Goal: Task Accomplishment & Management: Manage account settings

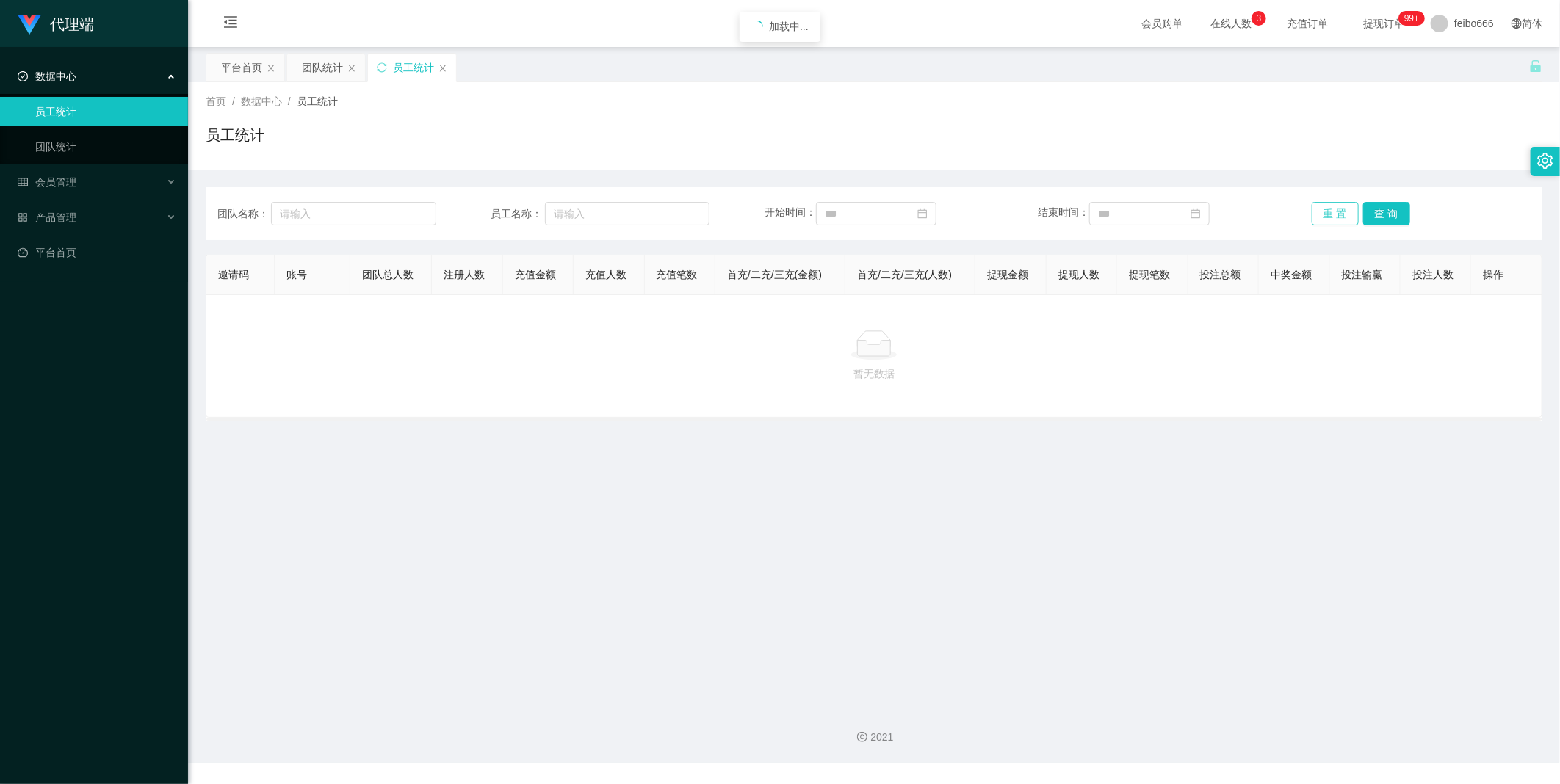
click at [1348, 216] on button "重 置" at bounding box center [1335, 214] width 47 height 24
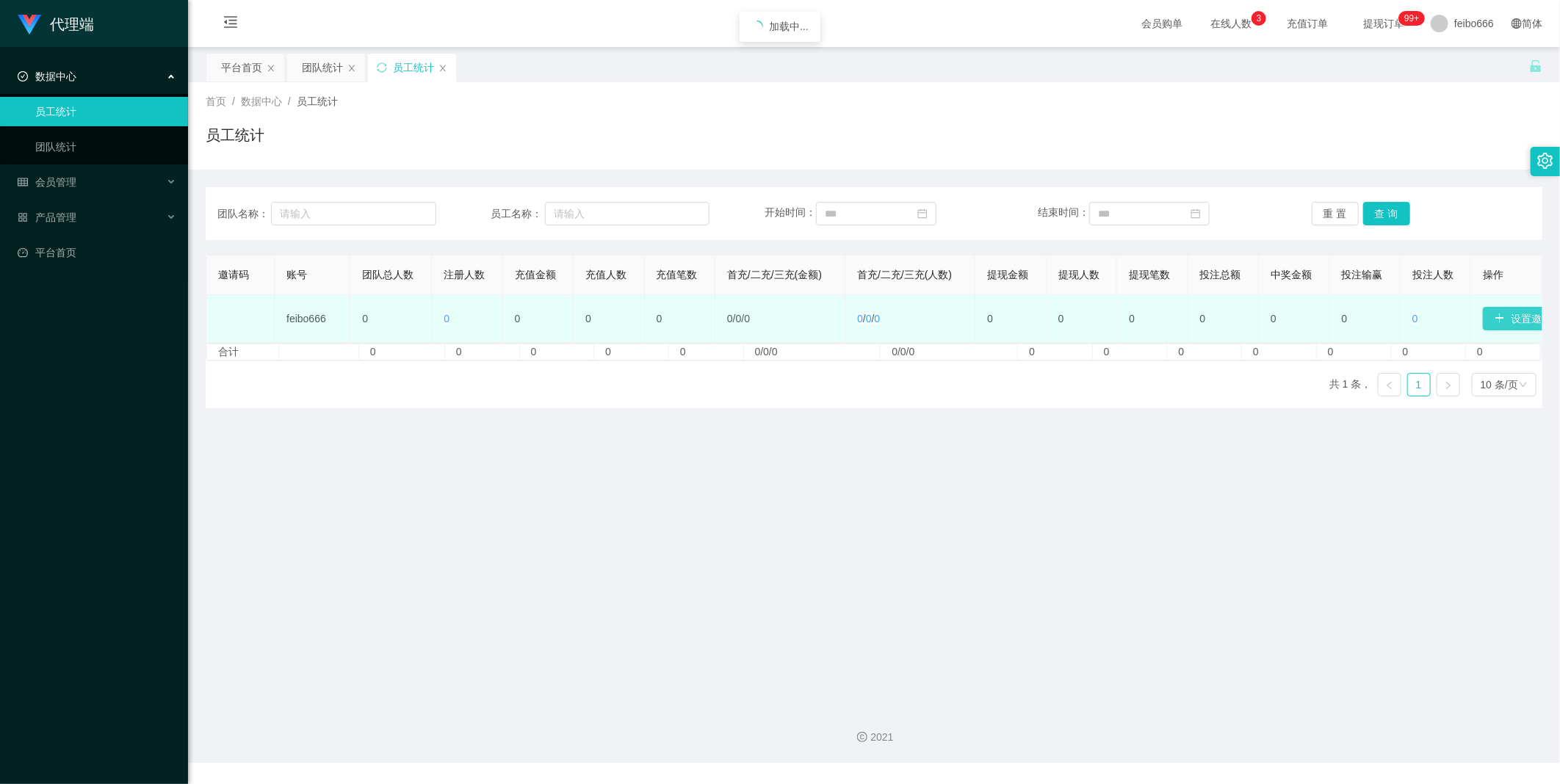
click at [1494, 316] on button "设置邀请码" at bounding box center [1528, 319] width 91 height 24
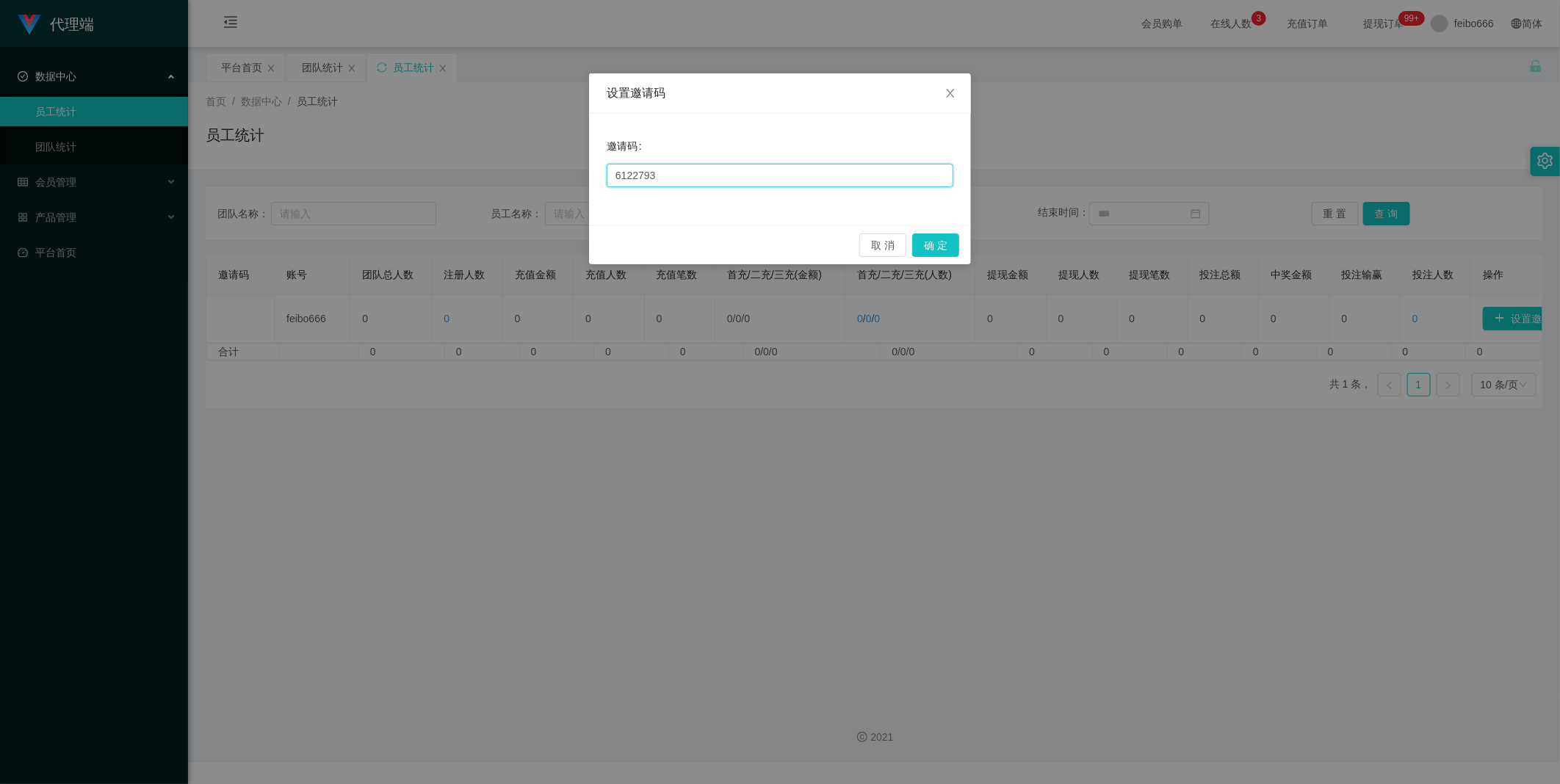
drag, startPoint x: 724, startPoint y: 178, endPoint x: 446, endPoint y: 167, distance: 278.2
click at [447, 167] on div "设置邀请码 邀请码 6122793 取 消 确 定" at bounding box center [780, 392] width 1560 height 784
paste input "66888"
click at [933, 250] on button "确 定" at bounding box center [936, 245] width 47 height 24
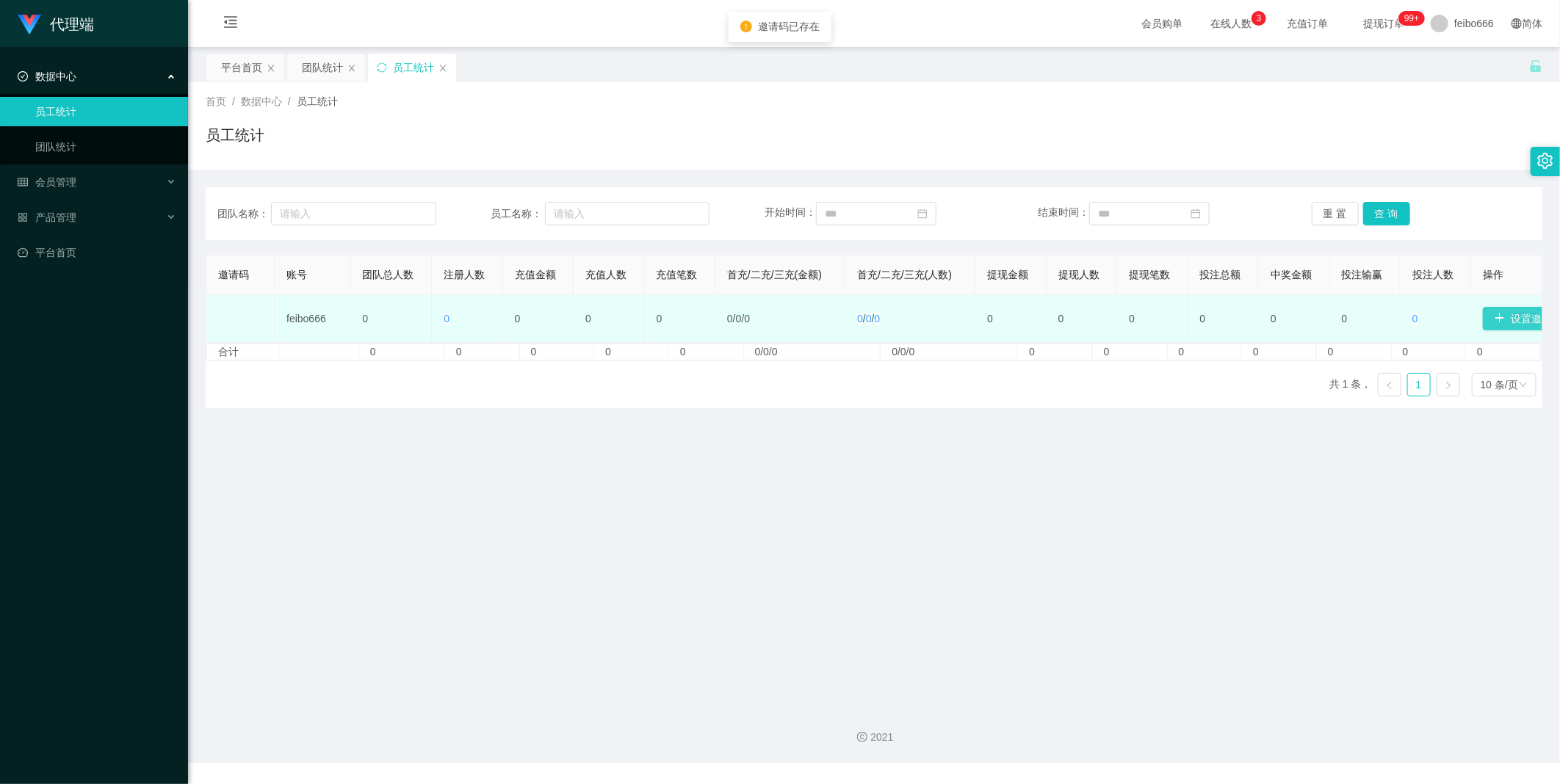
click at [1491, 323] on button "设置邀请码" at bounding box center [1528, 319] width 91 height 24
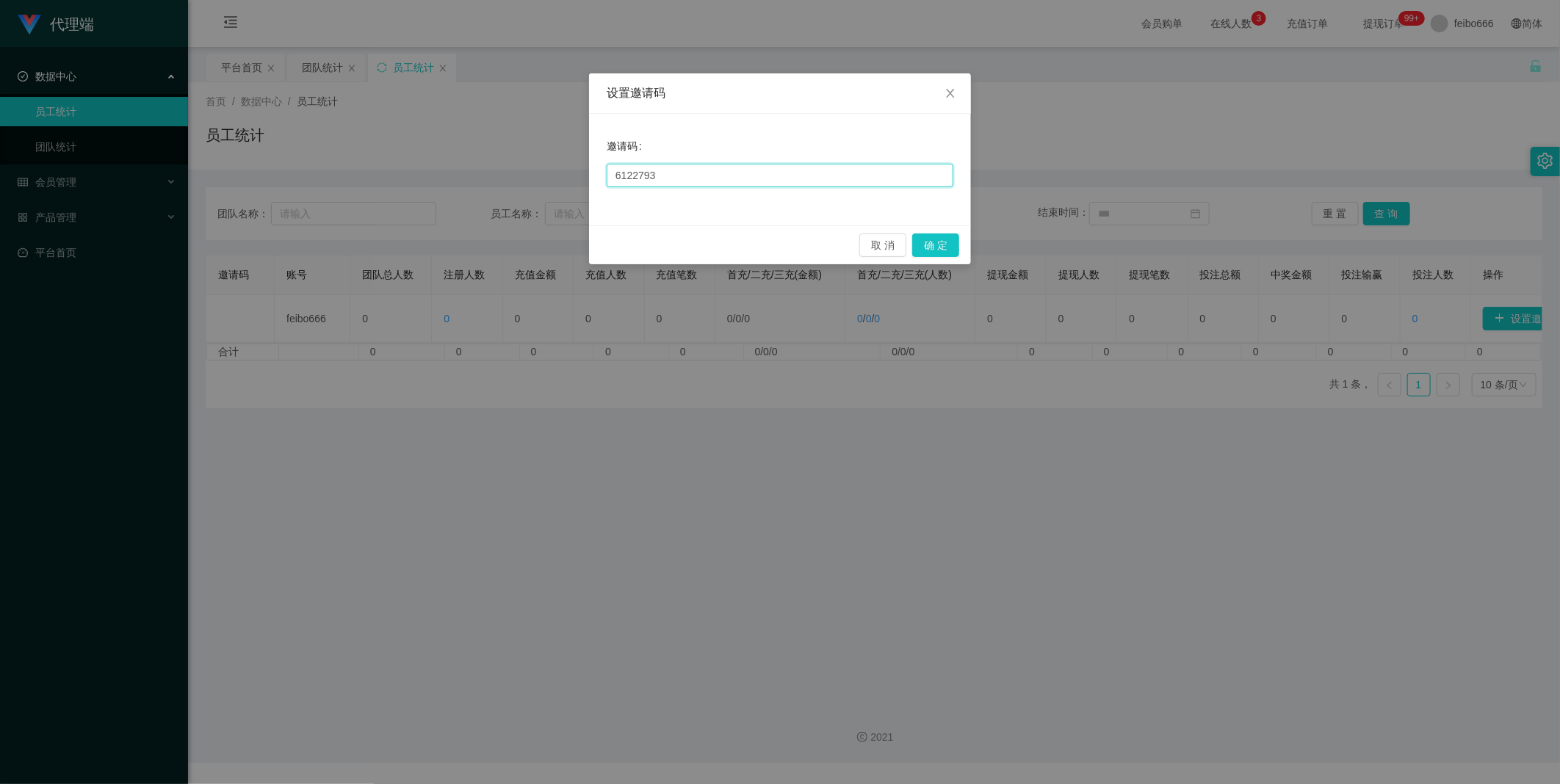
drag, startPoint x: 678, startPoint y: 174, endPoint x: 500, endPoint y: 178, distance: 178.0
click at [504, 179] on div "设置邀请码 邀请码 6122793 取 消 确 定" at bounding box center [780, 392] width 1560 height 784
paste input "116688"
type input "116688"
click at [942, 241] on button "确 定" at bounding box center [936, 245] width 47 height 24
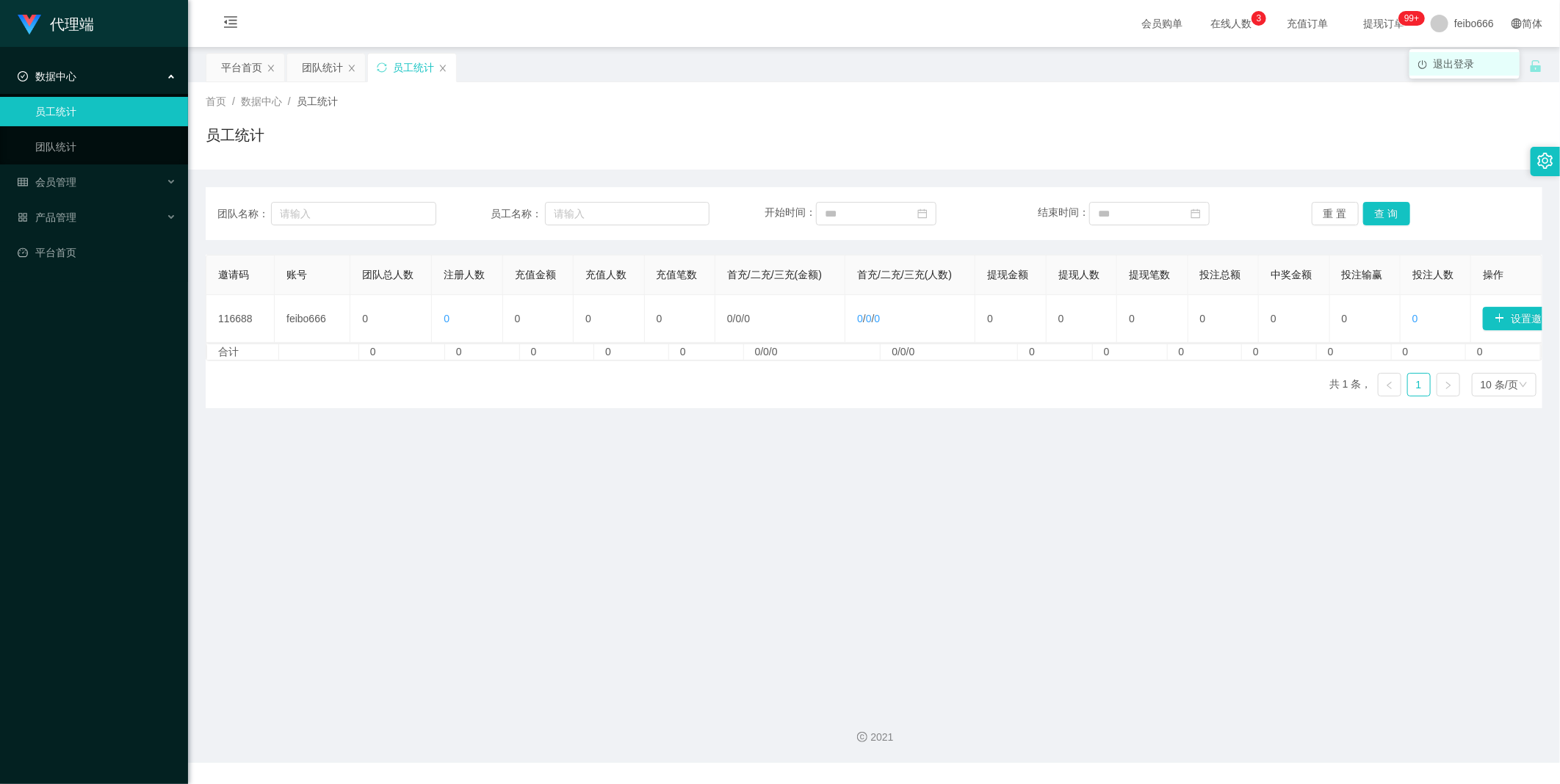
click at [1455, 60] on span "退出登录" at bounding box center [1453, 64] width 41 height 12
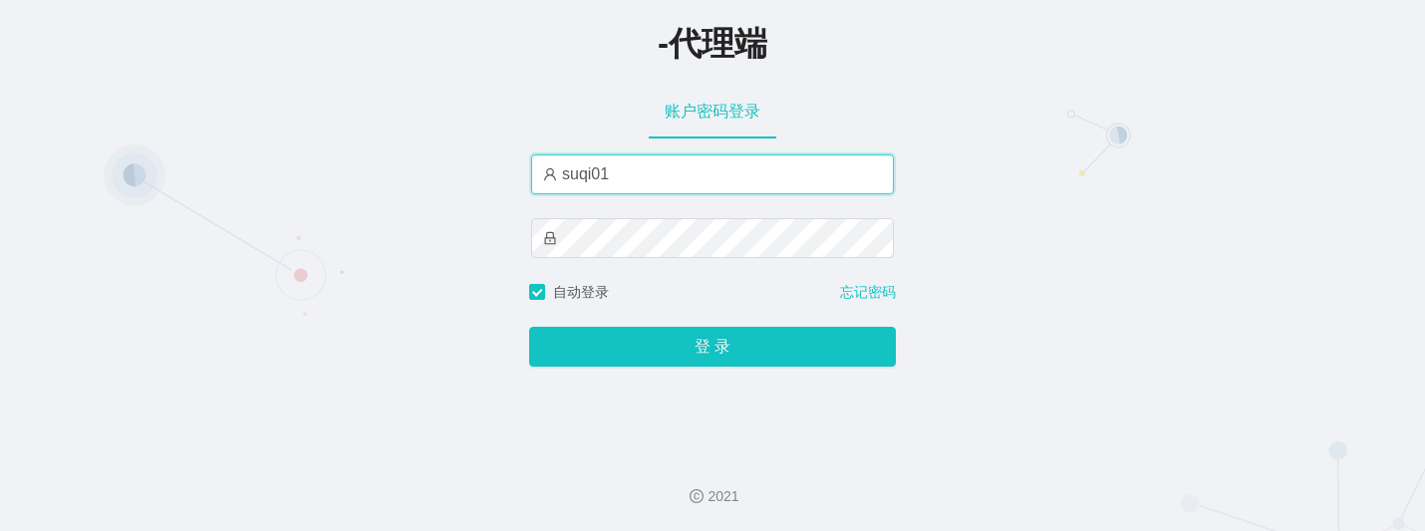
drag, startPoint x: 642, startPoint y: 183, endPoint x: 364, endPoint y: 163, distance: 278.7
click at [364, 163] on div "-代理端 账户密码登录 suqi01 自动登录 忘记密码 登 录" at bounding box center [712, 219] width 1425 height 438
paste input "xiaoyan666"
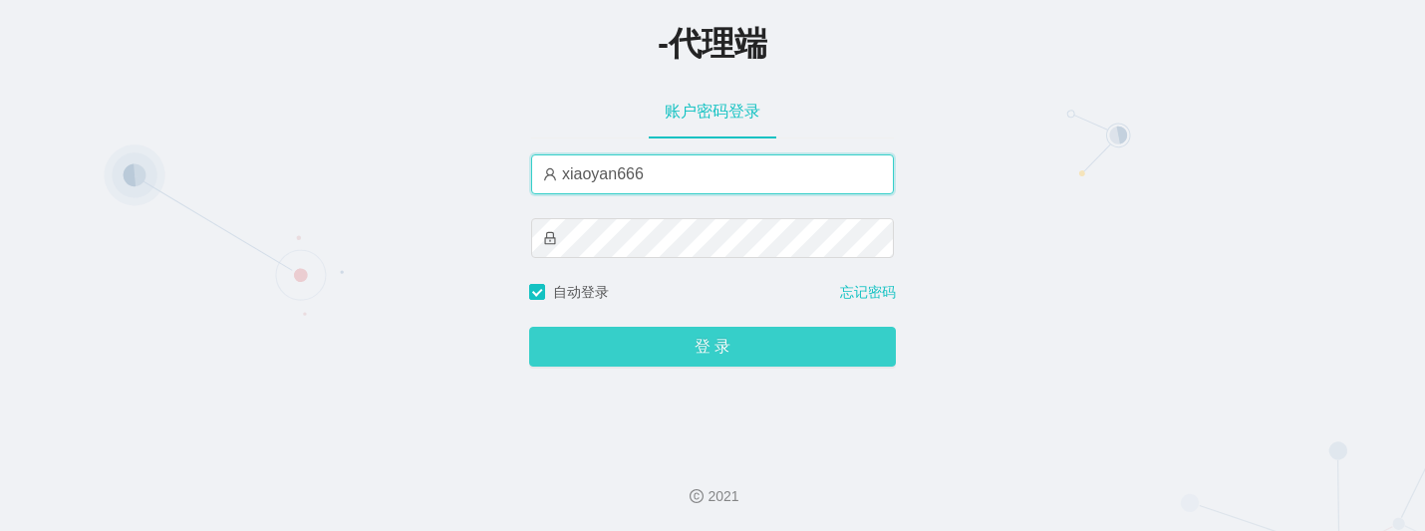
type input "xiaoyan666"
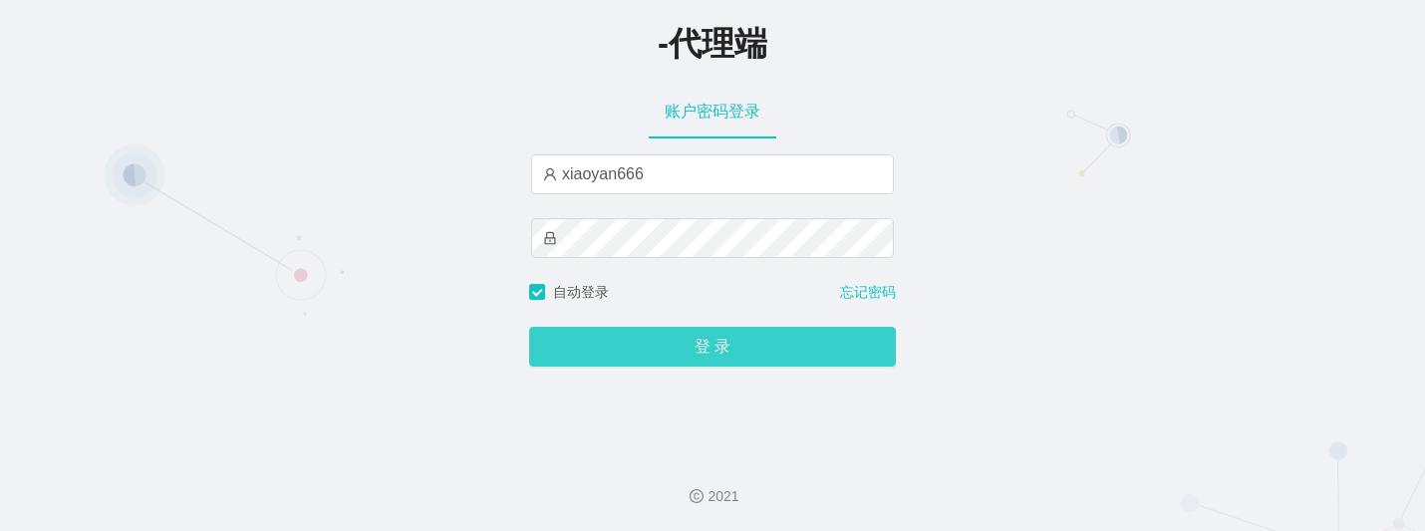
click at [656, 333] on button "登 录" at bounding box center [712, 347] width 367 height 40
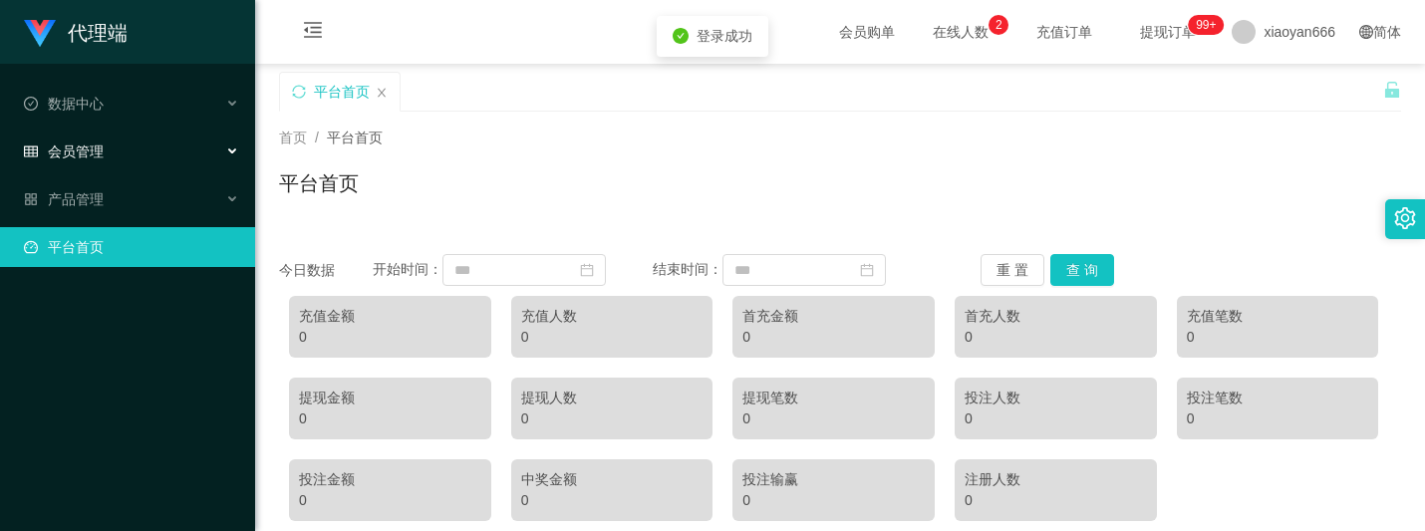
click at [125, 133] on div "会员管理" at bounding box center [127, 152] width 255 height 40
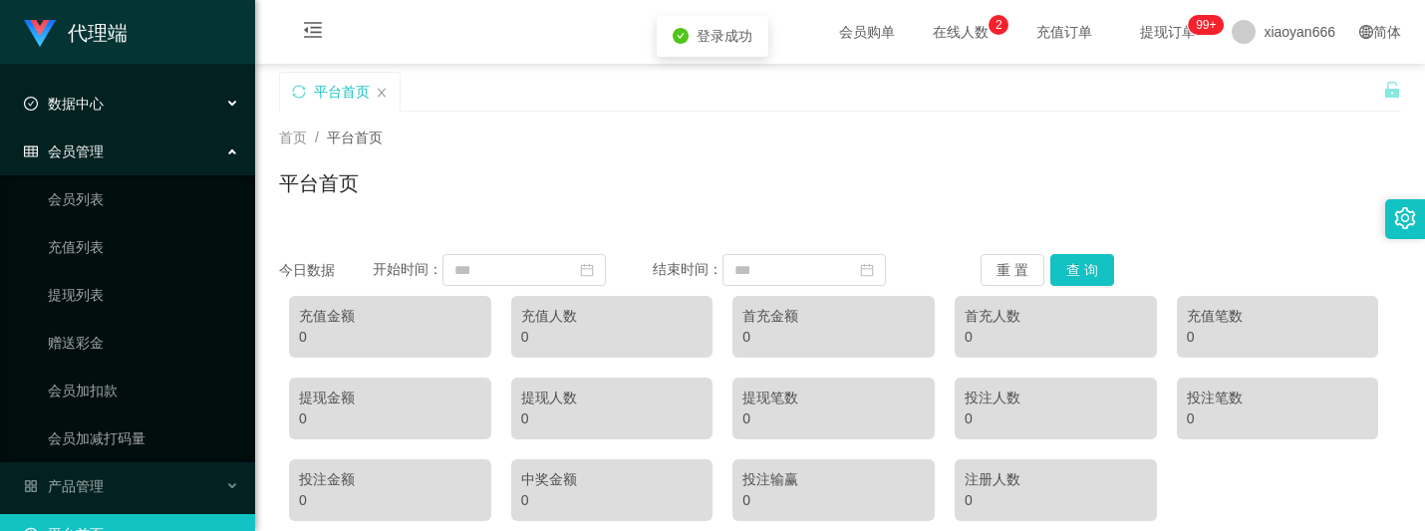
click at [127, 108] on div "数据中心" at bounding box center [127, 104] width 255 height 40
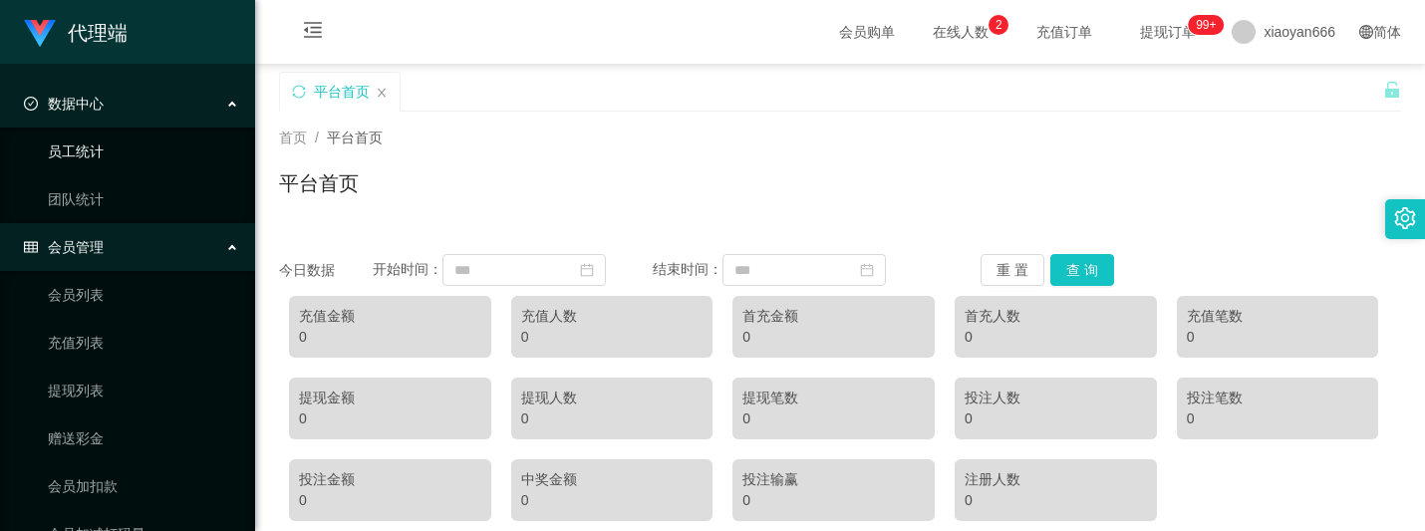
click at [117, 162] on link "员工统计" at bounding box center [143, 152] width 191 height 40
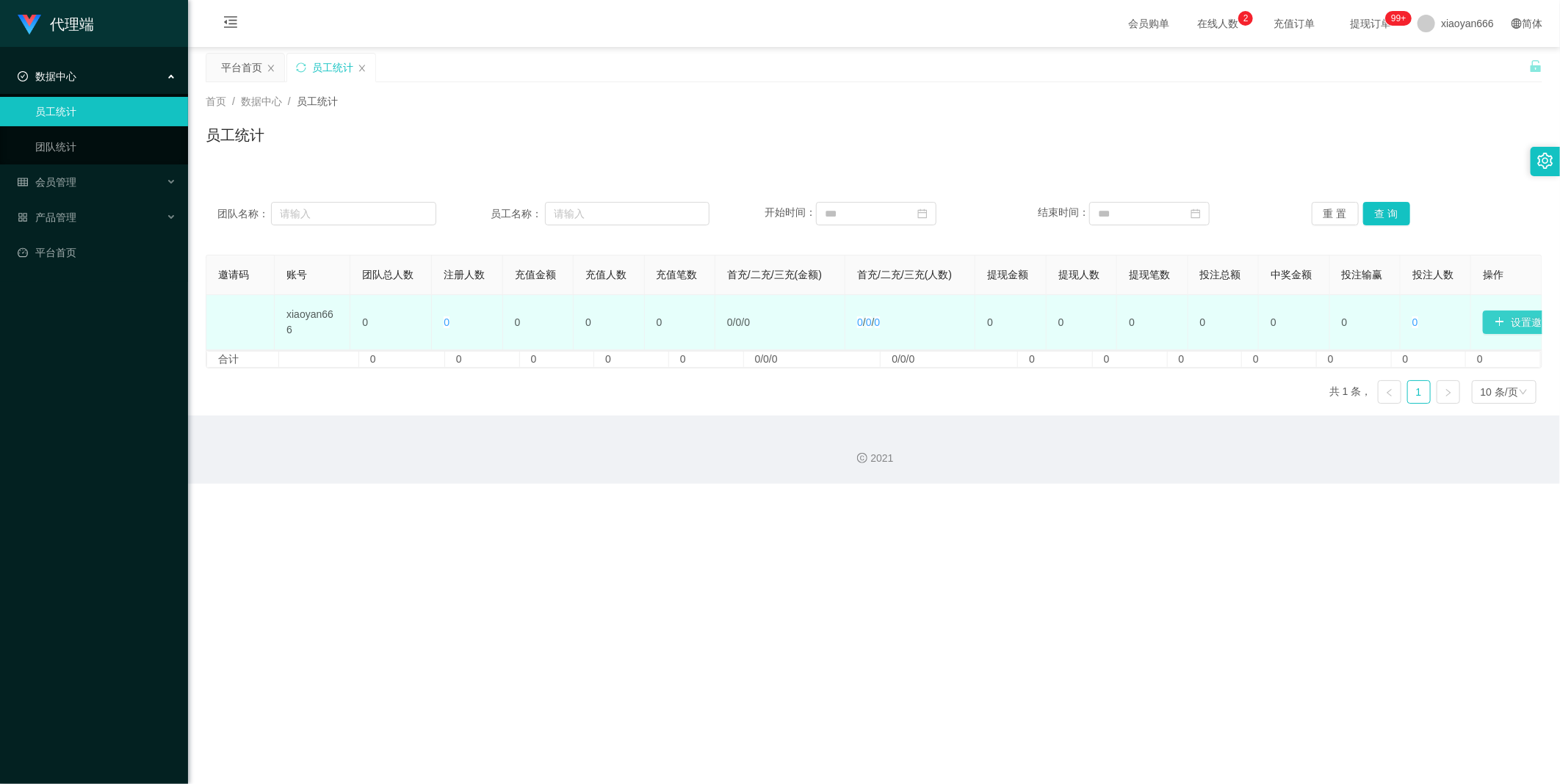
click at [1500, 312] on button "设置邀请码" at bounding box center [1528, 323] width 91 height 24
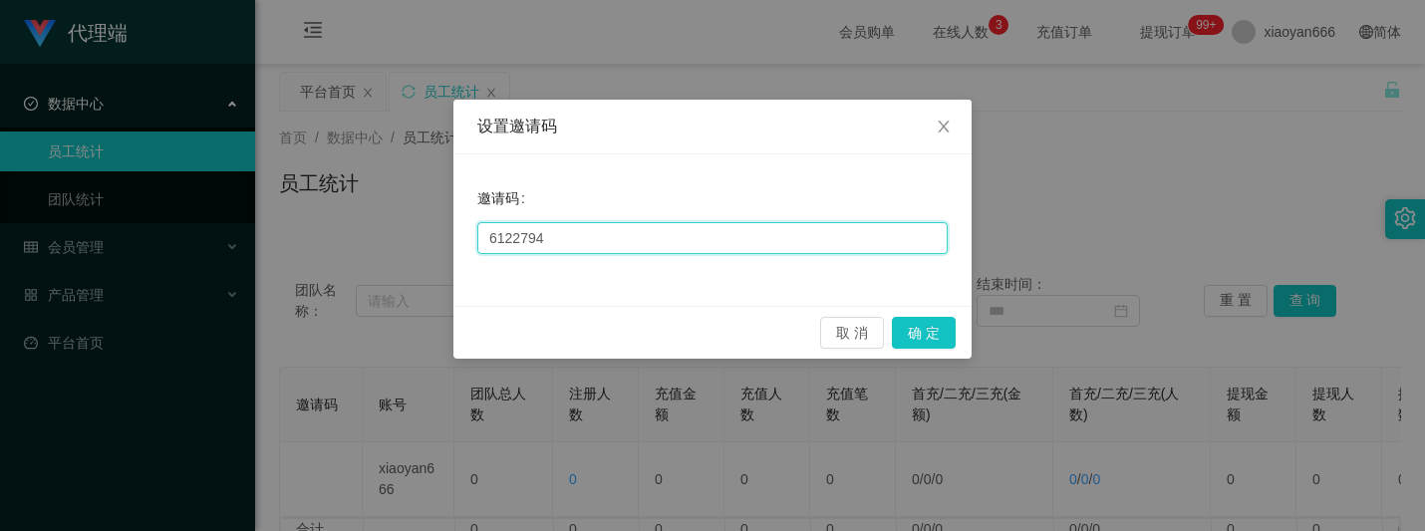
drag, startPoint x: 669, startPoint y: 226, endPoint x: 267, endPoint y: 206, distance: 402.1
click at [267, 206] on div "设置邀请码 邀请码 6122794 取 消 确 定" at bounding box center [712, 265] width 1425 height 531
paste input "9981"
type input "9981"
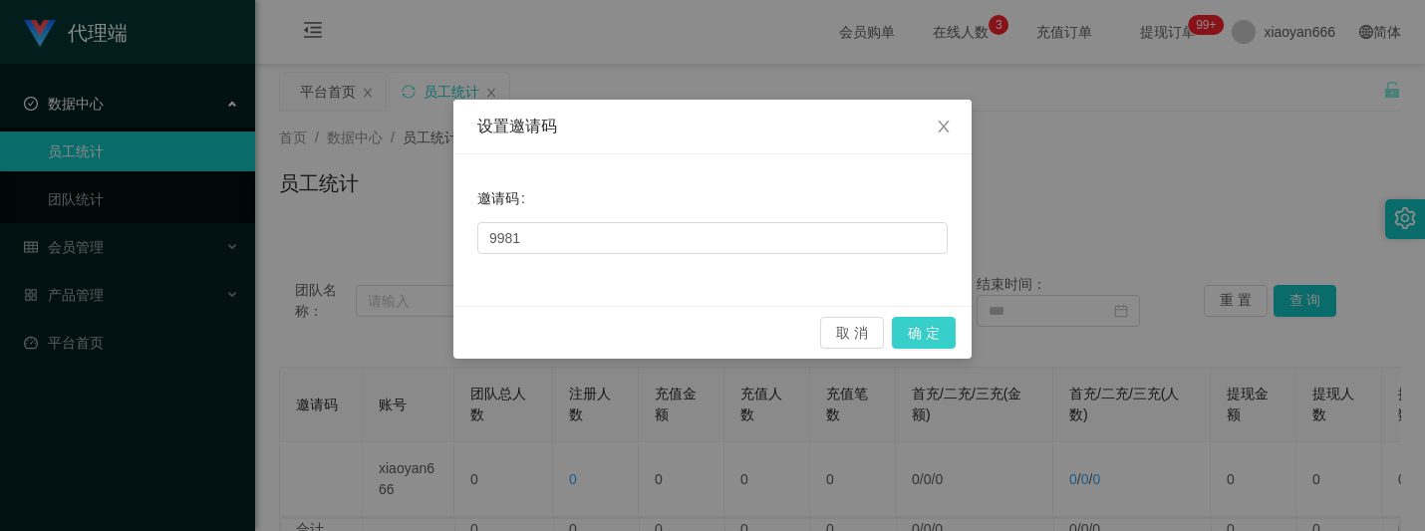
click at [915, 317] on button "确 定" at bounding box center [924, 333] width 64 height 32
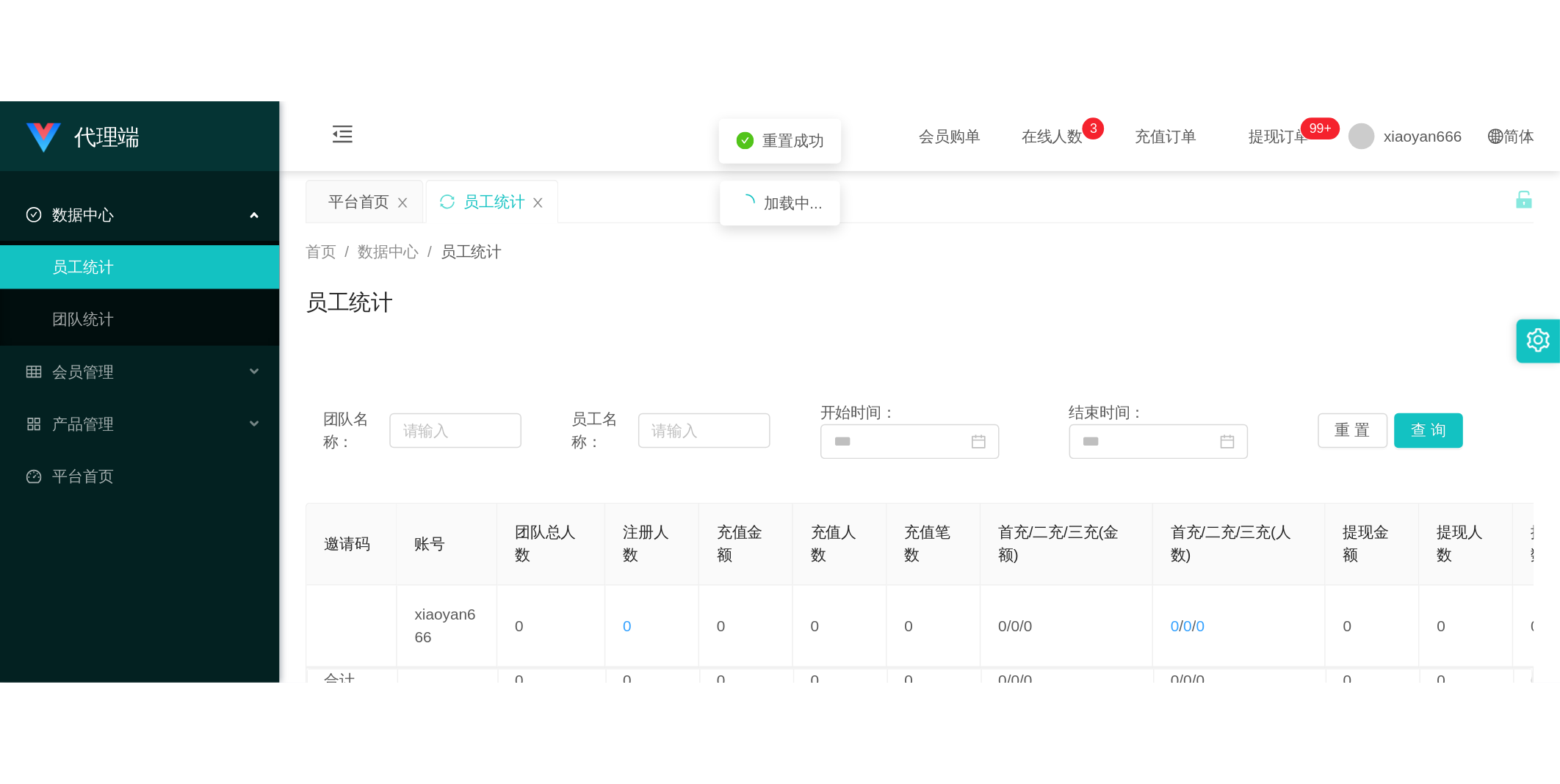
scroll to position [0, 312]
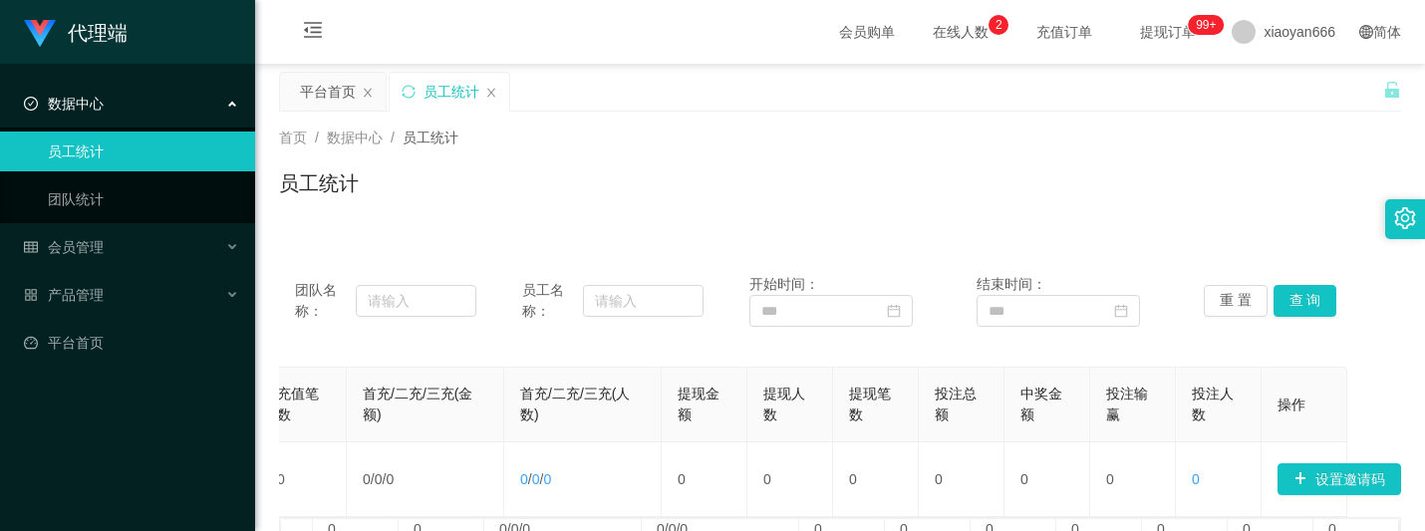
click at [1041, 159] on div "首页 / 数据中心 / 员工统计 / 员工统计" at bounding box center [840, 171] width 1122 height 87
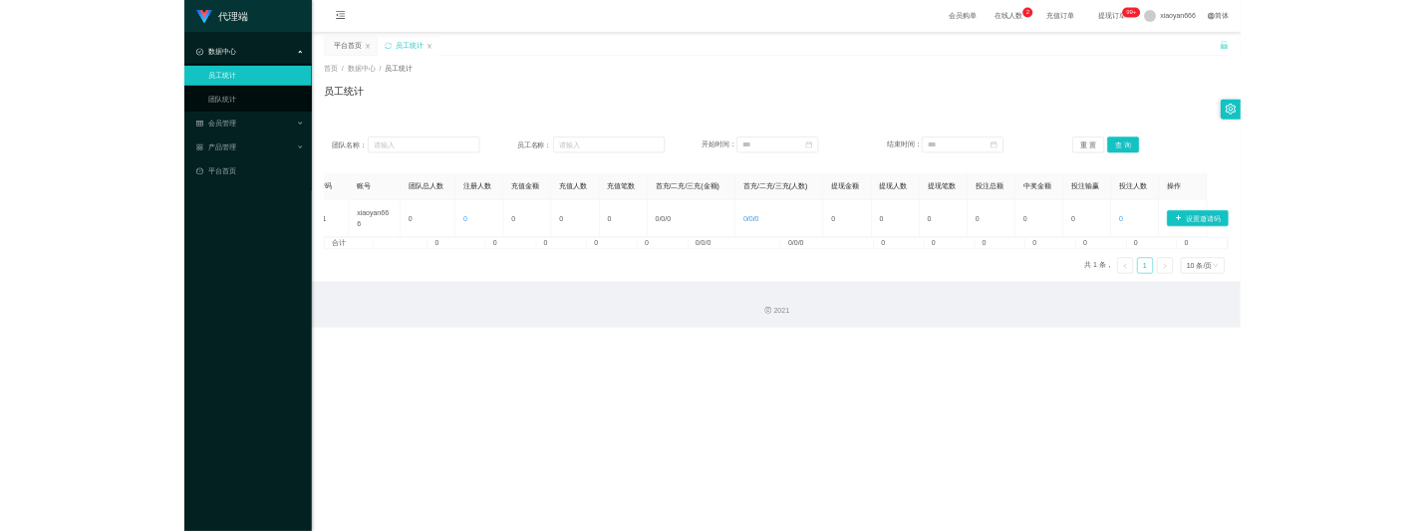
scroll to position [0, 0]
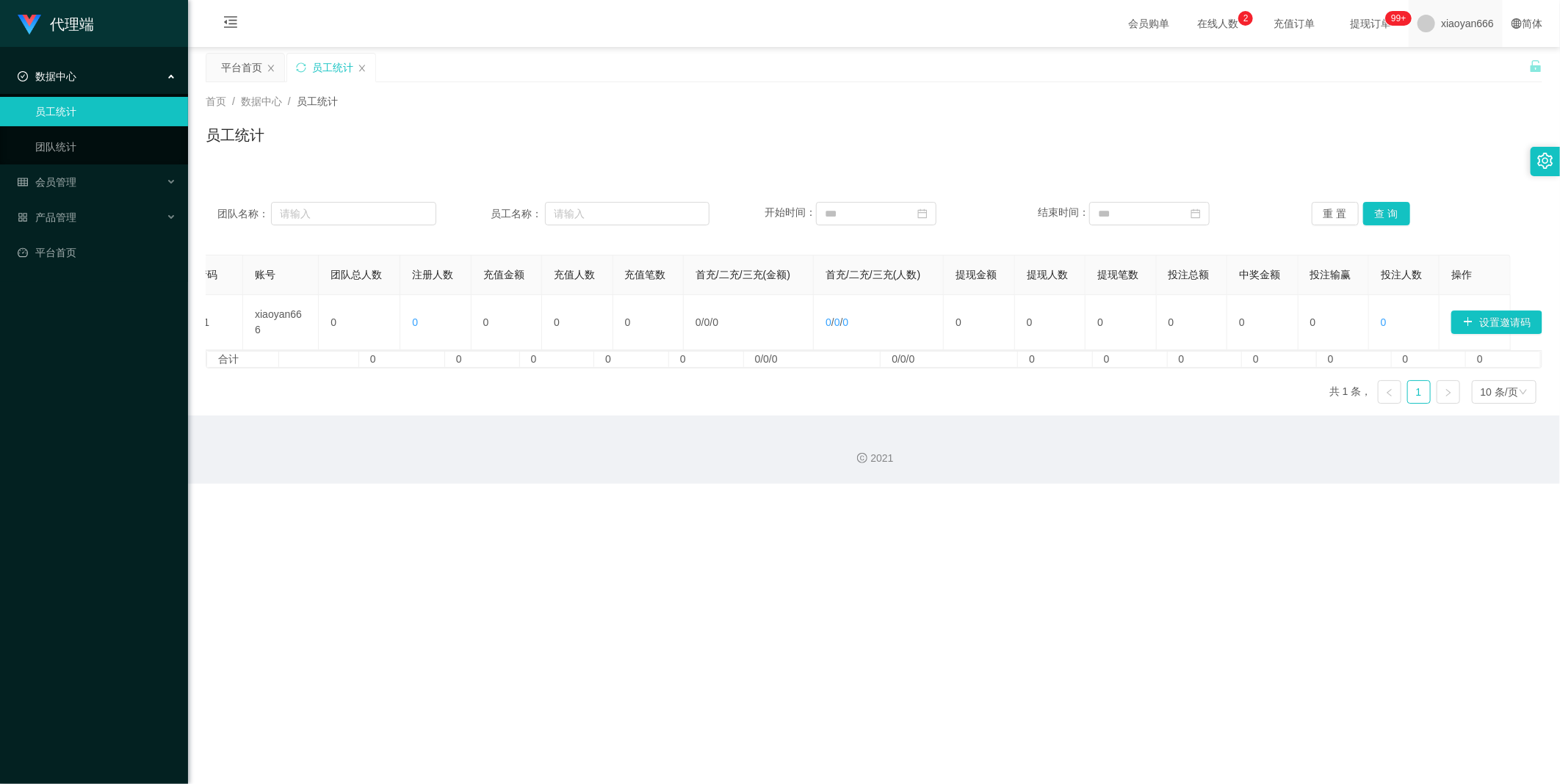
click at [1447, 28] on span "xiaoyan666" at bounding box center [1467, 24] width 53 height 47
click at [1442, 72] on li "退出登录" at bounding box center [1452, 64] width 110 height 24
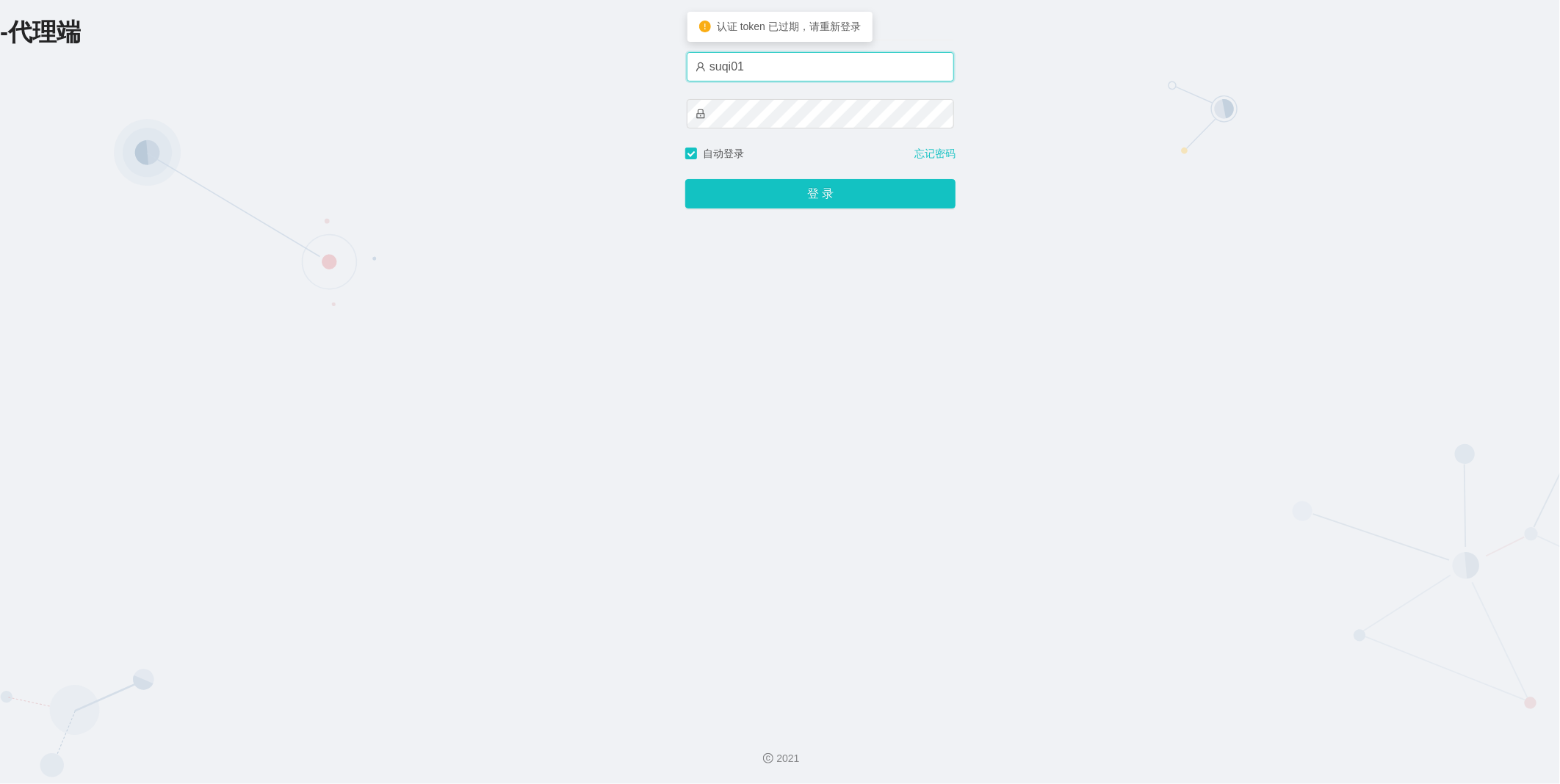
drag, startPoint x: 766, startPoint y: 65, endPoint x: 562, endPoint y: 72, distance: 204.1
click at [544, 61] on div "-代理端 账户密码登录 suqi01 自动登录 忘记密码 登 录" at bounding box center [780, 358] width 1560 height 716
paste input "luoshao666"
type input "luoshao666"
click at [732, 211] on div "账户密码登录 luoshao666 自动登录 忘记密码 登 录" at bounding box center [820, 358] width 270 height 716
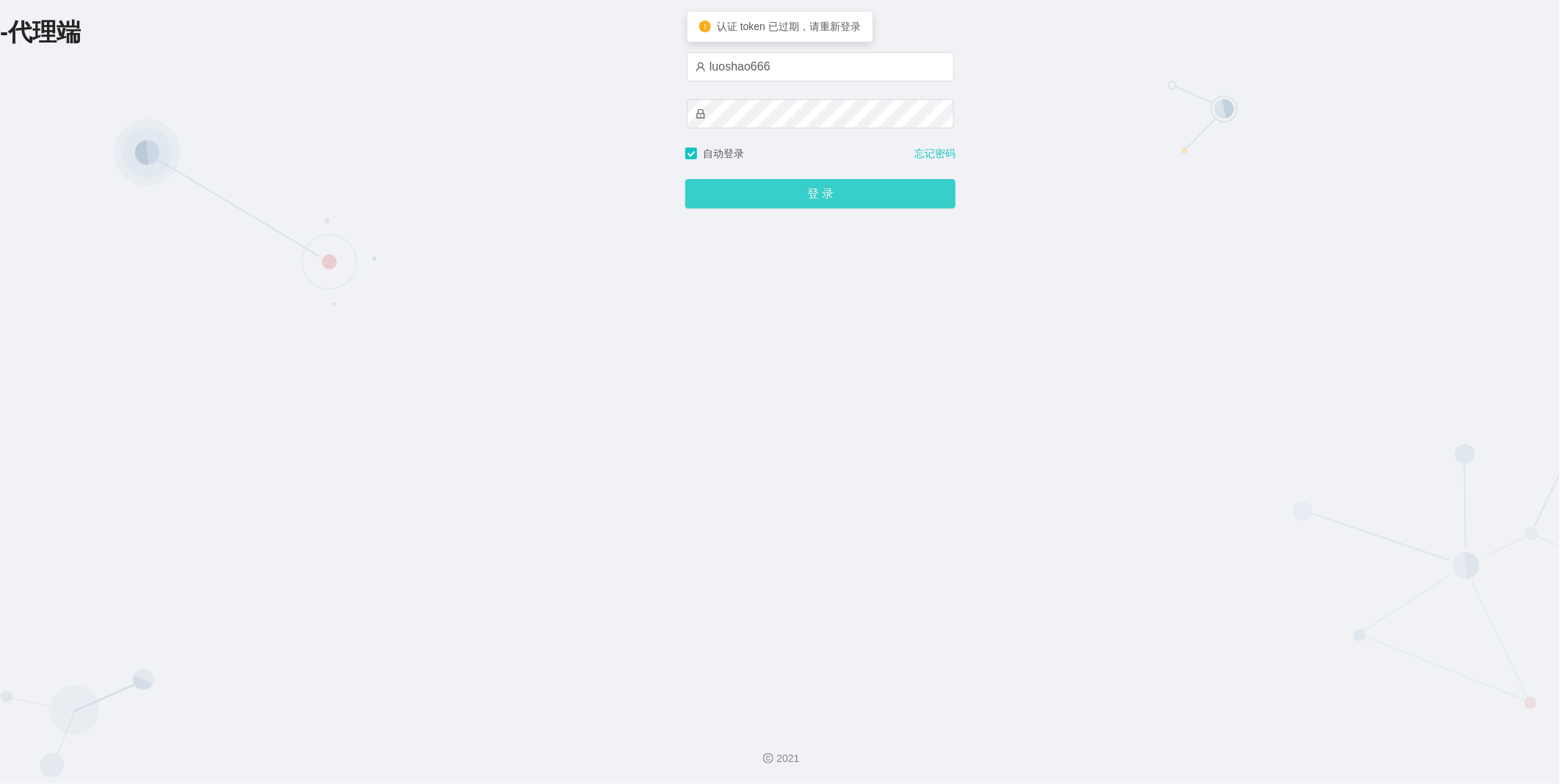
click at [739, 196] on button "登 录" at bounding box center [820, 194] width 270 height 29
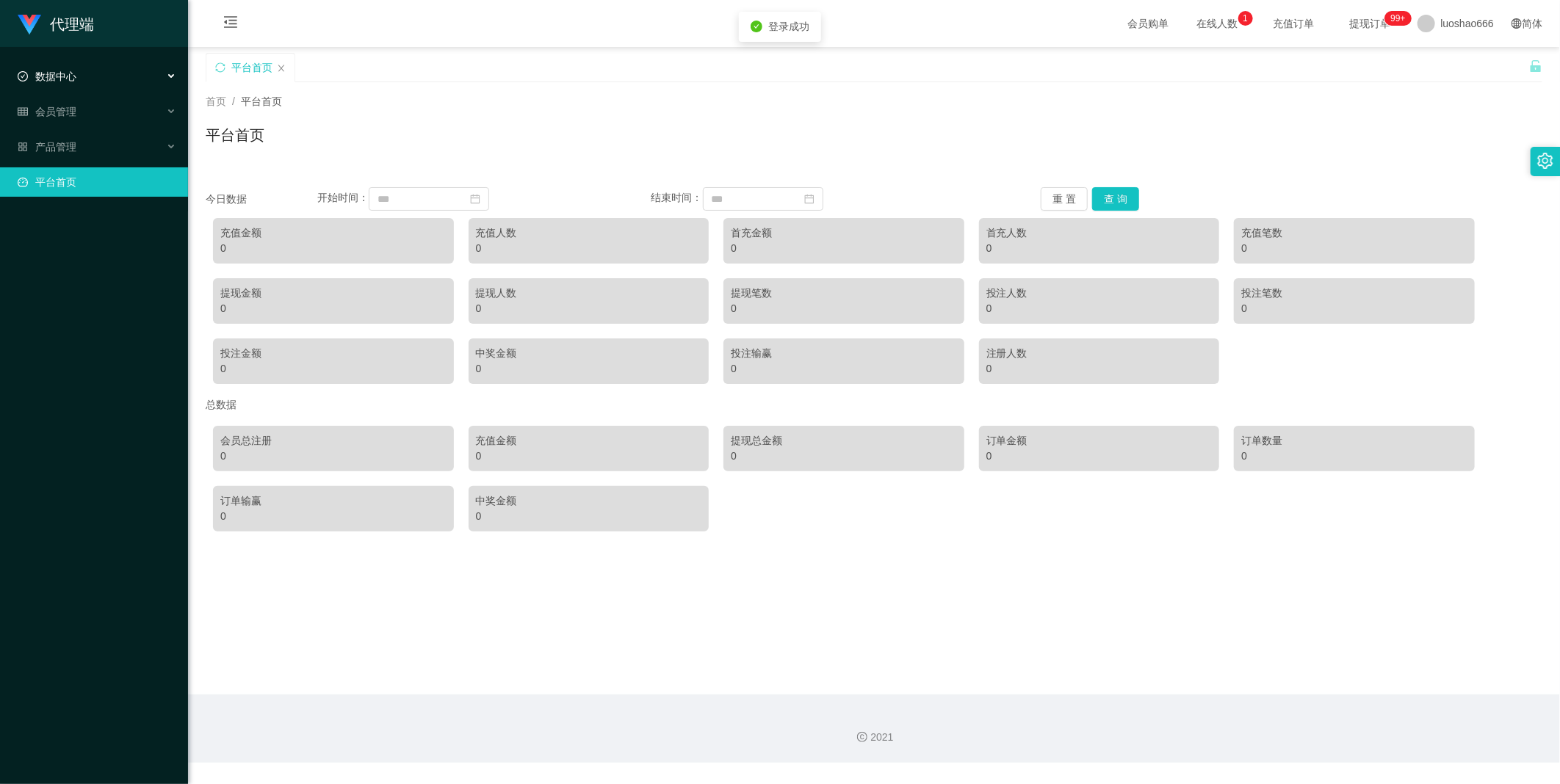
drag, startPoint x: 60, startPoint y: 71, endPoint x: 60, endPoint y: 82, distance: 11.0
click at [60, 71] on span "数据中心" at bounding box center [47, 77] width 59 height 12
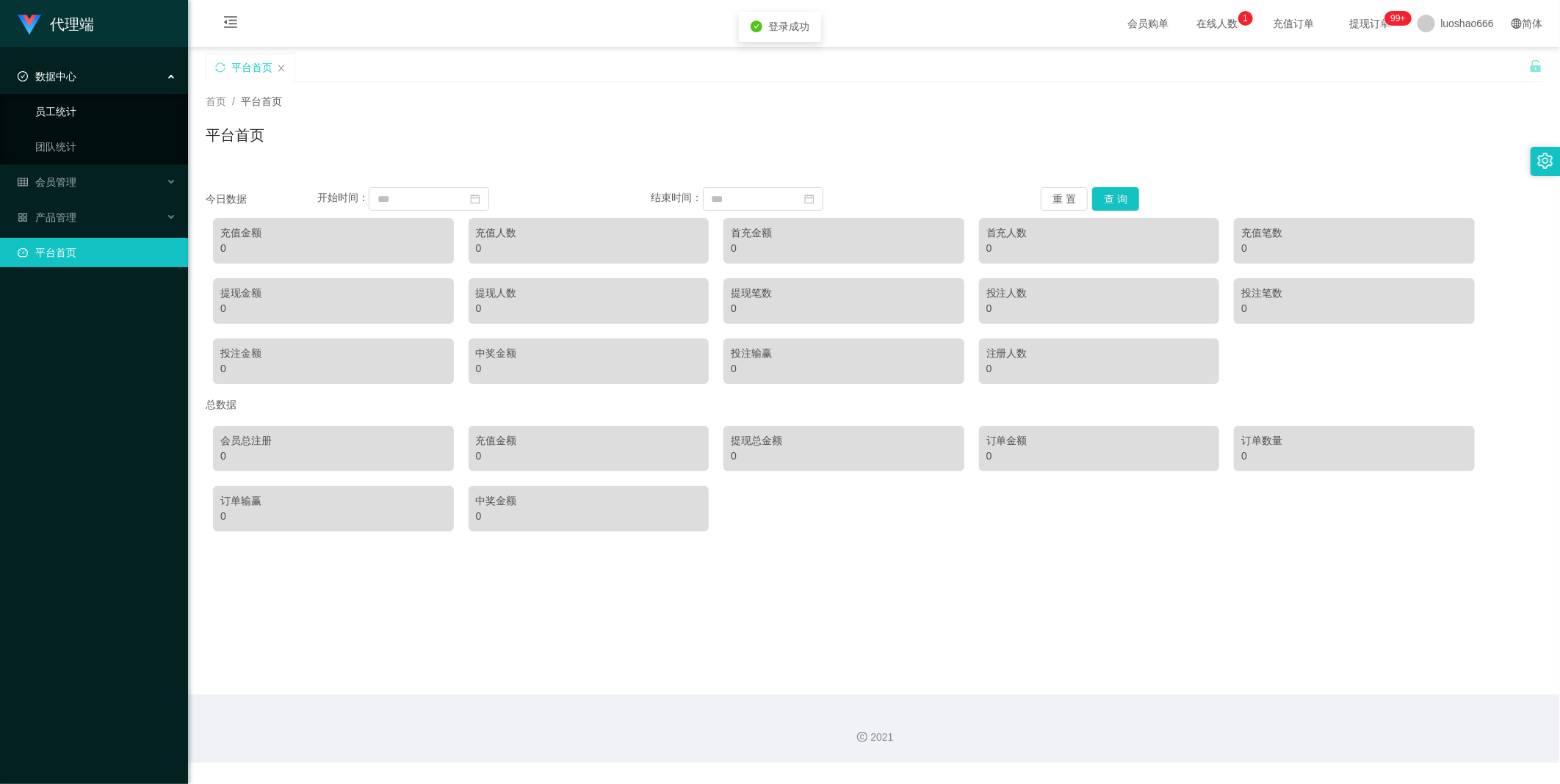
click at [74, 119] on link "员工统计" at bounding box center [105, 112] width 141 height 29
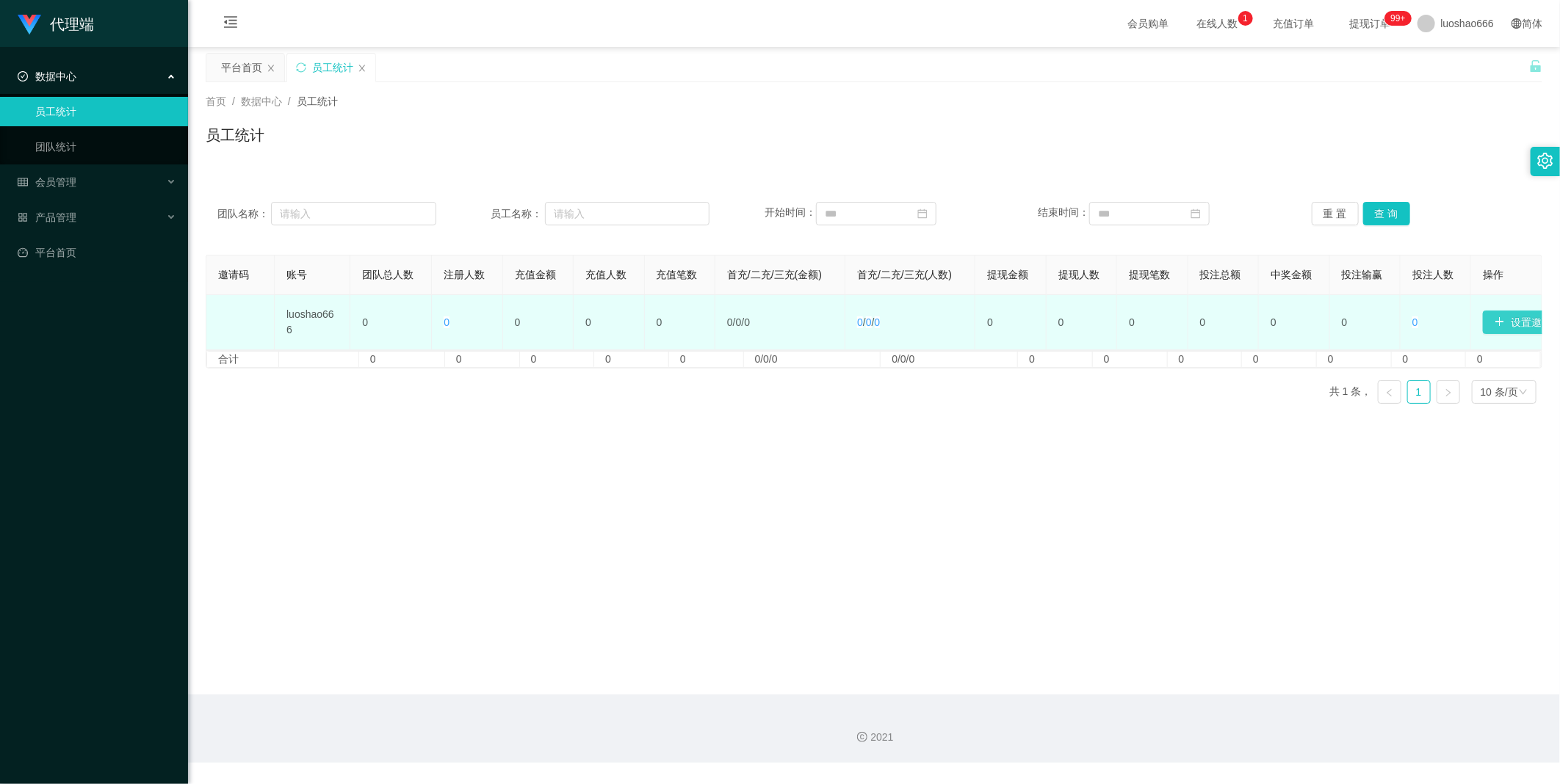
click at [1496, 325] on button "设置邀请码" at bounding box center [1528, 323] width 91 height 24
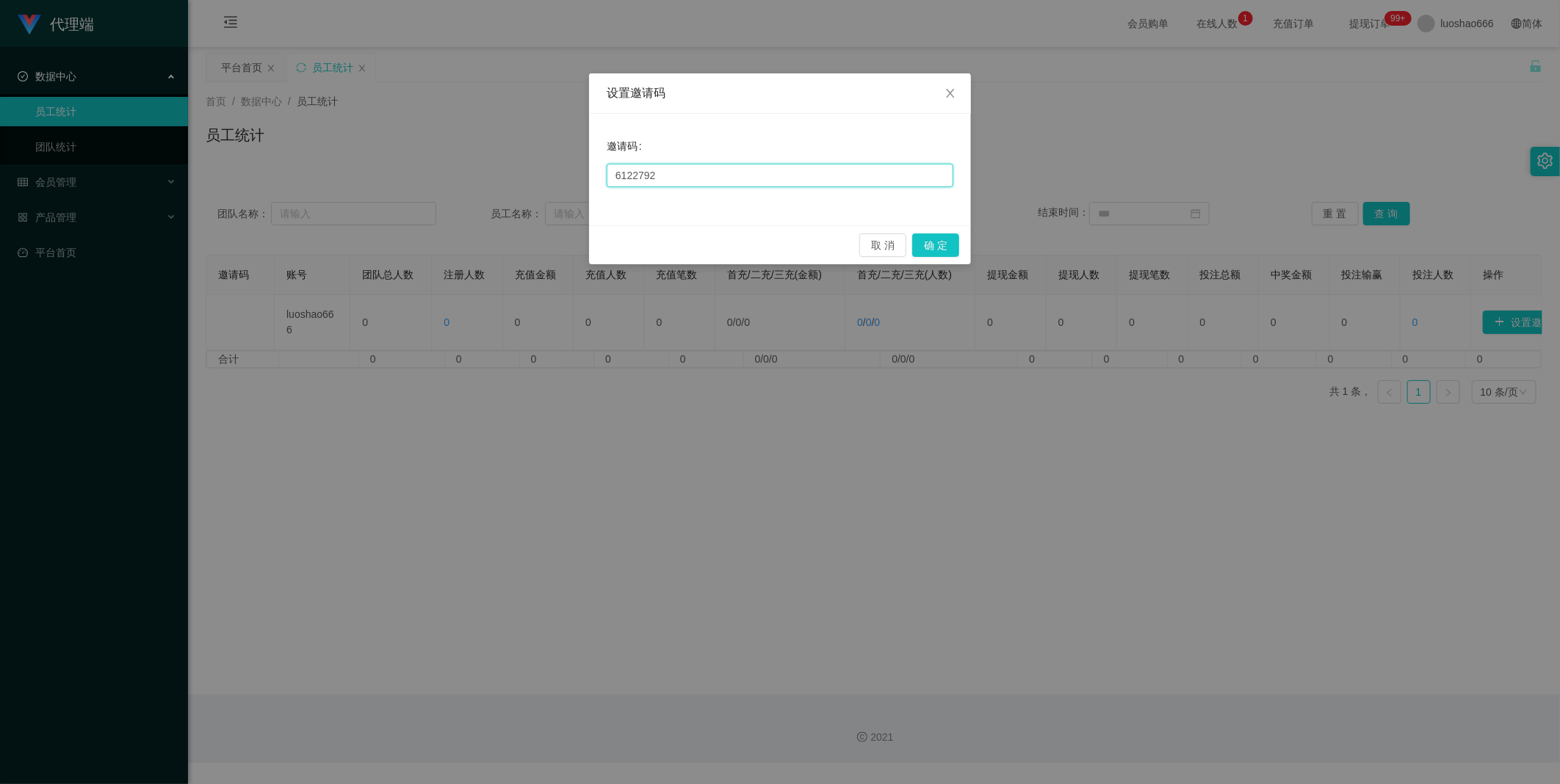
drag, startPoint x: 689, startPoint y: 174, endPoint x: 423, endPoint y: 162, distance: 266.3
click at [429, 163] on div "设置邀请码 邀请码 6122792 取 消 确 定" at bounding box center [780, 392] width 1560 height 784
type input "168168"
click at [924, 240] on button "确 定" at bounding box center [936, 245] width 47 height 24
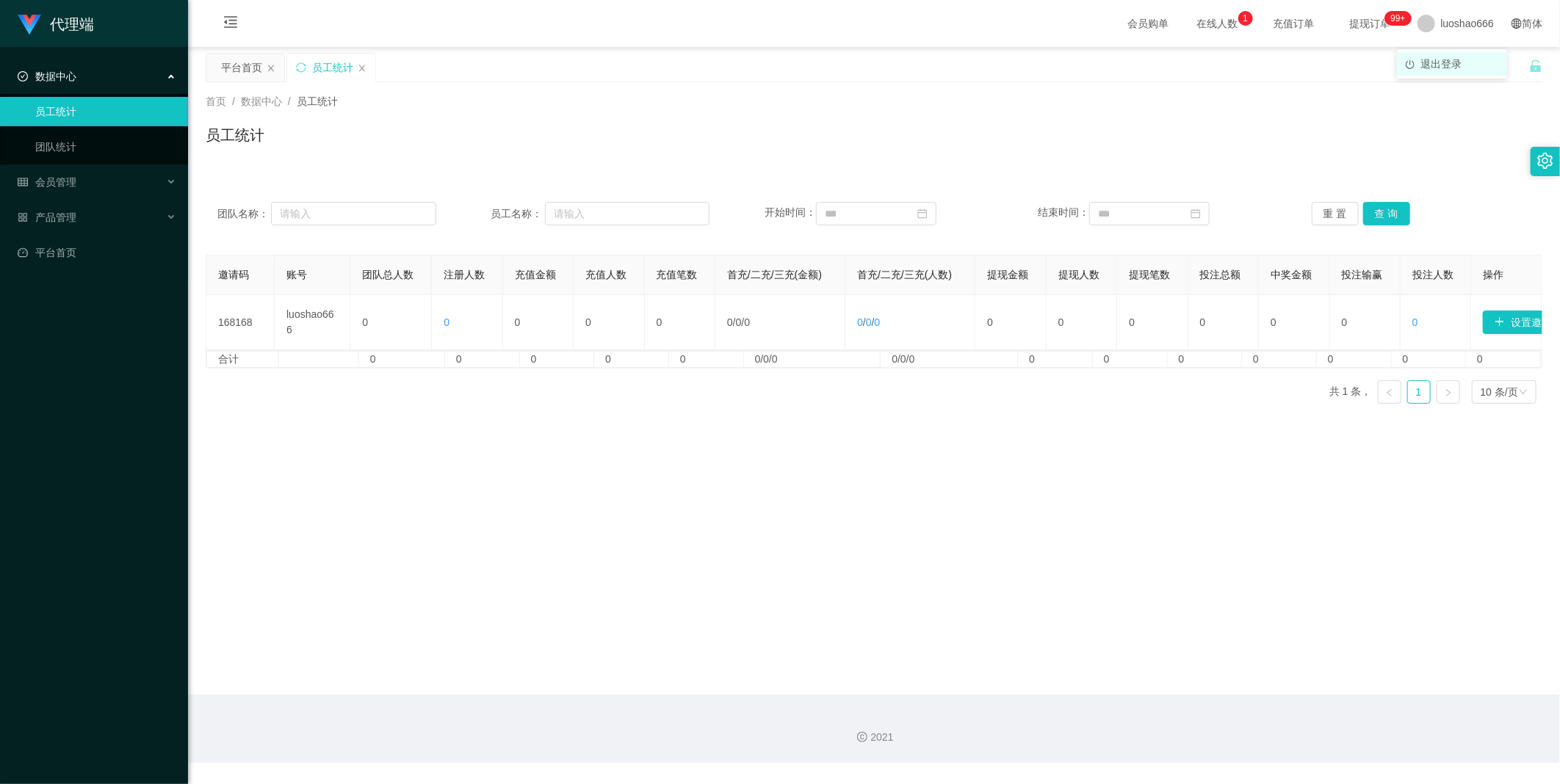
click at [1441, 71] on li "退出登录" at bounding box center [1451, 64] width 110 height 24
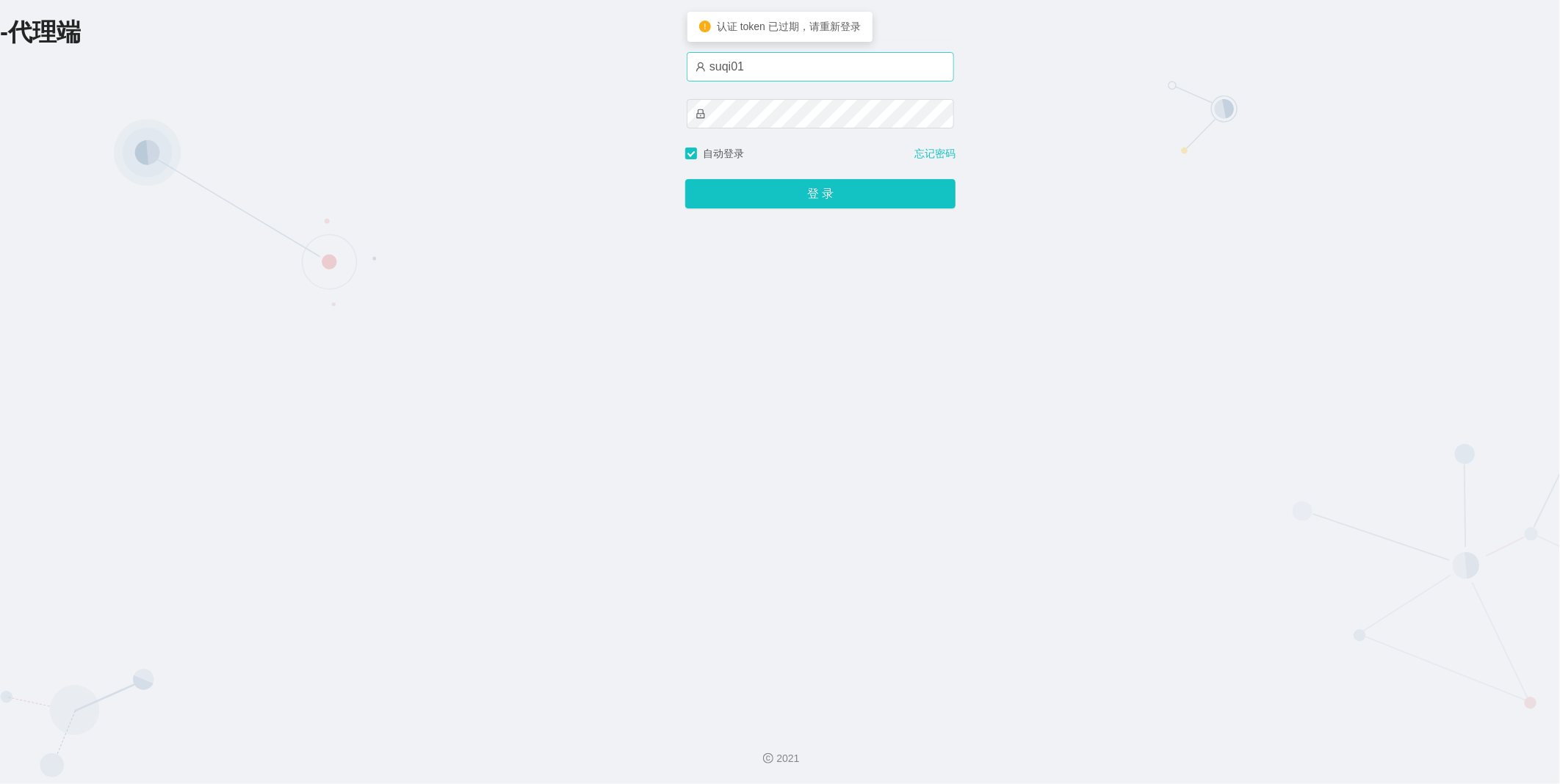
drag, startPoint x: 771, startPoint y: 83, endPoint x: 767, endPoint y: 70, distance: 13.6
click at [771, 83] on div "suqi01" at bounding box center [820, 99] width 267 height 94
drag, startPoint x: 766, startPoint y: 67, endPoint x: 538, endPoint y: 71, distance: 228.0
click at [538, 71] on div "-代理端 账户密码登录 suqi01 自动登录 忘记密码 登 录" at bounding box center [780, 358] width 1560 height 716
paste input "duoduo666"
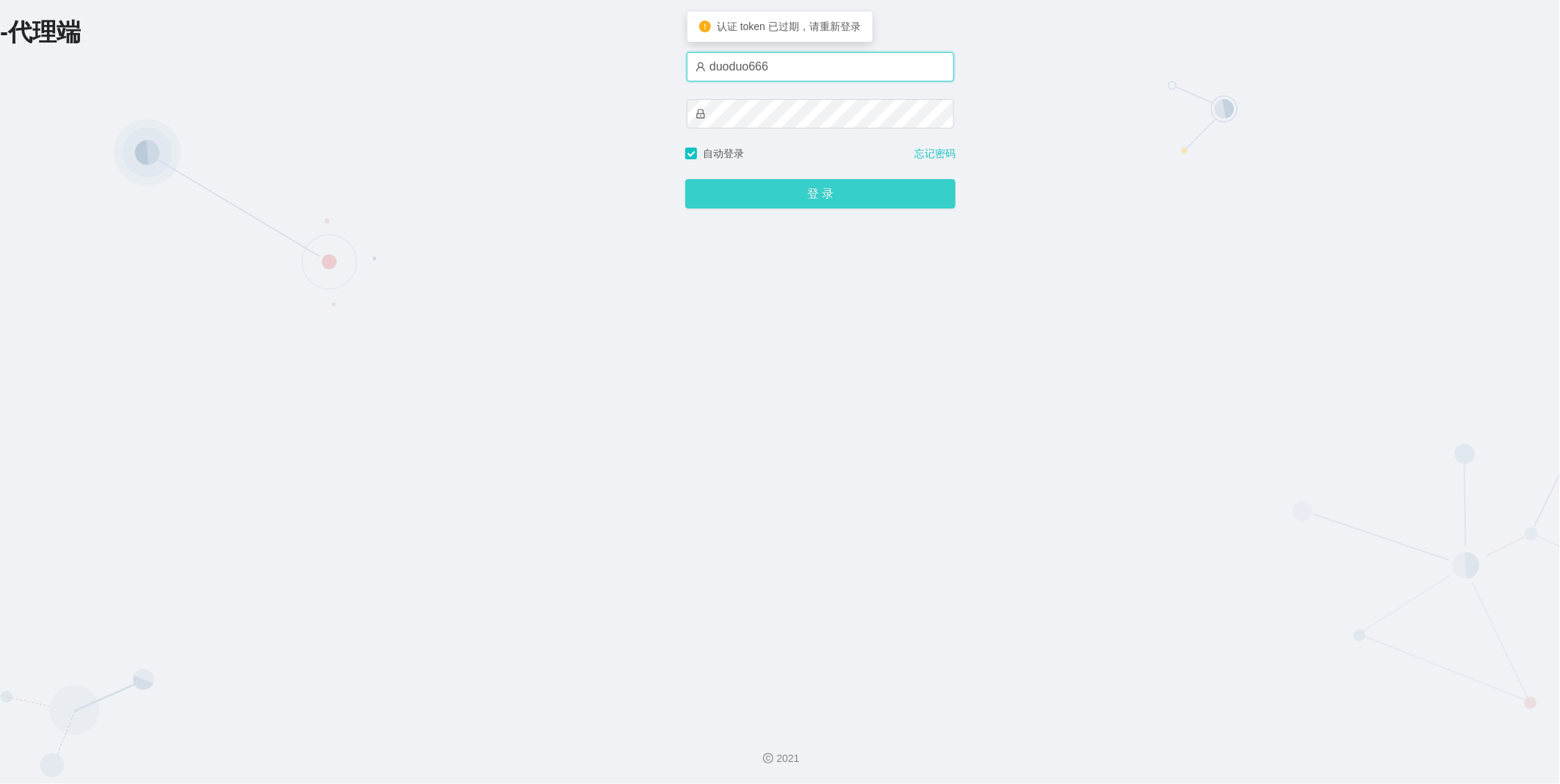
type input "duoduo666"
click at [734, 195] on button "登 录" at bounding box center [820, 194] width 270 height 29
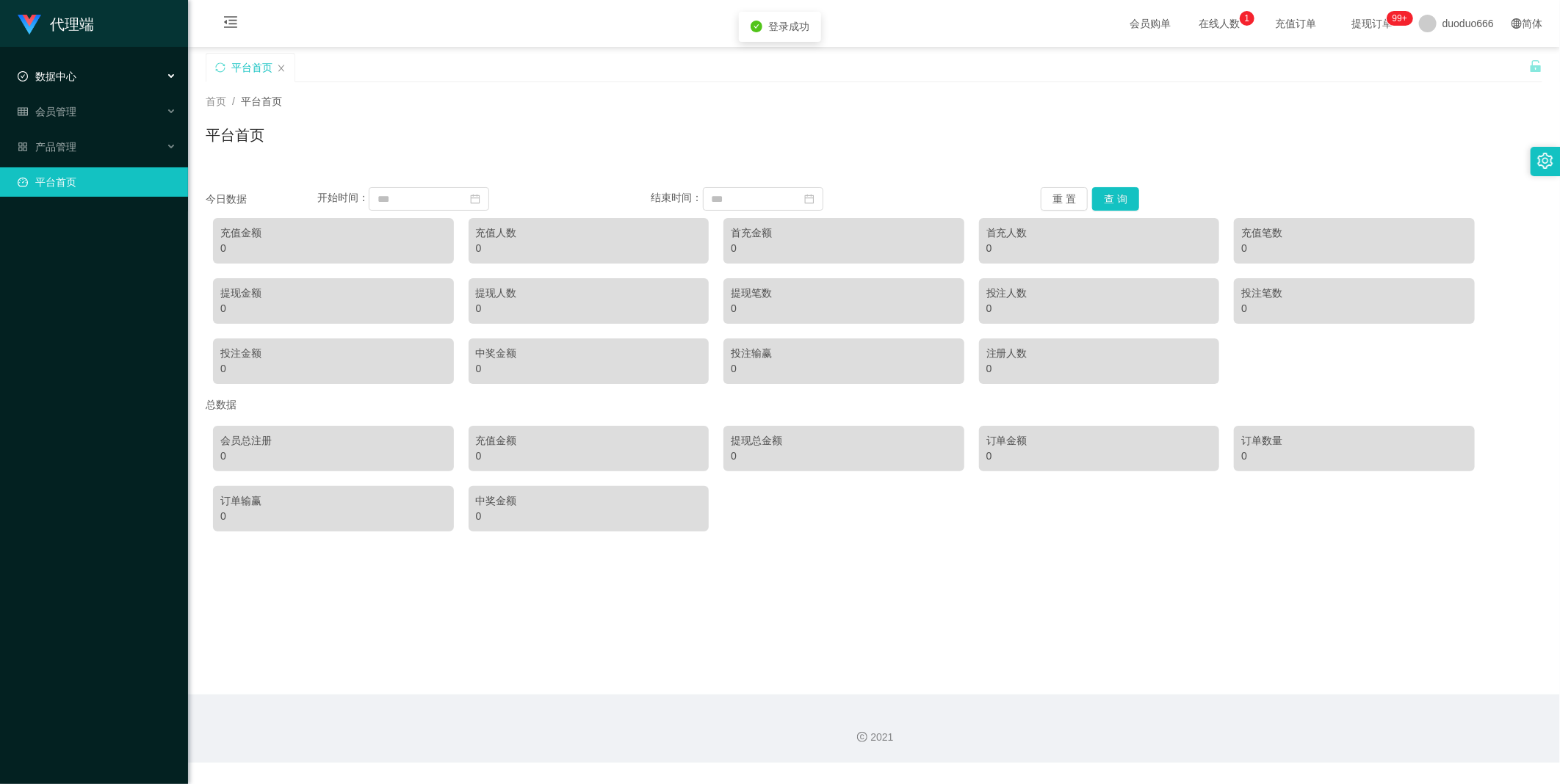
drag, startPoint x: 38, startPoint y: 84, endPoint x: 45, endPoint y: 110, distance: 26.9
click at [38, 85] on div "数据中心" at bounding box center [94, 77] width 188 height 29
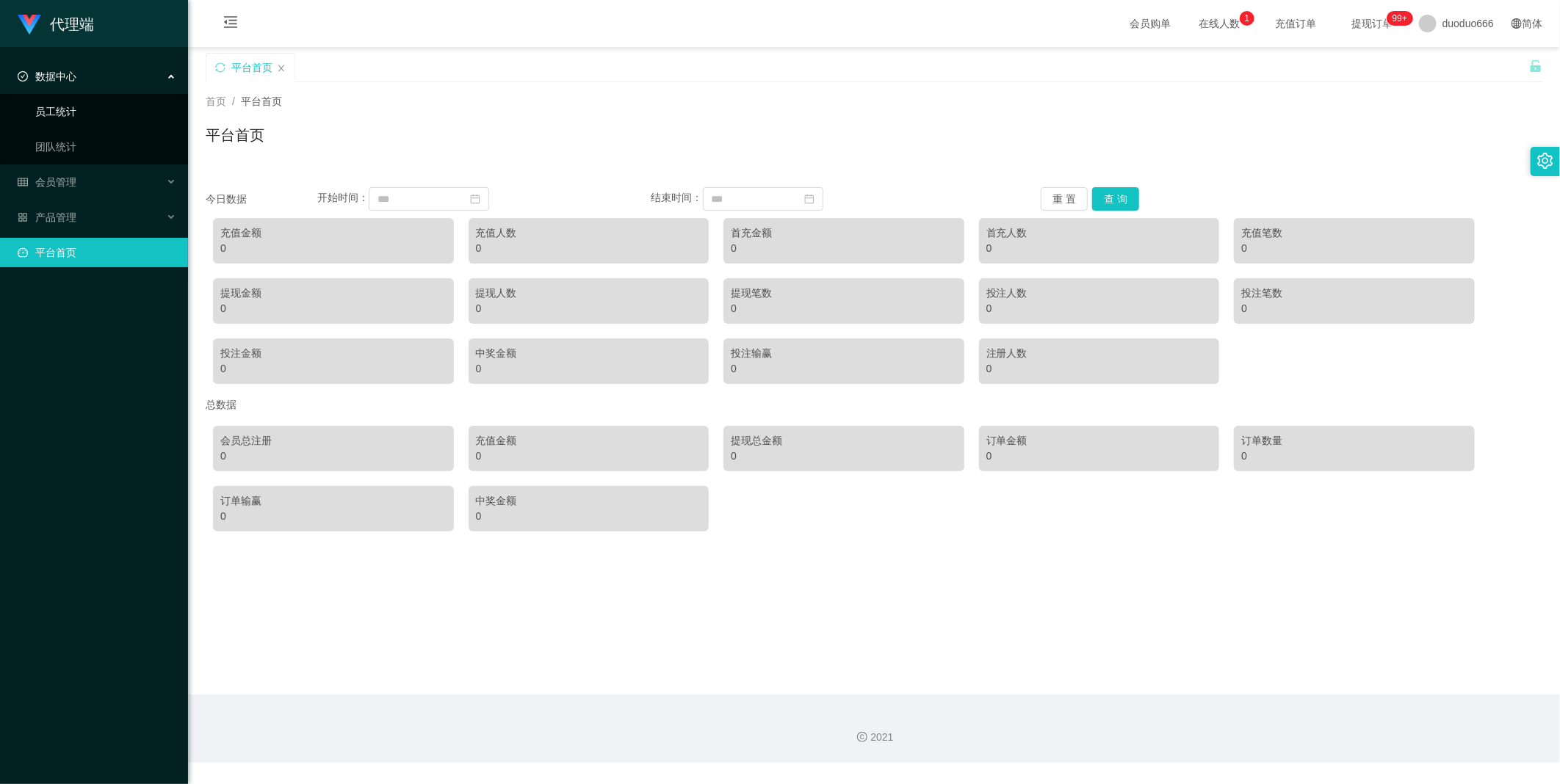
click at [85, 105] on link "员工统计" at bounding box center [105, 112] width 141 height 29
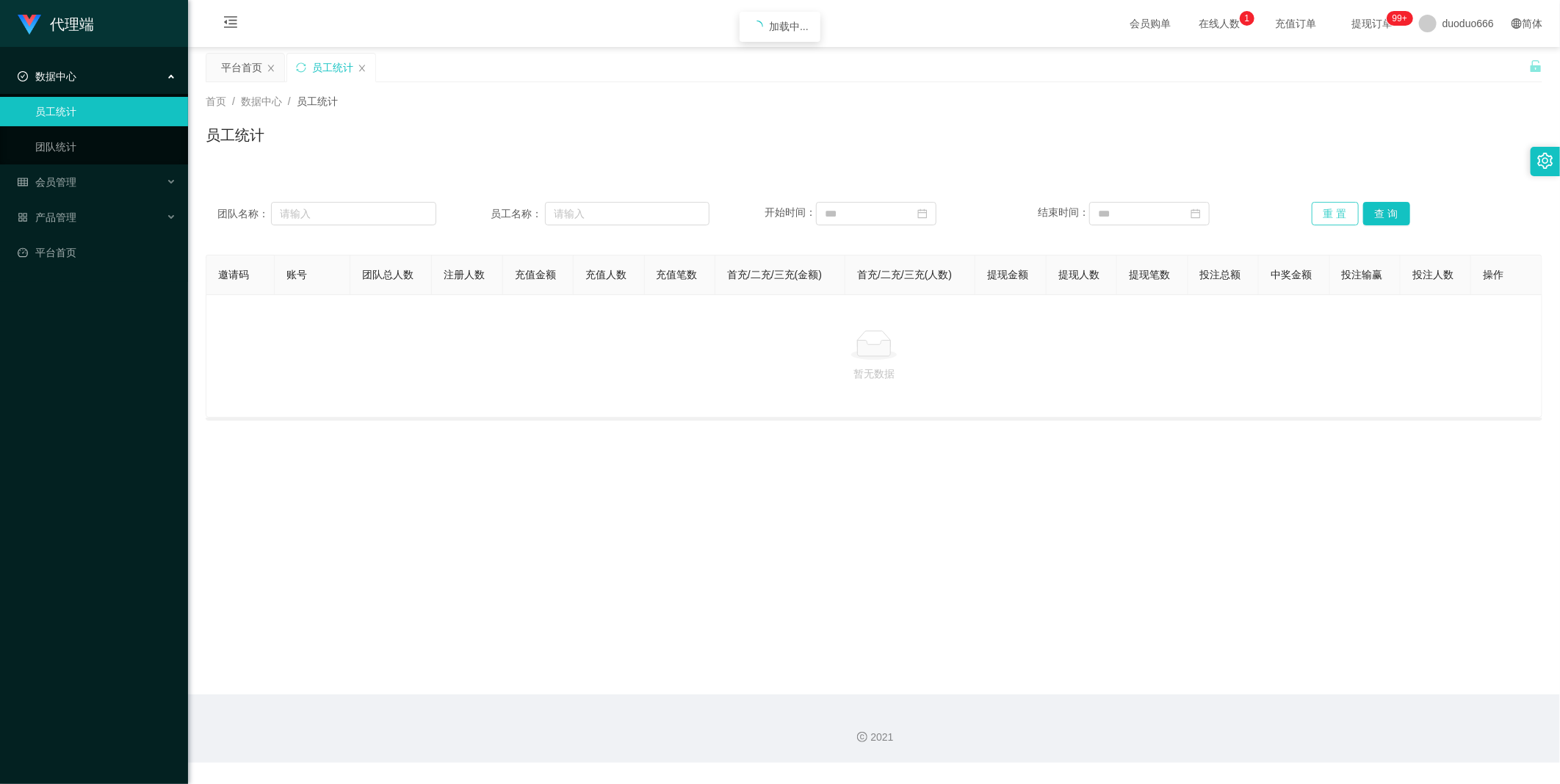
click at [1321, 214] on button "重 置" at bounding box center [1335, 214] width 47 height 24
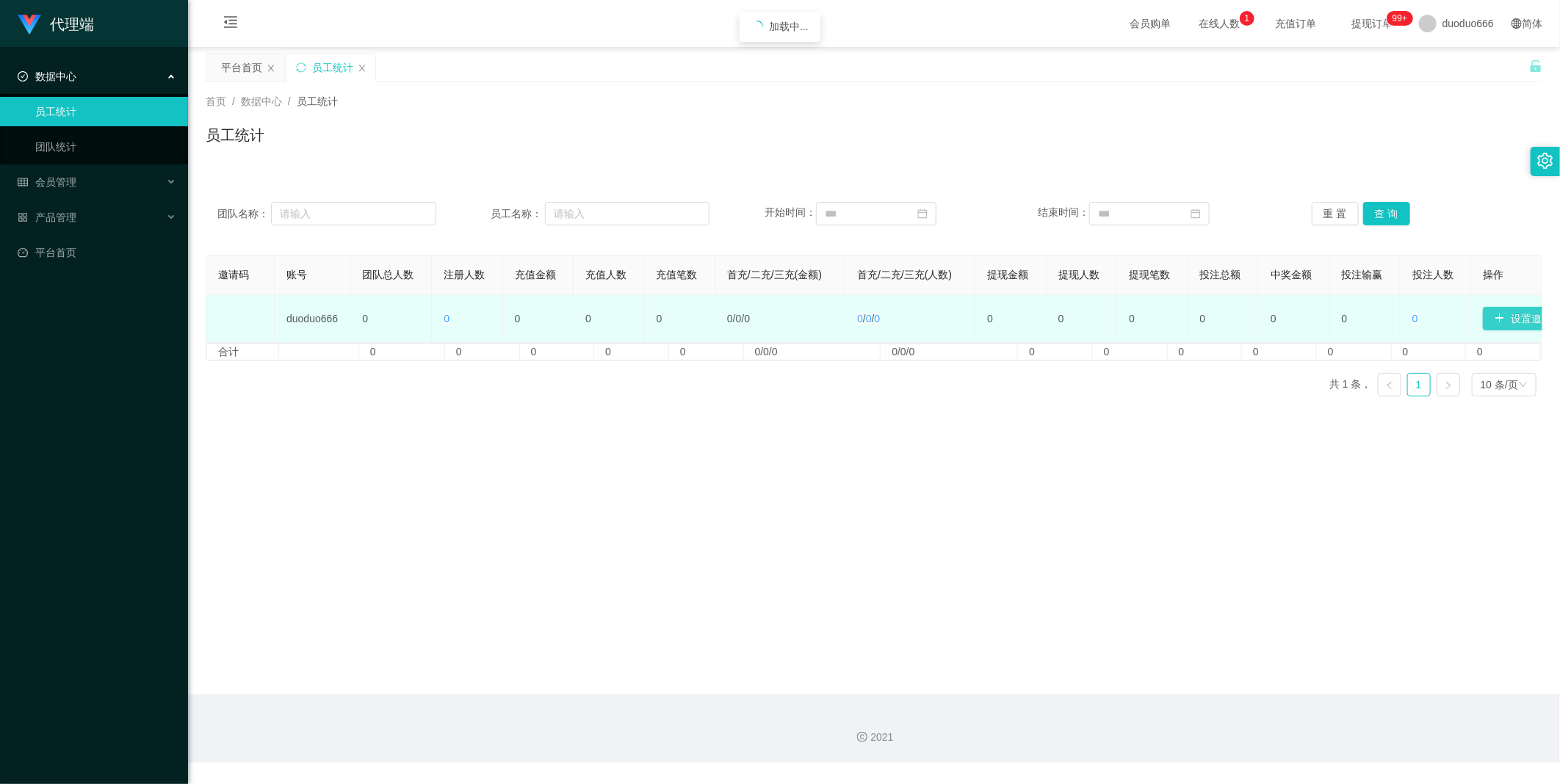
click at [1503, 321] on button "设置邀请码" at bounding box center [1528, 319] width 91 height 24
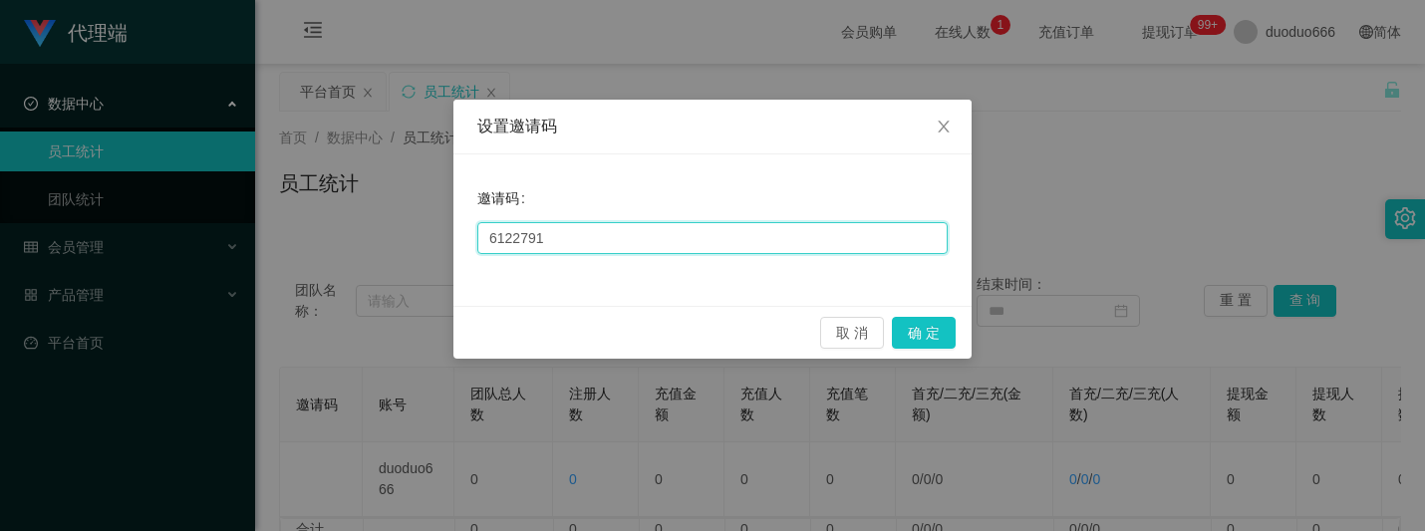
click at [628, 222] on input "6122791" at bounding box center [712, 238] width 470 height 32
drag, startPoint x: 611, startPoint y: 236, endPoint x: 334, endPoint y: 233, distance: 277.0
click at [334, 233] on div "设置邀请码 邀请码 6122791 取 消 确 定" at bounding box center [712, 265] width 1425 height 531
paste input "1688"
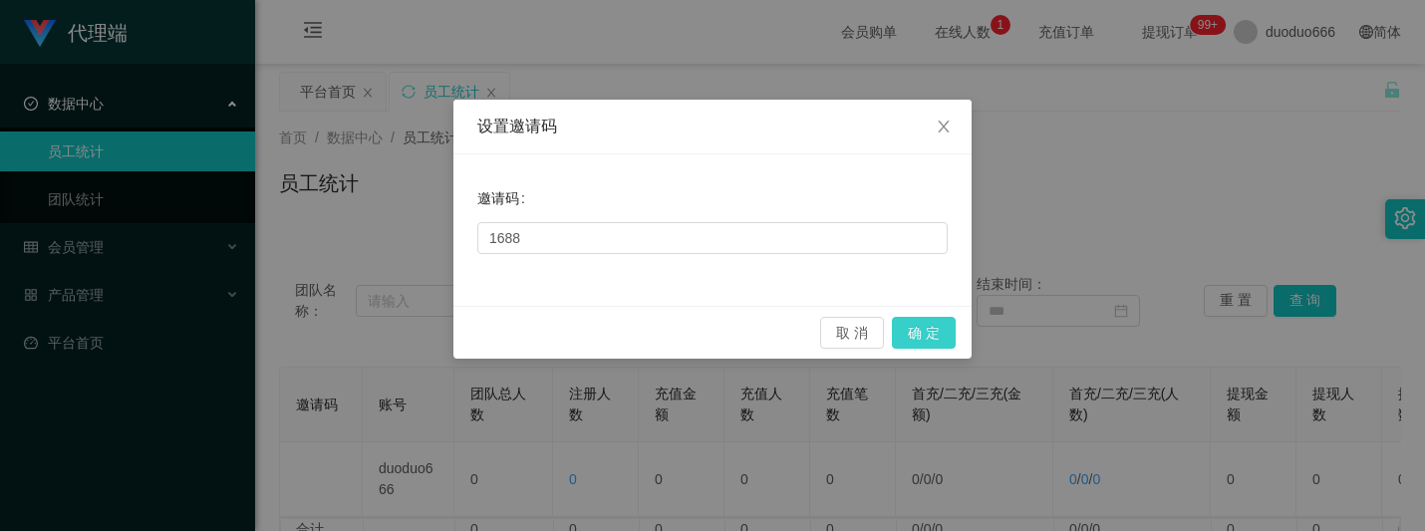
click at [938, 321] on button "确 定" at bounding box center [924, 333] width 64 height 32
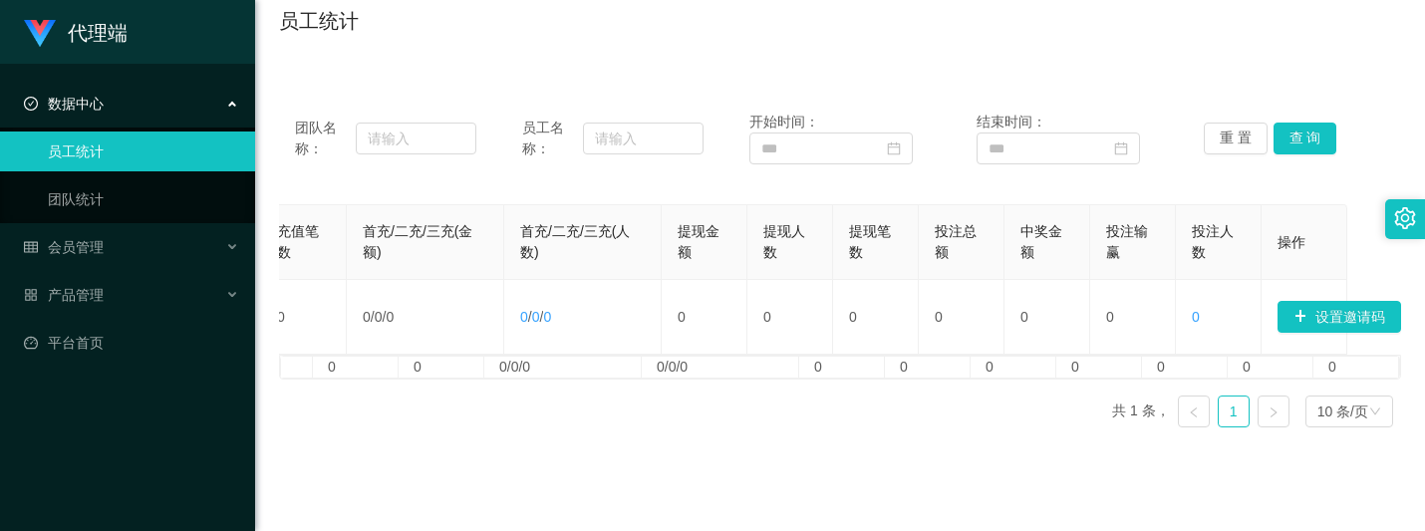
scroll to position [369, 0]
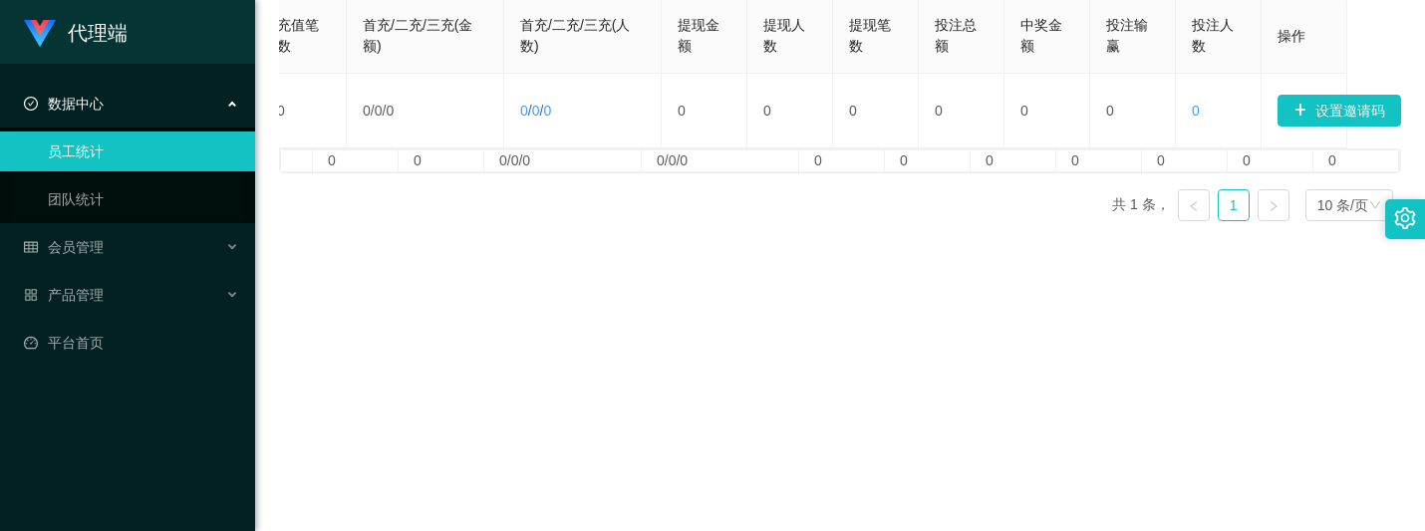
click at [1069, 172] on div "合计 0 0 0 0 0 0/0/0 0/0/0 0 0 0 0 0 0 0" at bounding box center [840, 160] width 1120 height 23
click at [1282, 100] on button "设置邀请码" at bounding box center [1340, 111] width 124 height 32
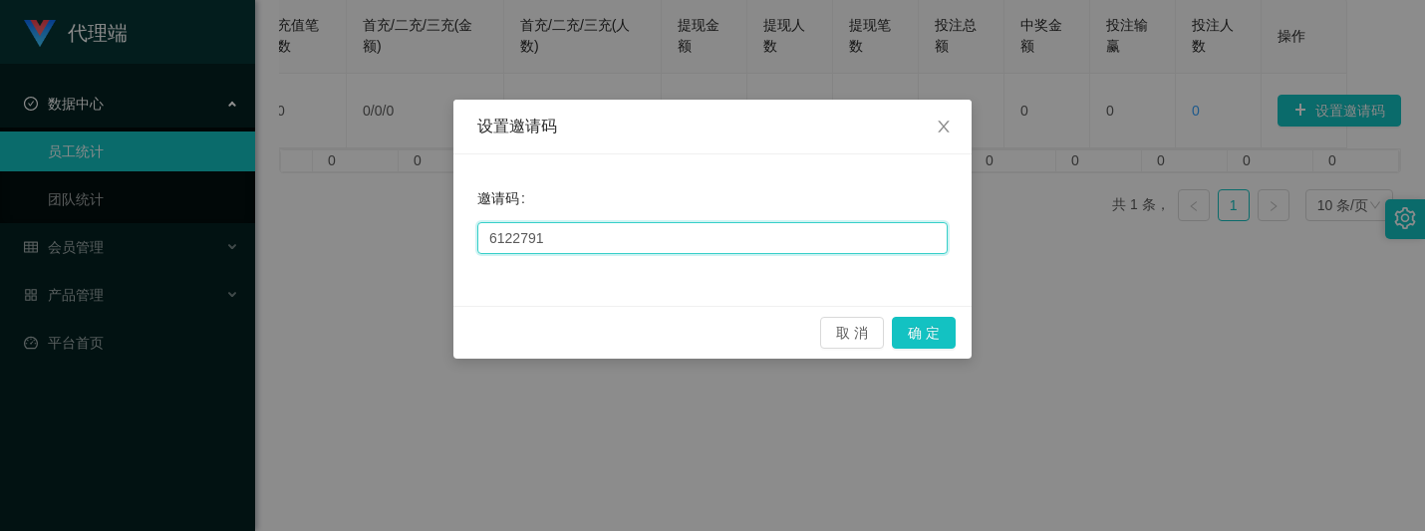
drag, startPoint x: 560, startPoint y: 235, endPoint x: 344, endPoint y: 230, distance: 216.3
click at [260, 224] on div "设置邀请码 邀请码 6122791 取 消 确 定" at bounding box center [712, 265] width 1425 height 531
paste input "2698"
type input "2698"
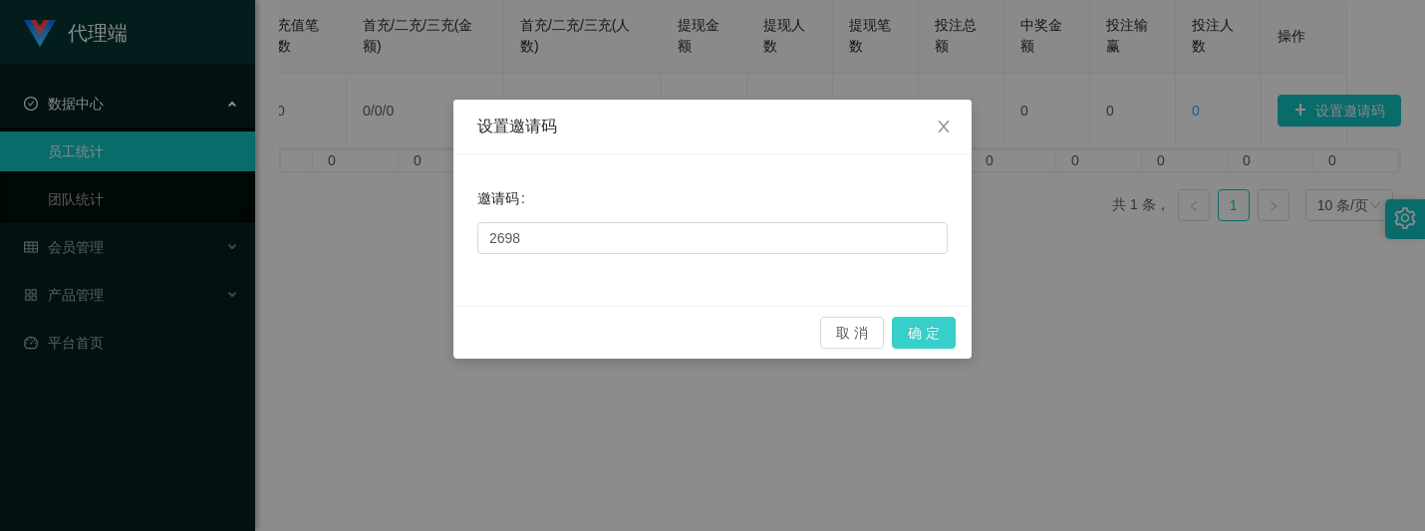
click at [920, 336] on button "确 定" at bounding box center [924, 333] width 64 height 32
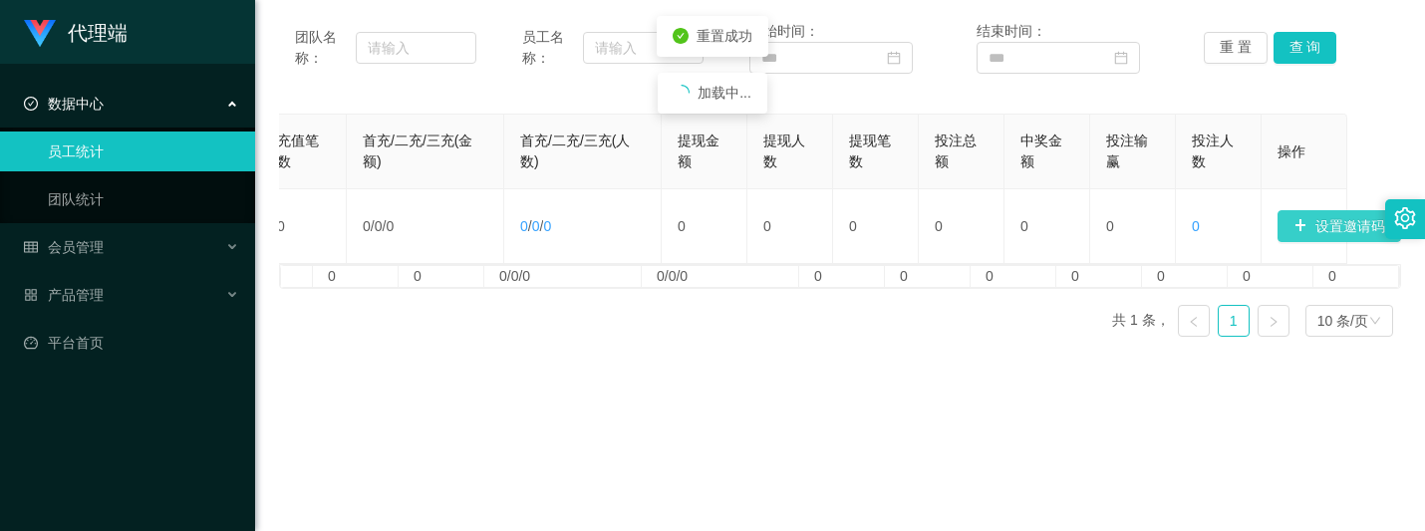
scroll to position [0, 0]
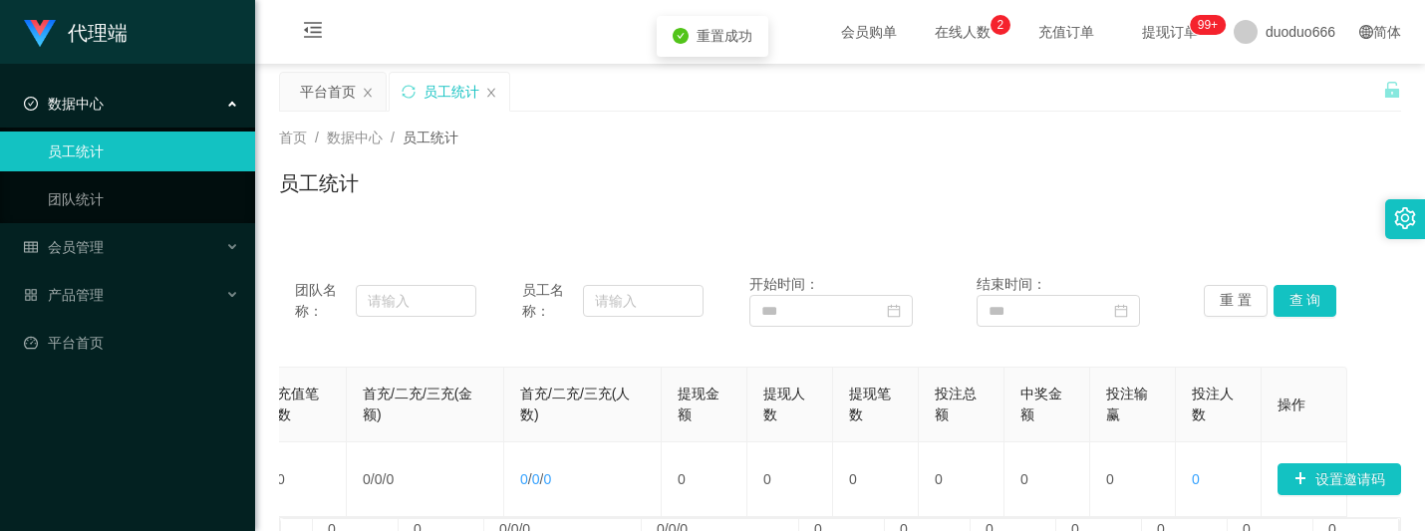
drag, startPoint x: 1011, startPoint y: 152, endPoint x: 1088, endPoint y: 116, distance: 85.1
click at [1016, 152] on div "首页 / 数据中心 / 员工统计 / 员工统计" at bounding box center [840, 171] width 1122 height 87
click at [1285, 83] on span "退出登录" at bounding box center [1263, 87] width 56 height 16
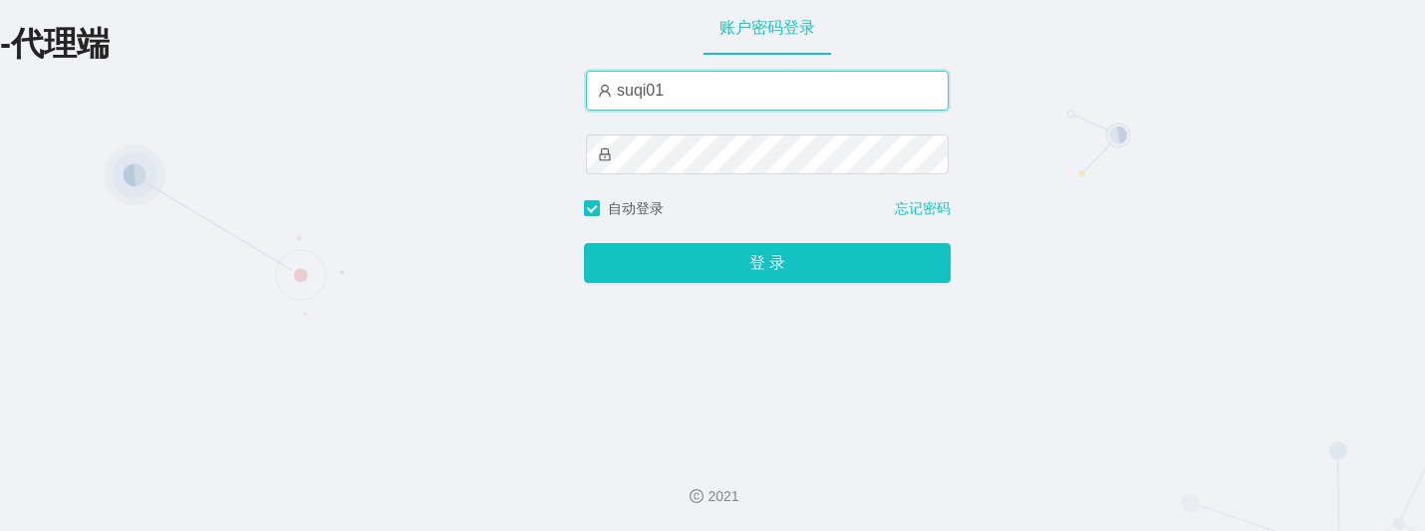
drag, startPoint x: 698, startPoint y: 93, endPoint x: 456, endPoint y: 70, distance: 242.2
click at [456, 70] on div "-代理端 账户密码登录 suqi01 自动登录 忘记密码 登 录" at bounding box center [712, 219] width 1425 height 438
paste input "zhadan666"
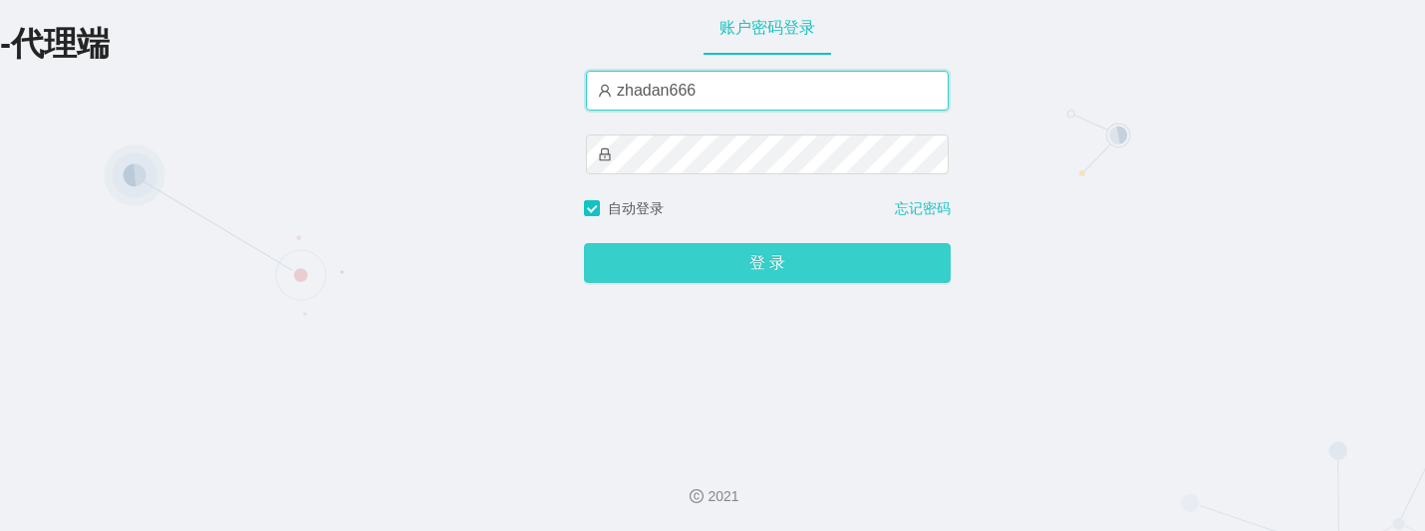
type input "zhadan666"
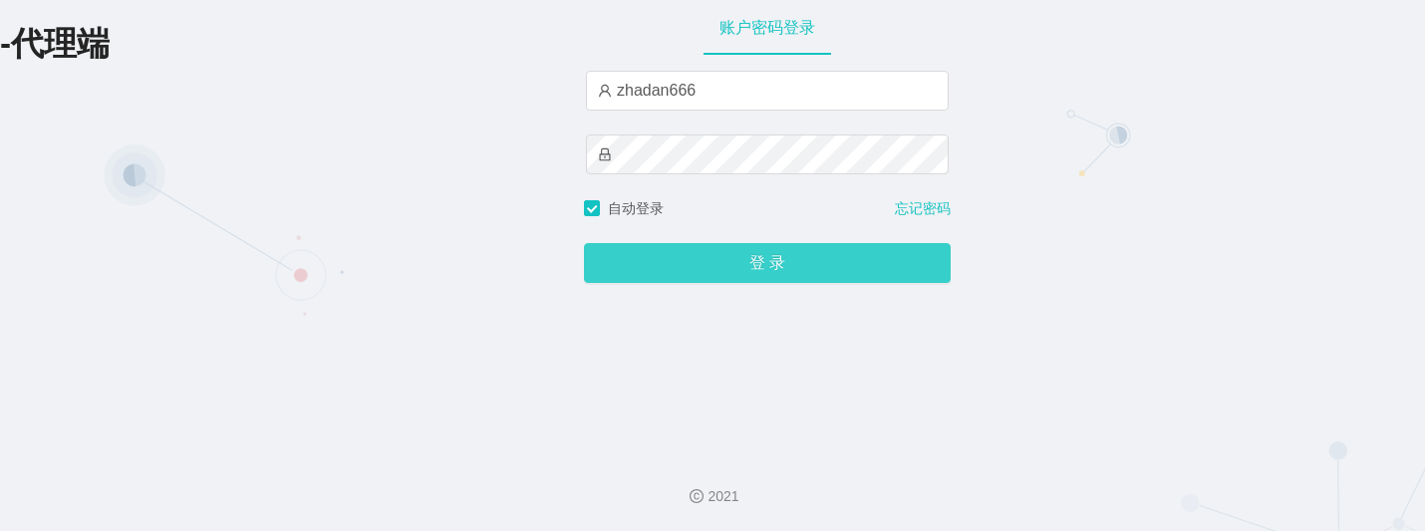
drag, startPoint x: 594, startPoint y: 260, endPoint x: 636, endPoint y: 236, distance: 48.2
click at [594, 260] on button "登 录" at bounding box center [767, 263] width 367 height 40
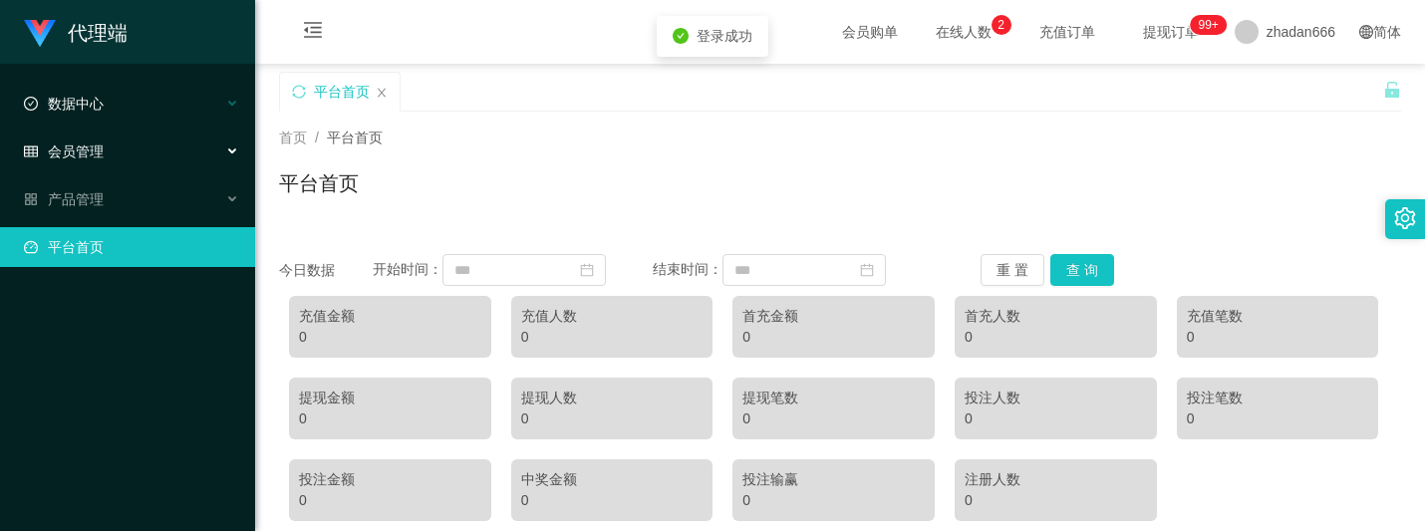
click at [115, 102] on div "数据中心" at bounding box center [127, 104] width 255 height 40
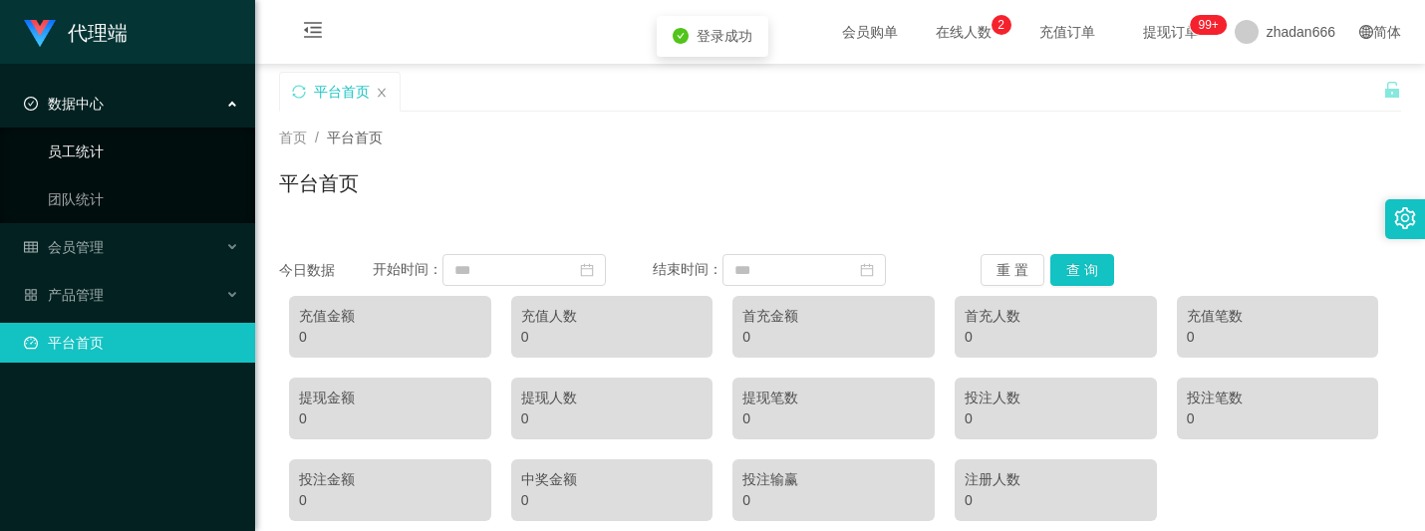
click at [106, 155] on link "员工统计" at bounding box center [143, 152] width 191 height 40
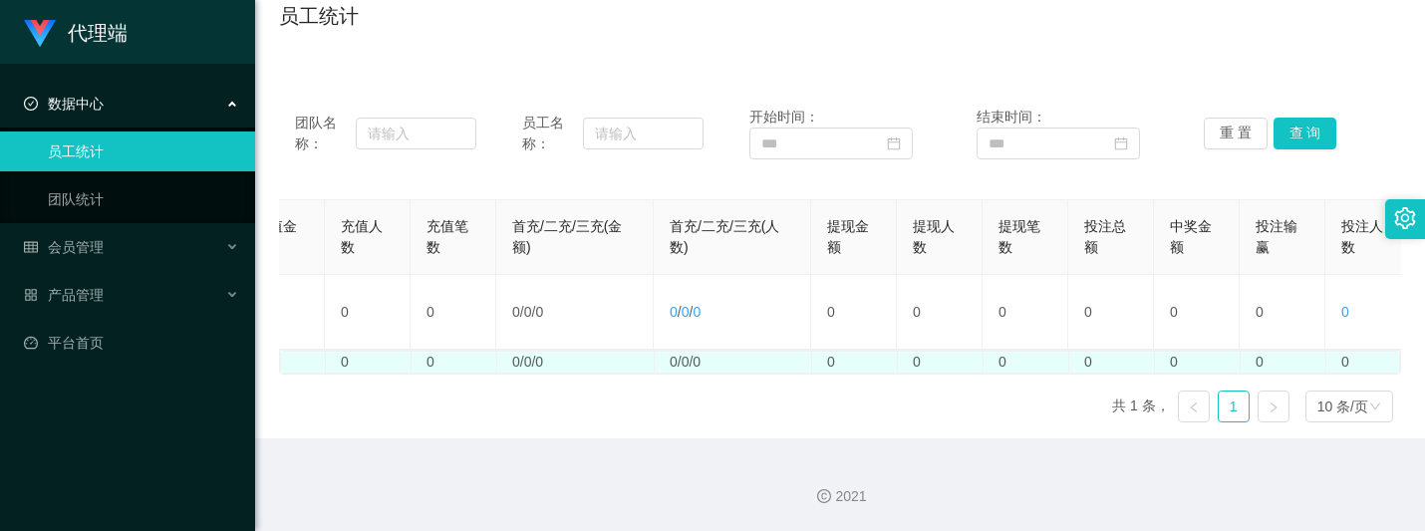
scroll to position [0, 410]
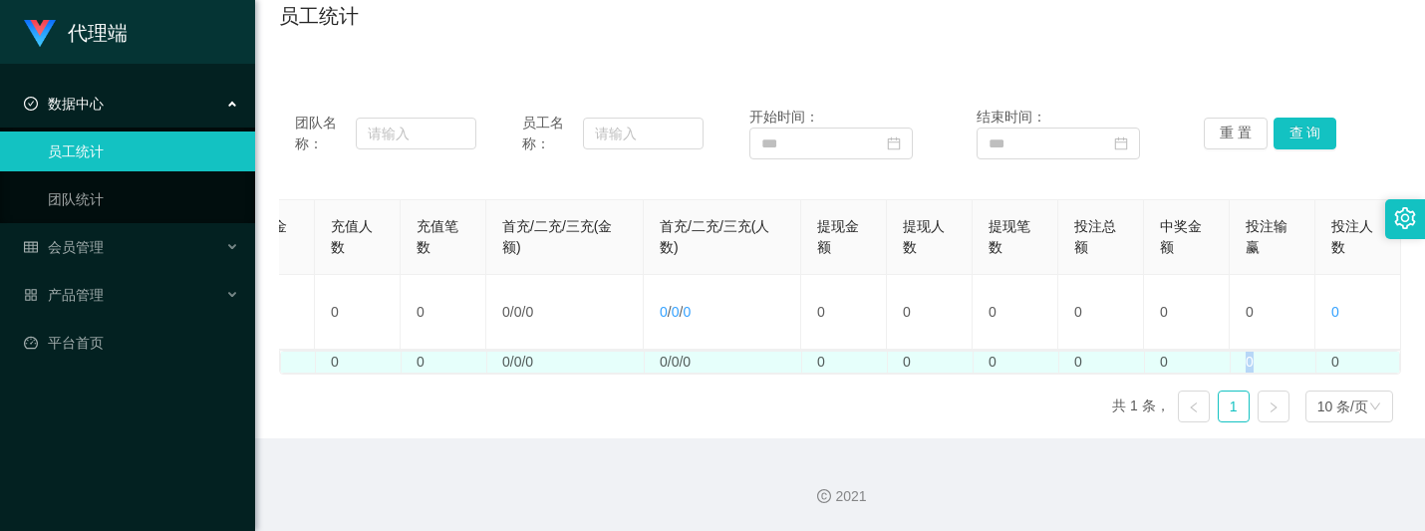
click at [1280, 353] on td "0" at bounding box center [1274, 362] width 86 height 21
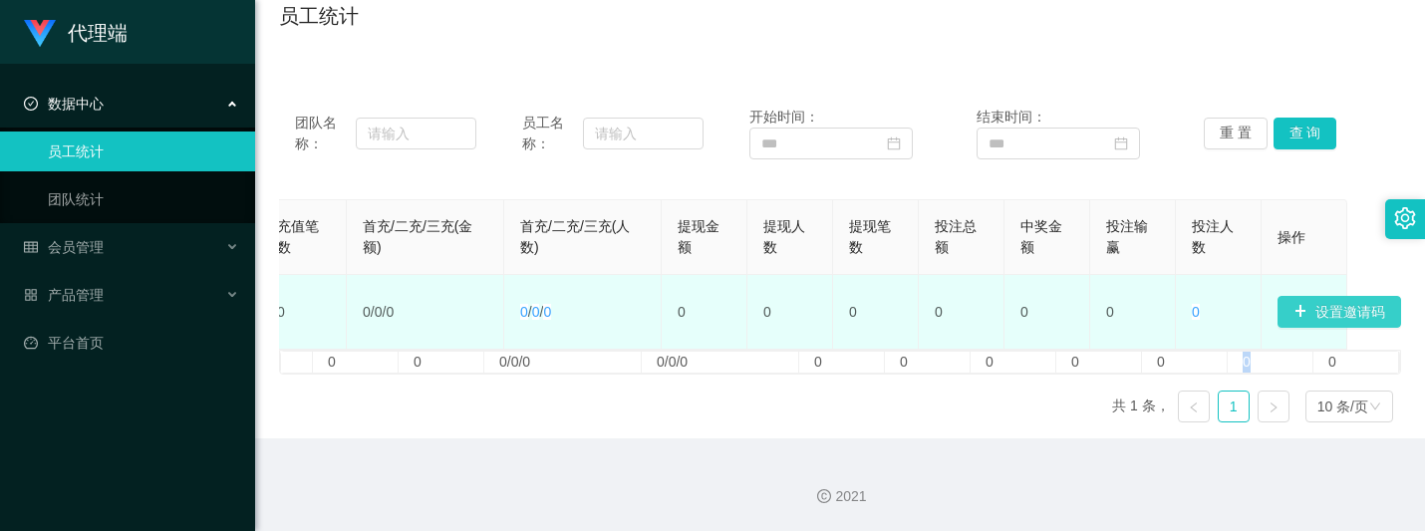
click at [1285, 296] on button "设置邀请码" at bounding box center [1340, 312] width 124 height 32
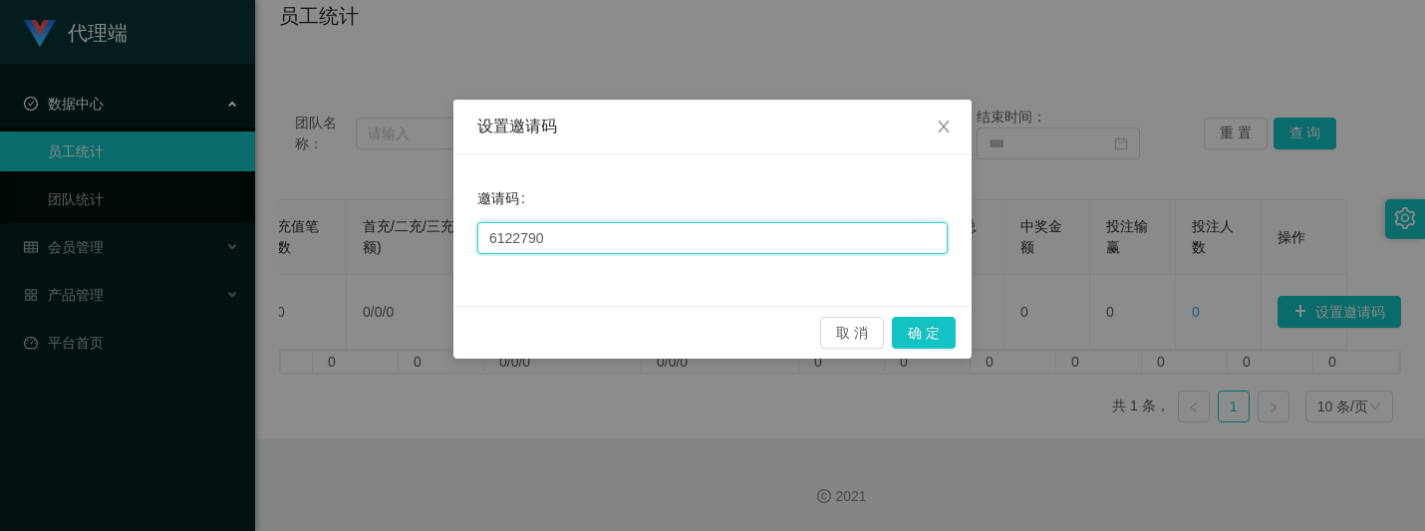
drag, startPoint x: 722, startPoint y: 221, endPoint x: 207, endPoint y: 190, distance: 516.1
click at [172, 190] on div "设置邀请码 邀请码 6122790 取 消 确 定" at bounding box center [712, 265] width 1425 height 531
paste input "67788"
type input "667788"
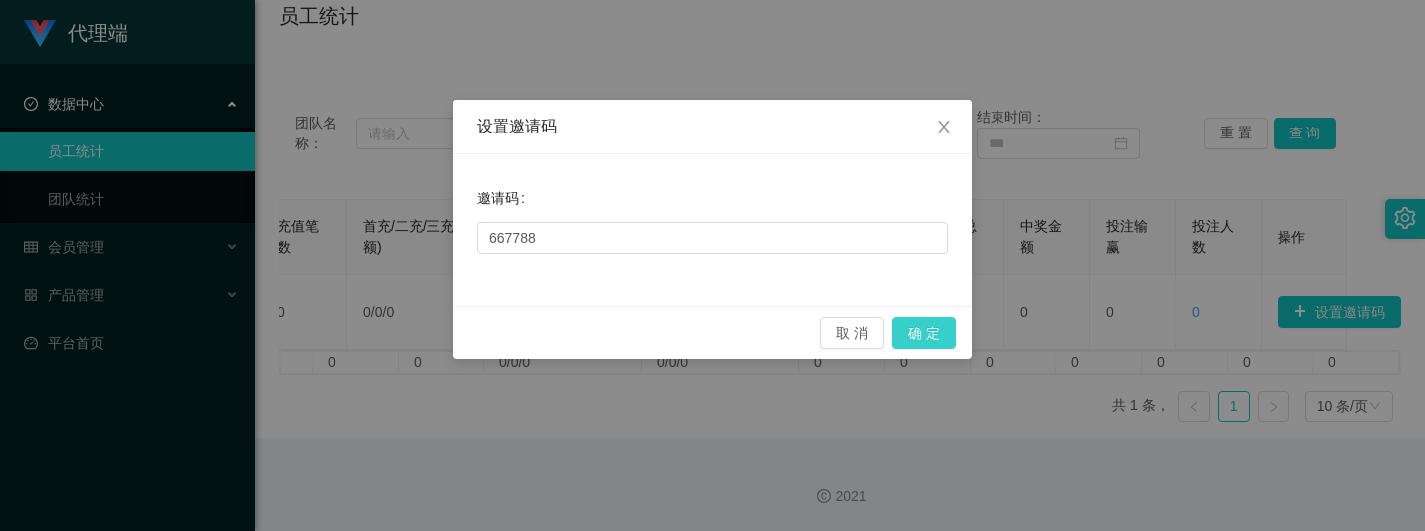
click at [908, 326] on button "确 定" at bounding box center [924, 333] width 64 height 32
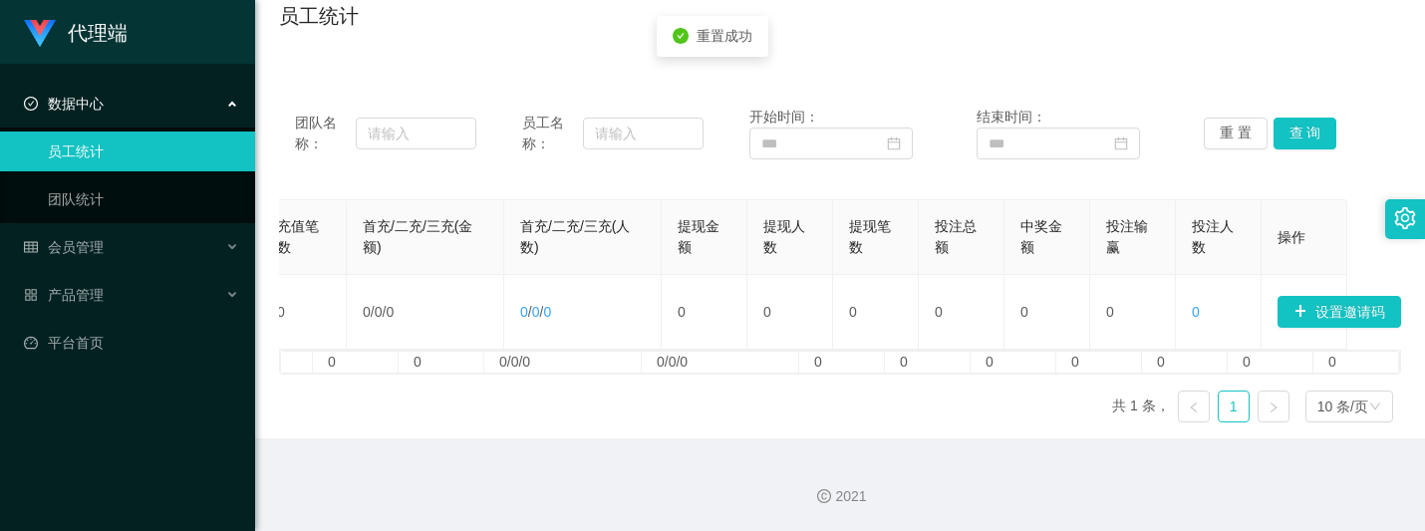
drag, startPoint x: 909, startPoint y: 217, endPoint x: 952, endPoint y: 196, distance: 47.7
click at [919, 217] on th "投注总额" at bounding box center [962, 237] width 86 height 75
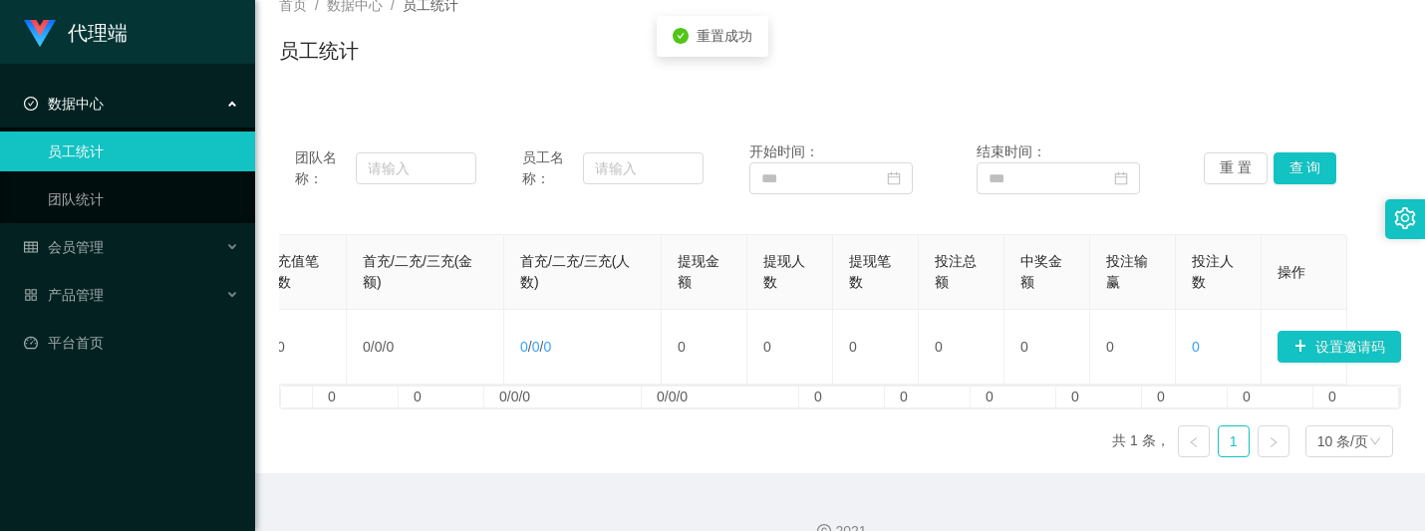
scroll to position [0, 0]
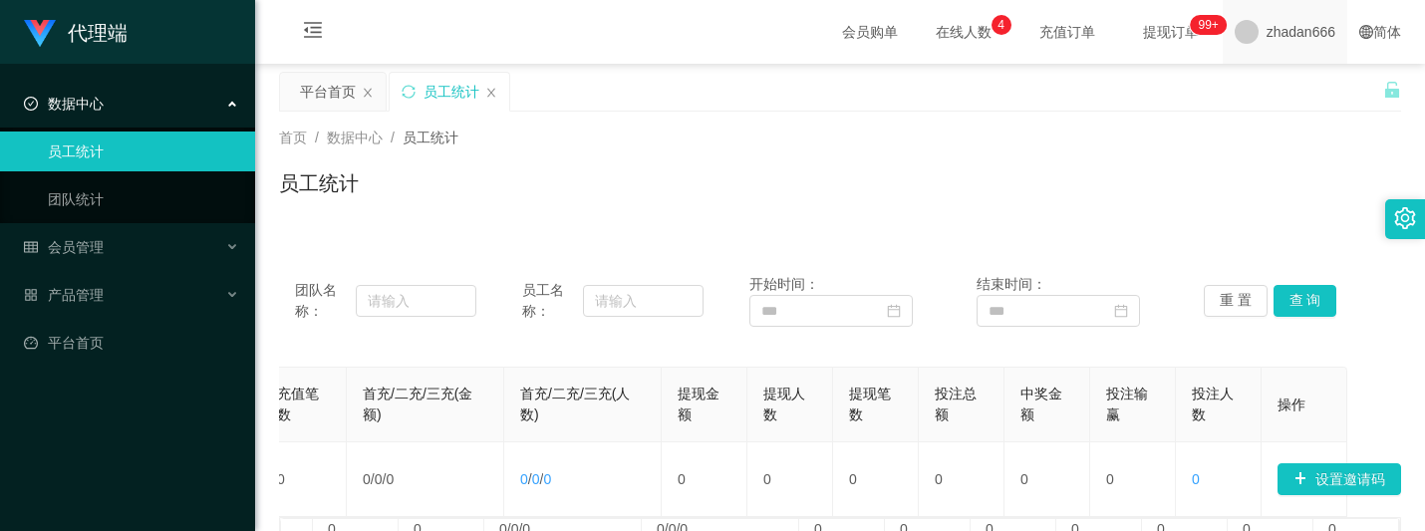
click at [1244, 25] on div "zhadan666" at bounding box center [1285, 32] width 125 height 64
click at [1243, 80] on div "平台首页 员工统计" at bounding box center [831, 106] width 1104 height 69
click at [1267, 22] on span "zhadan666" at bounding box center [1301, 32] width 69 height 64
click at [1268, 94] on div "平台首页 员工统计" at bounding box center [831, 106] width 1104 height 69
click at [1237, 16] on div "zhadan666" at bounding box center [1285, 32] width 125 height 64
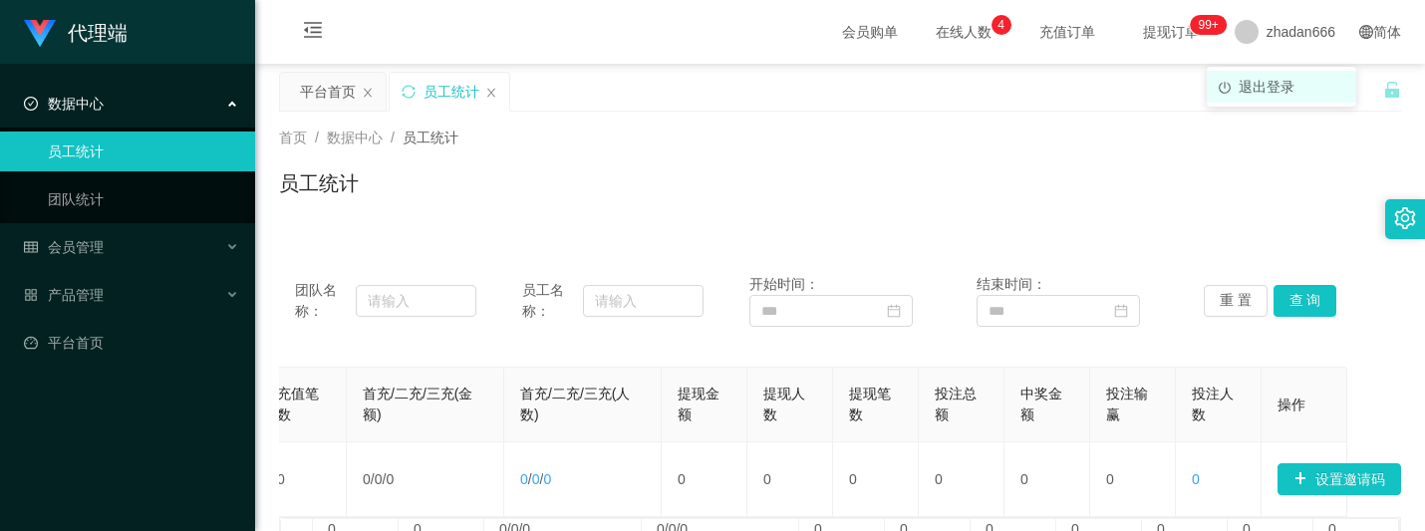
click at [1260, 95] on span "退出登录" at bounding box center [1267, 87] width 56 height 16
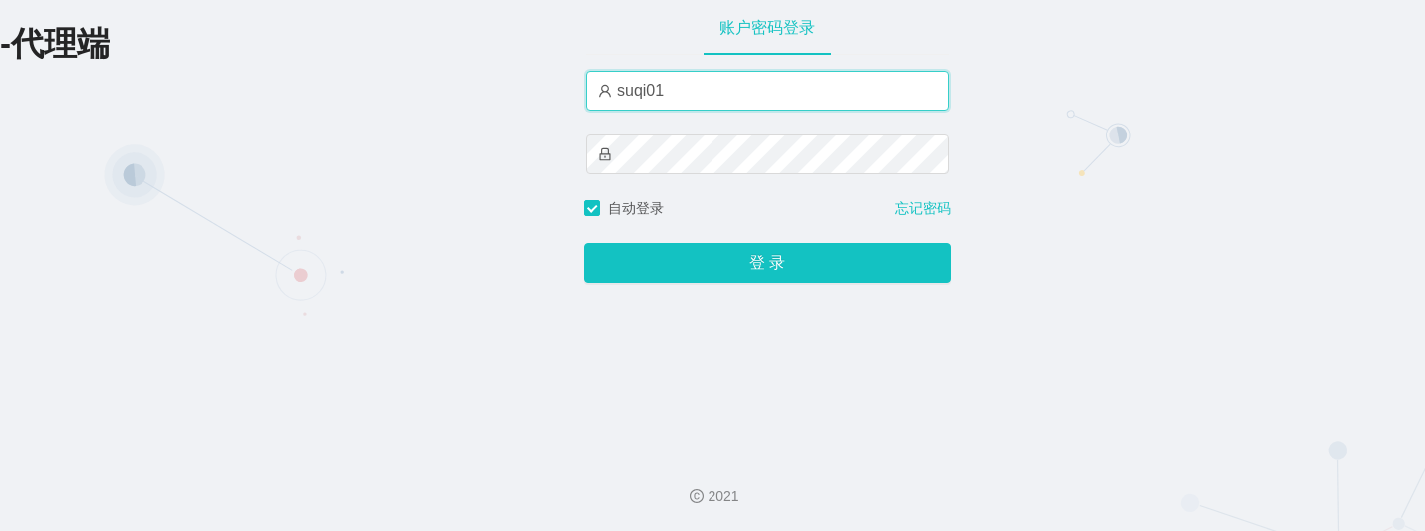
drag, startPoint x: 680, startPoint y: 85, endPoint x: 474, endPoint y: 76, distance: 205.5
click at [474, 76] on div "-代理端 账户密码登录 suqi01 自动登录 忘记密码 登 录" at bounding box center [712, 219] width 1425 height 438
paste input "xiaochun666"
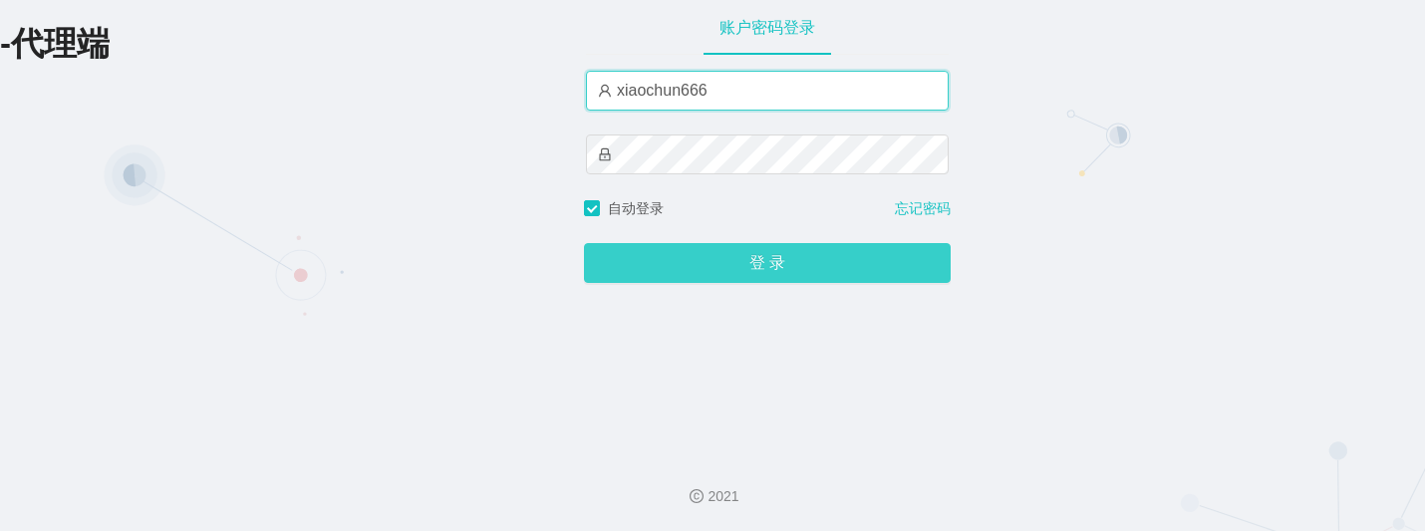
type input "xiaochun666"
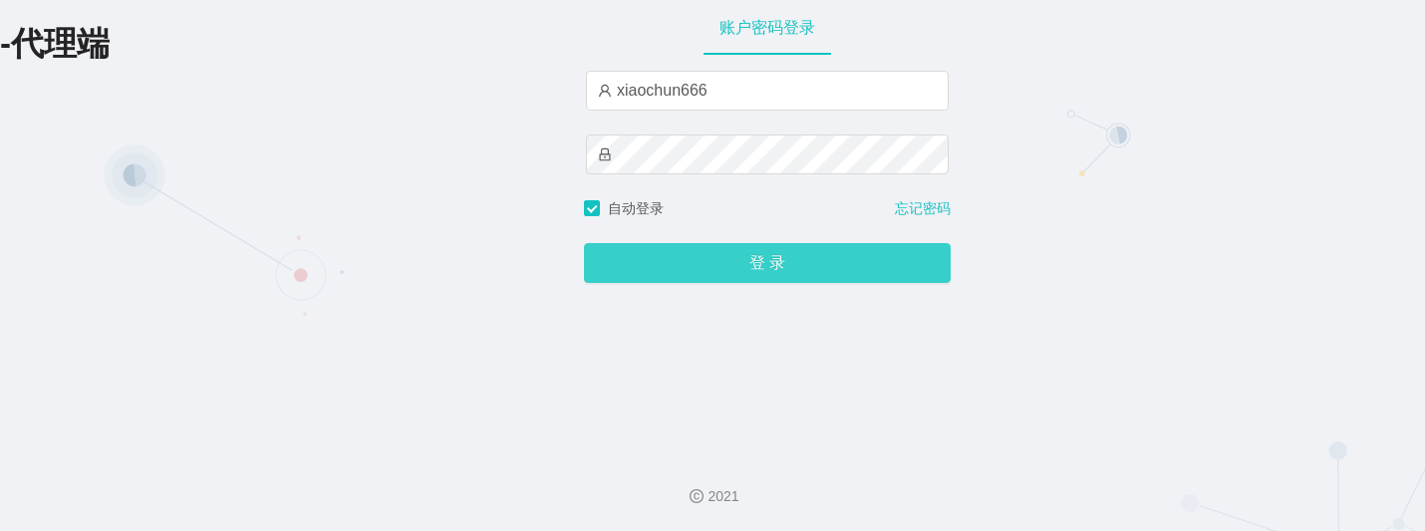
drag, startPoint x: 633, startPoint y: 266, endPoint x: 645, endPoint y: 261, distance: 13.0
click at [633, 266] on button "登 录" at bounding box center [767, 263] width 367 height 40
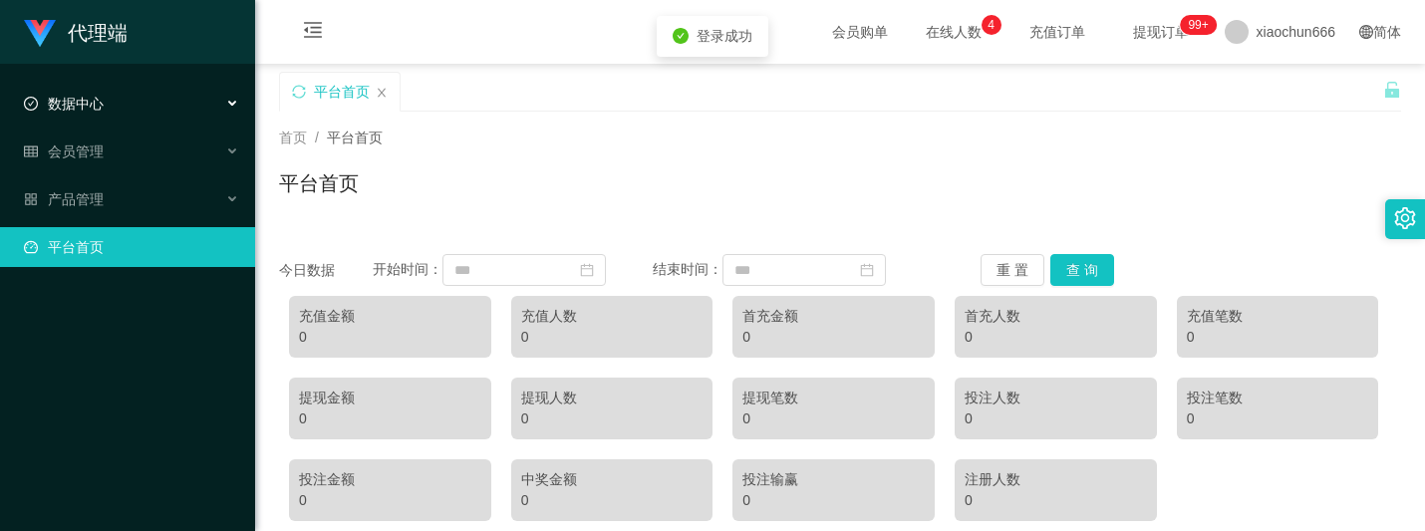
click at [123, 117] on div "数据中心" at bounding box center [127, 104] width 255 height 40
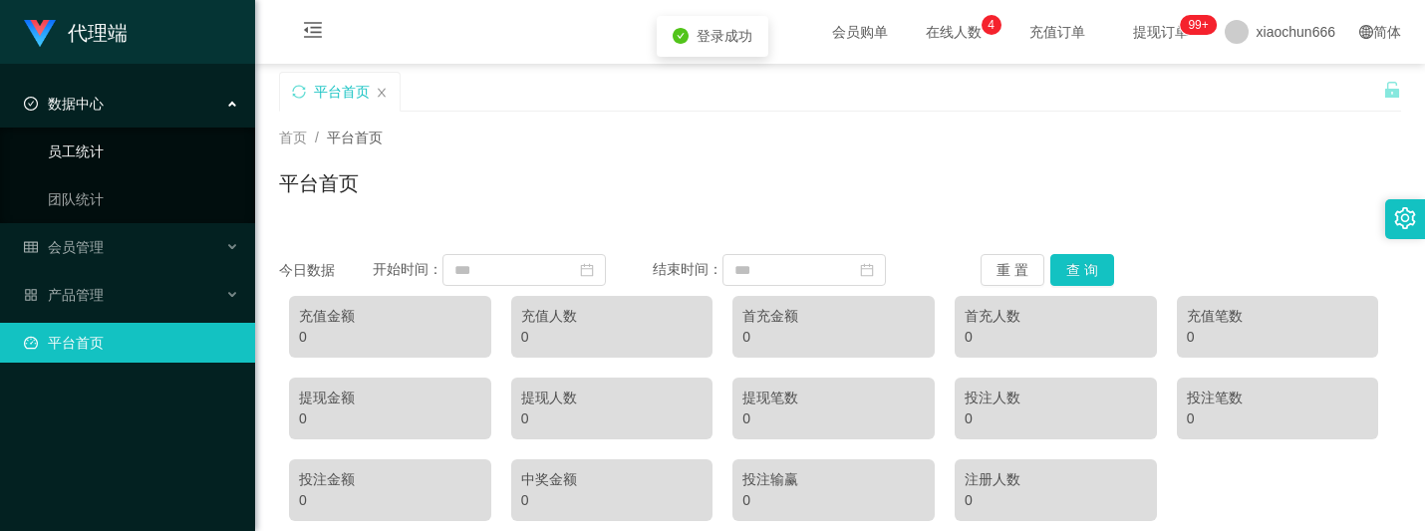
click at [111, 162] on link "员工统计" at bounding box center [143, 152] width 191 height 40
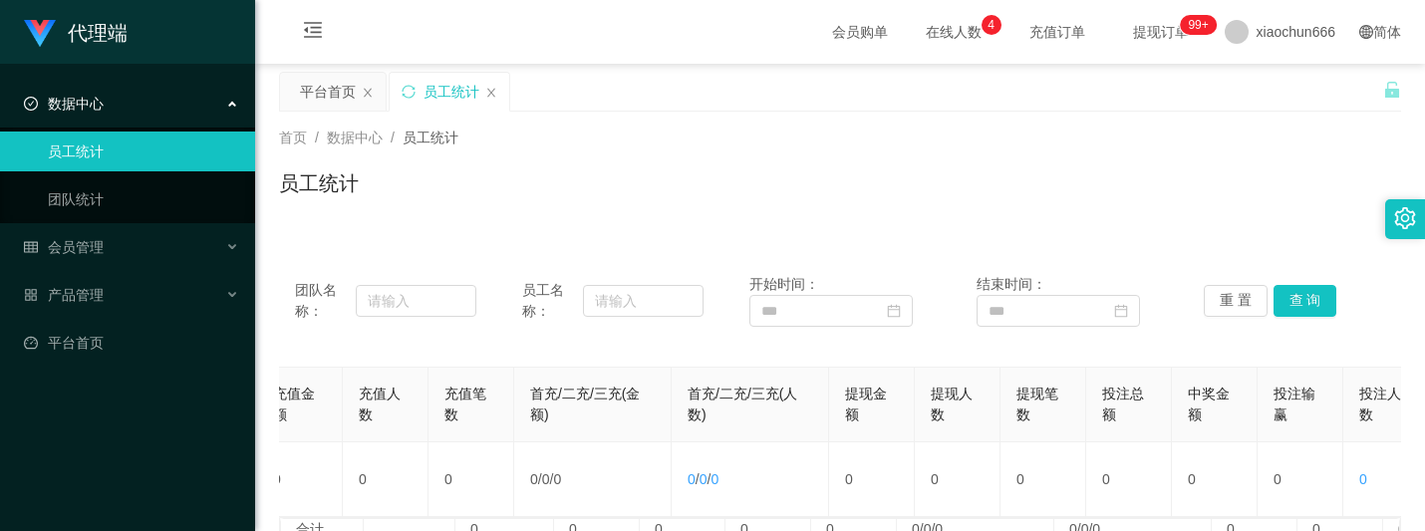
scroll to position [0, 424]
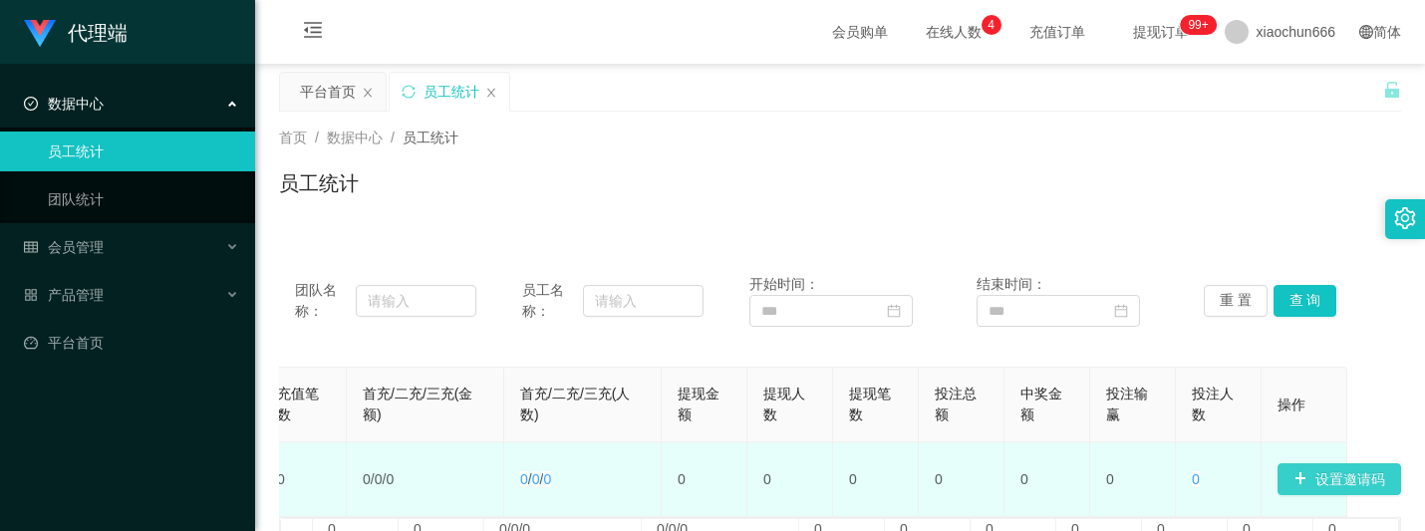
click at [1320, 466] on button "设置邀请码" at bounding box center [1340, 479] width 124 height 32
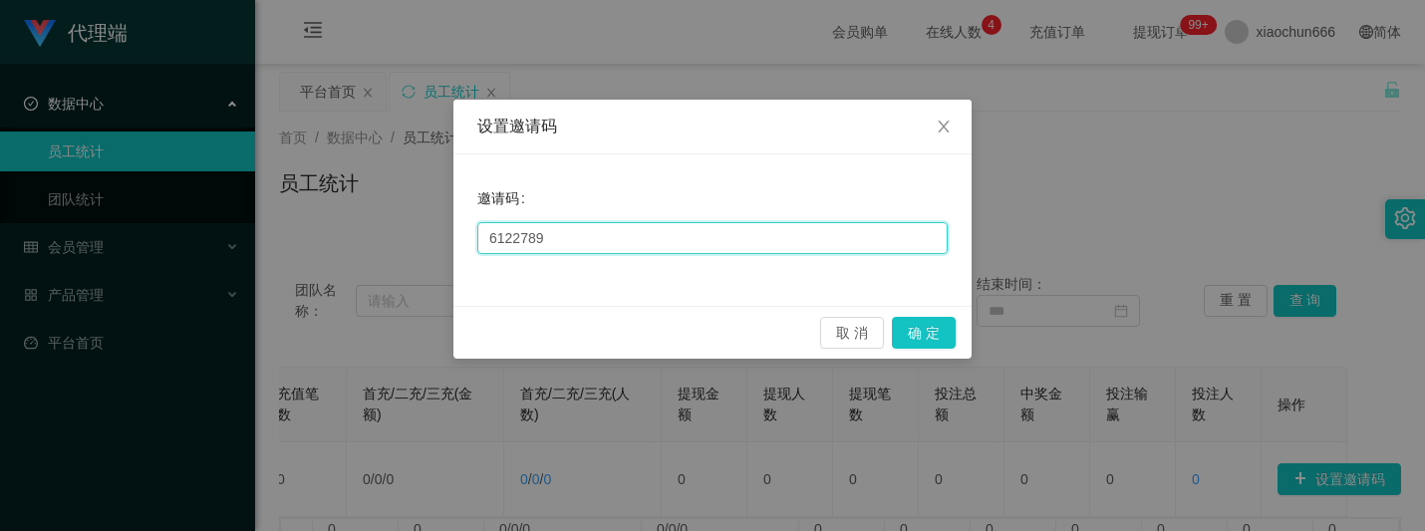
drag, startPoint x: 592, startPoint y: 237, endPoint x: 439, endPoint y: 264, distance: 154.8
click at [272, 225] on div "设置邀请码 邀请码 6122789 取 消 确 定" at bounding box center [712, 265] width 1425 height 531
paste input "9981"
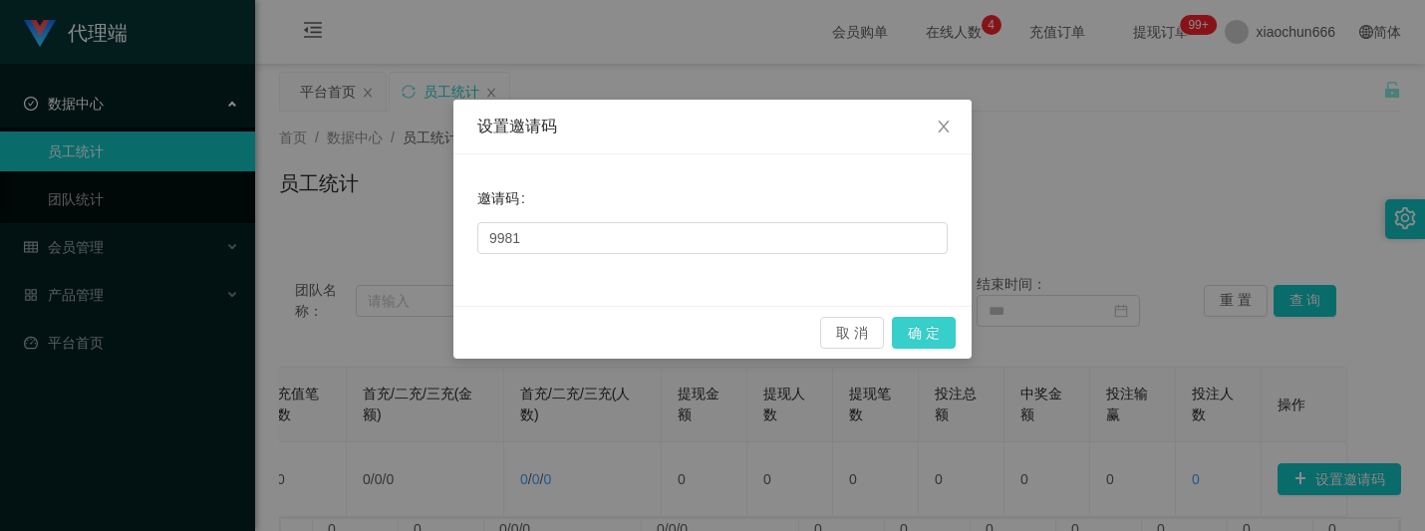
click at [934, 331] on button "确 定" at bounding box center [924, 333] width 64 height 32
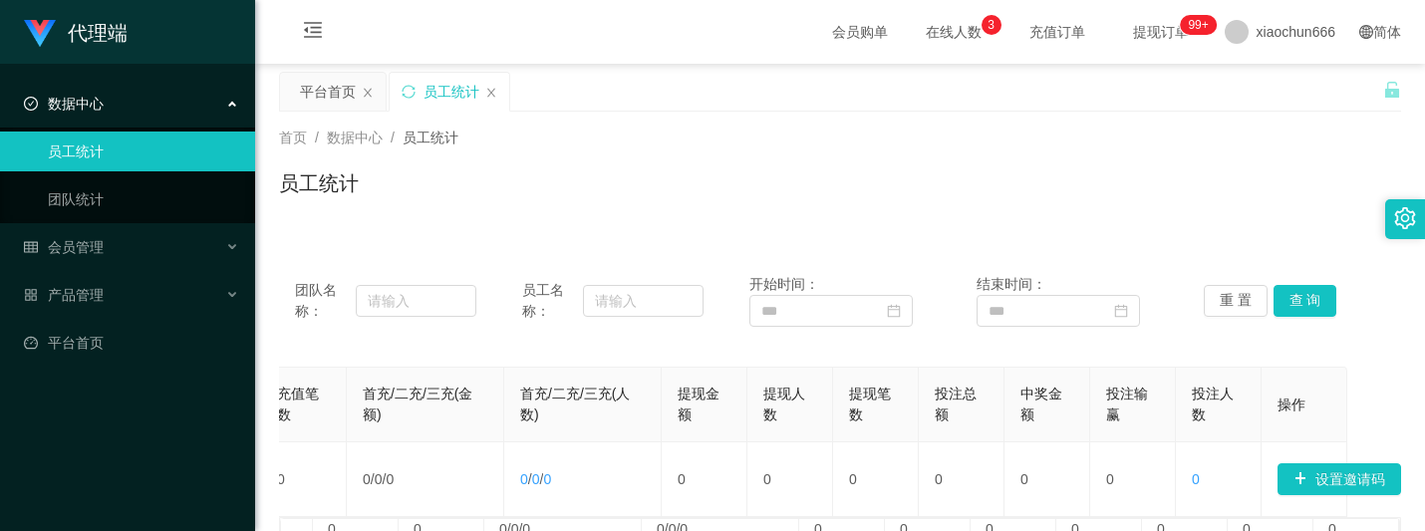
drag, startPoint x: 1060, startPoint y: 249, endPoint x: 1147, endPoint y: 340, distance: 125.5
click at [1061, 250] on div "团队名称： 员工名称： 开始时间： 结束时间： 重 置 查 询 邀请码 账号 团队总人数 注册人数 充值金额 充值人数 充值笔数 首充/二充/三充(金额) 首…" at bounding box center [840, 418] width 1122 height 376
click at [1299, 471] on button "设置邀请码" at bounding box center [1340, 479] width 124 height 32
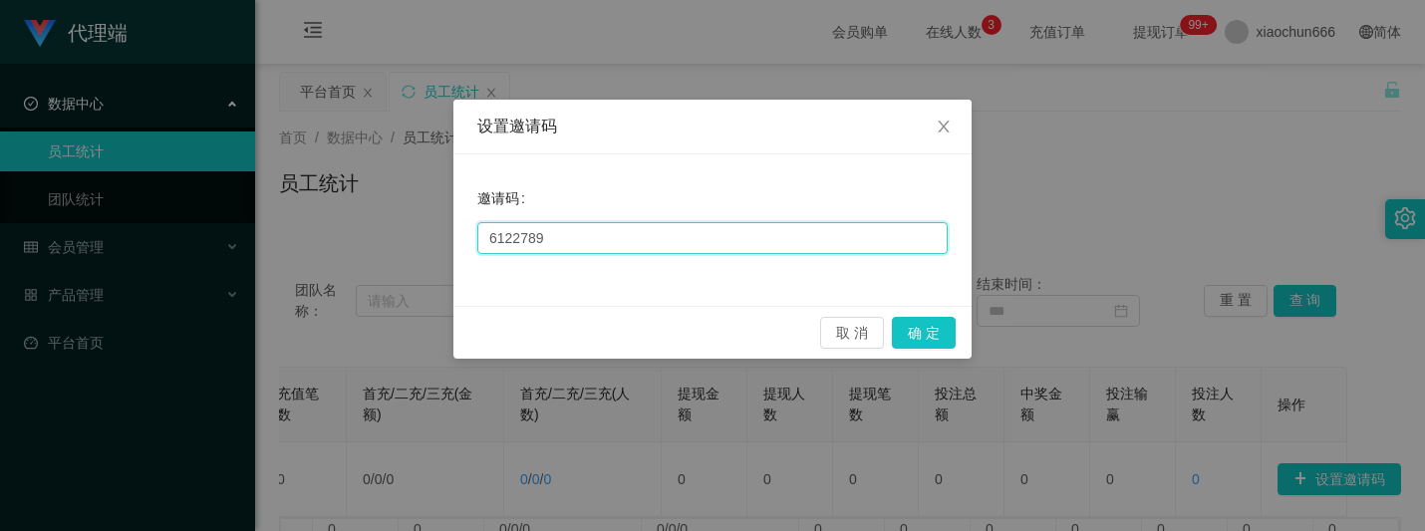
drag, startPoint x: 622, startPoint y: 236, endPoint x: 485, endPoint y: 251, distance: 137.3
click at [171, 204] on div "设置邀请码 邀请码 6122789 取 消 确 定" at bounding box center [712, 265] width 1425 height 531
paste input "636"
type input "6636"
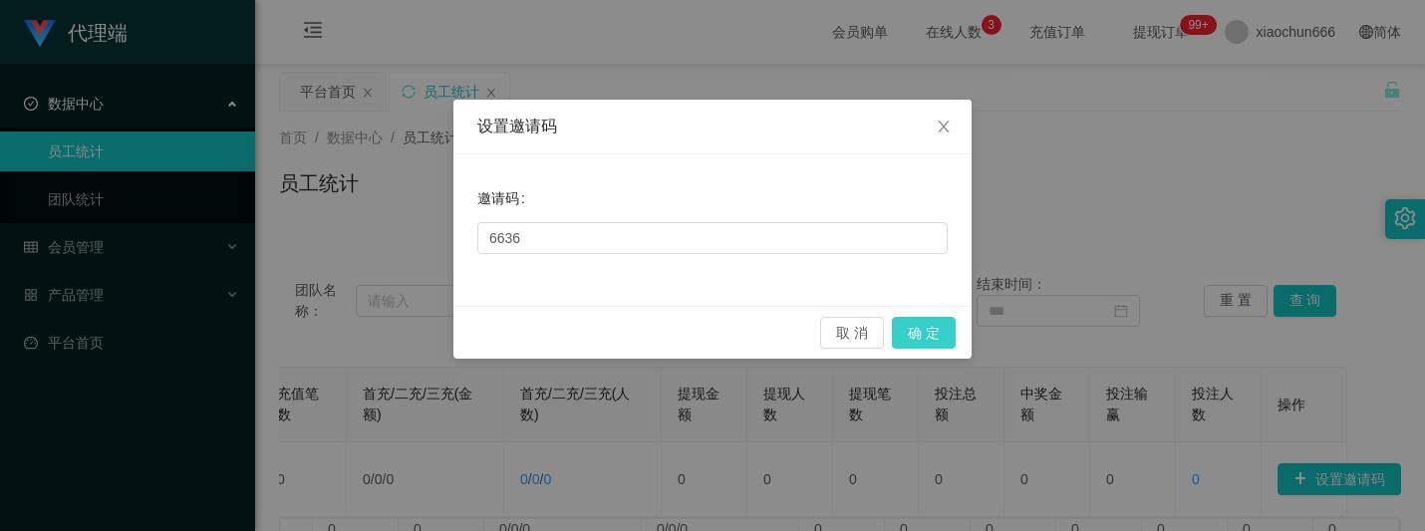
click at [917, 323] on button "确 定" at bounding box center [924, 333] width 64 height 32
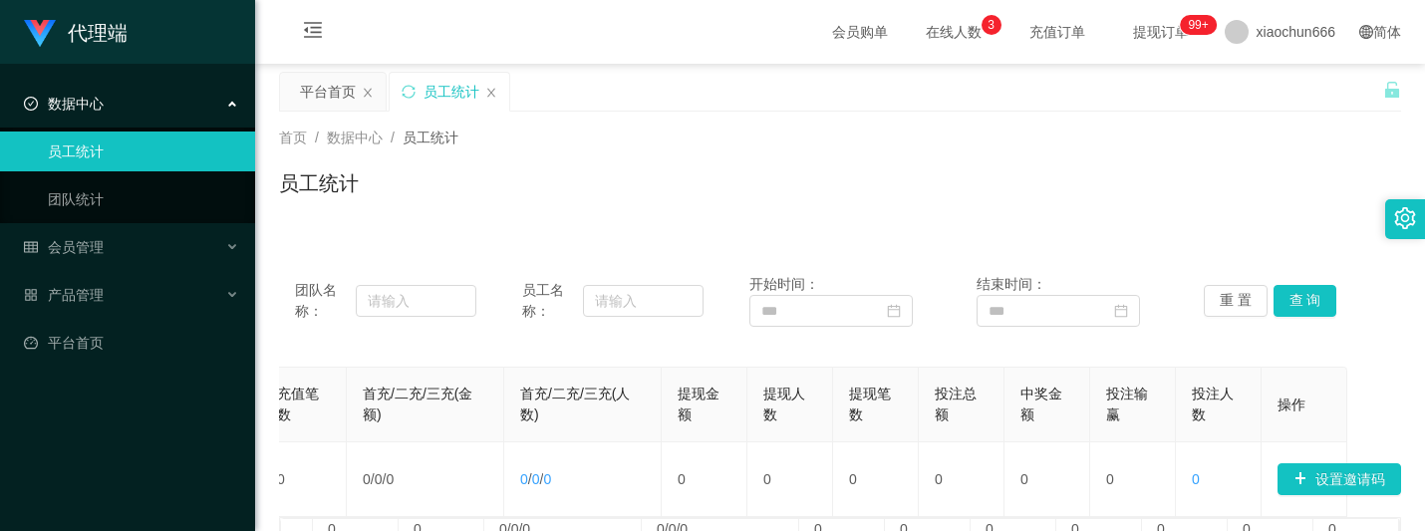
drag, startPoint x: 988, startPoint y: 142, endPoint x: 1117, endPoint y: 101, distance: 135.8
click at [990, 142] on div "首页 / 数据中心 / 员工统计 /" at bounding box center [840, 138] width 1122 height 21
click at [1260, 35] on span "xiaochun666" at bounding box center [1296, 32] width 79 height 64
click at [1252, 80] on span "退出登录" at bounding box center [1256, 87] width 56 height 16
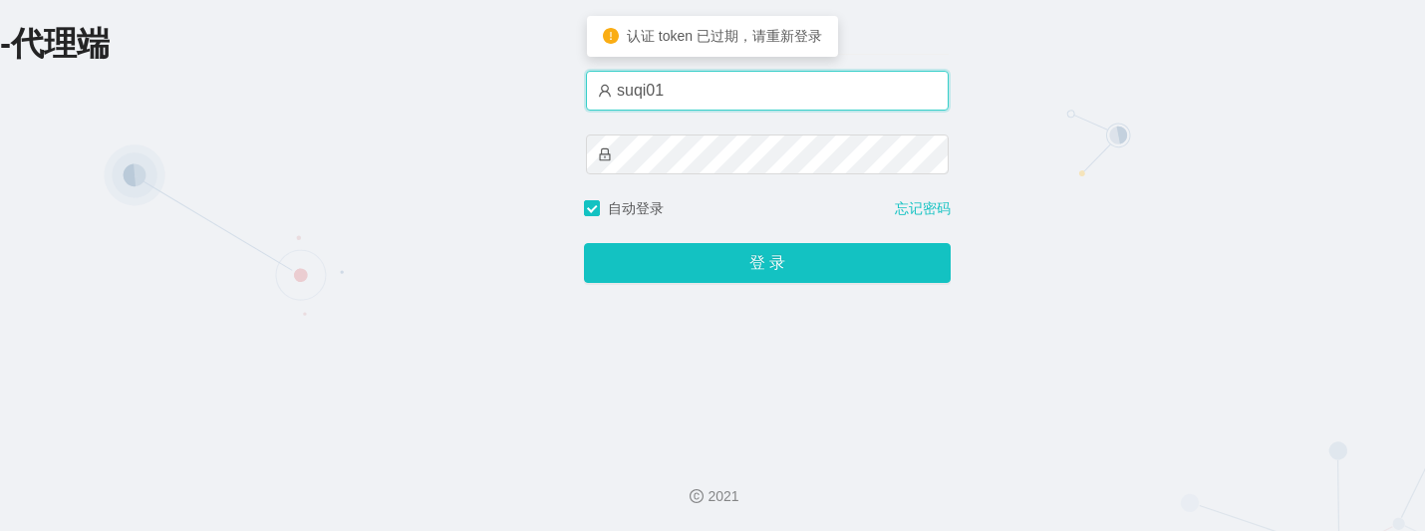
drag, startPoint x: 739, startPoint y: 97, endPoint x: 417, endPoint y: 94, distance: 322.9
click at [417, 94] on div "-代理端 账户密码登录 suqi01 自动登录 忘记密码 登 录" at bounding box center [712, 219] width 1425 height 438
paste input "aluo666"
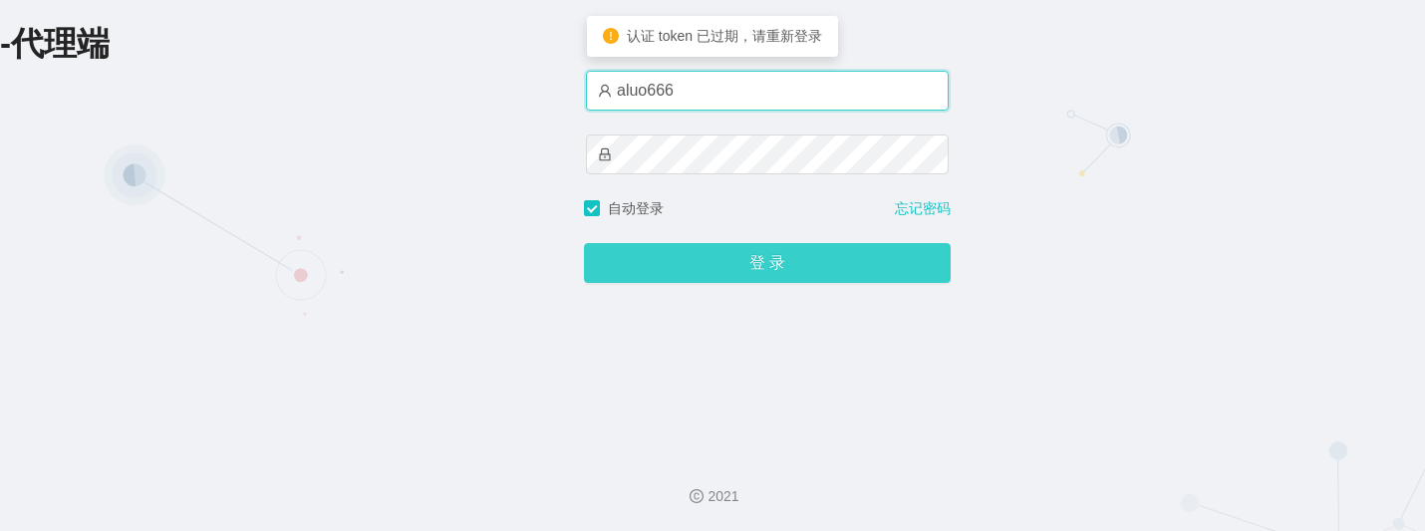
type input "aluo666"
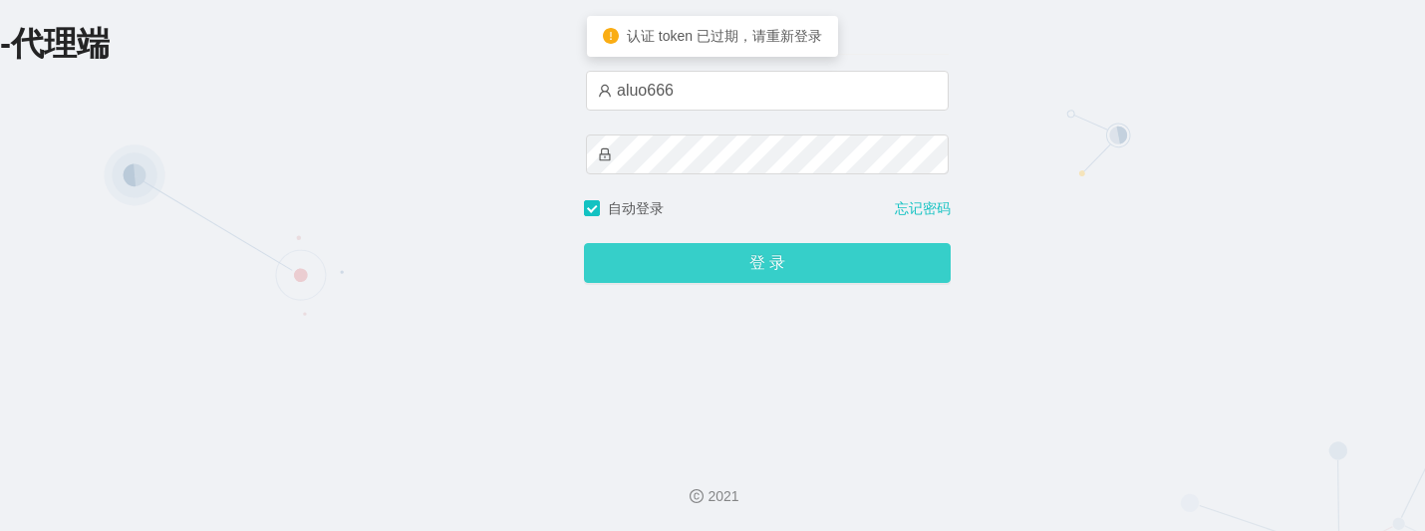
click at [610, 280] on button "登 录" at bounding box center [767, 263] width 367 height 40
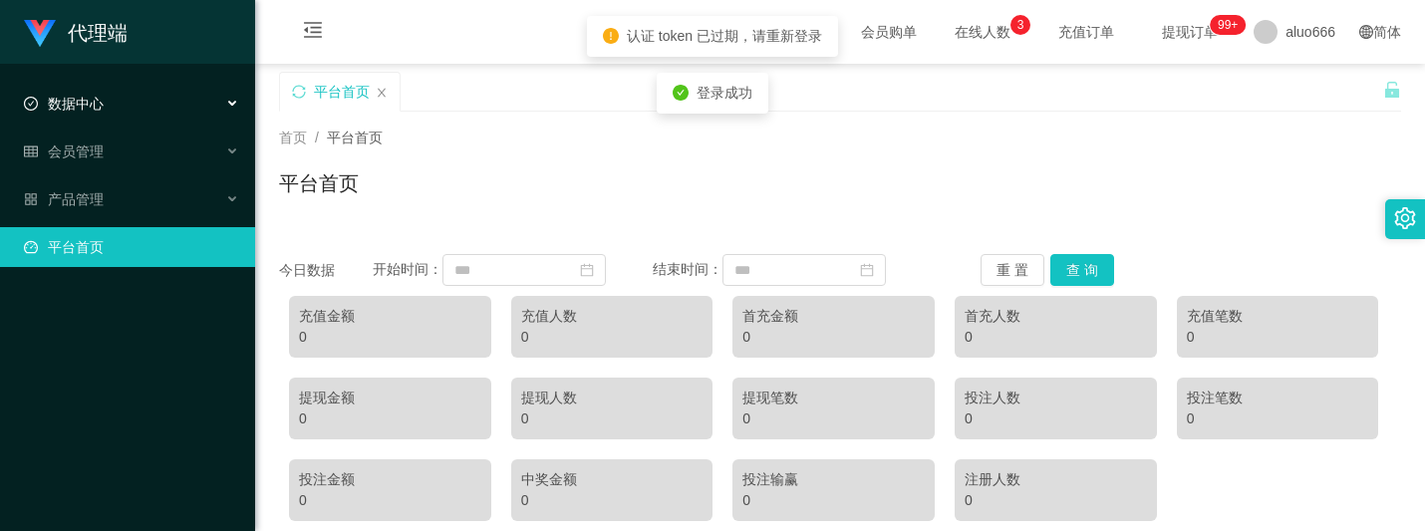
click at [125, 120] on div "数据中心" at bounding box center [127, 104] width 255 height 40
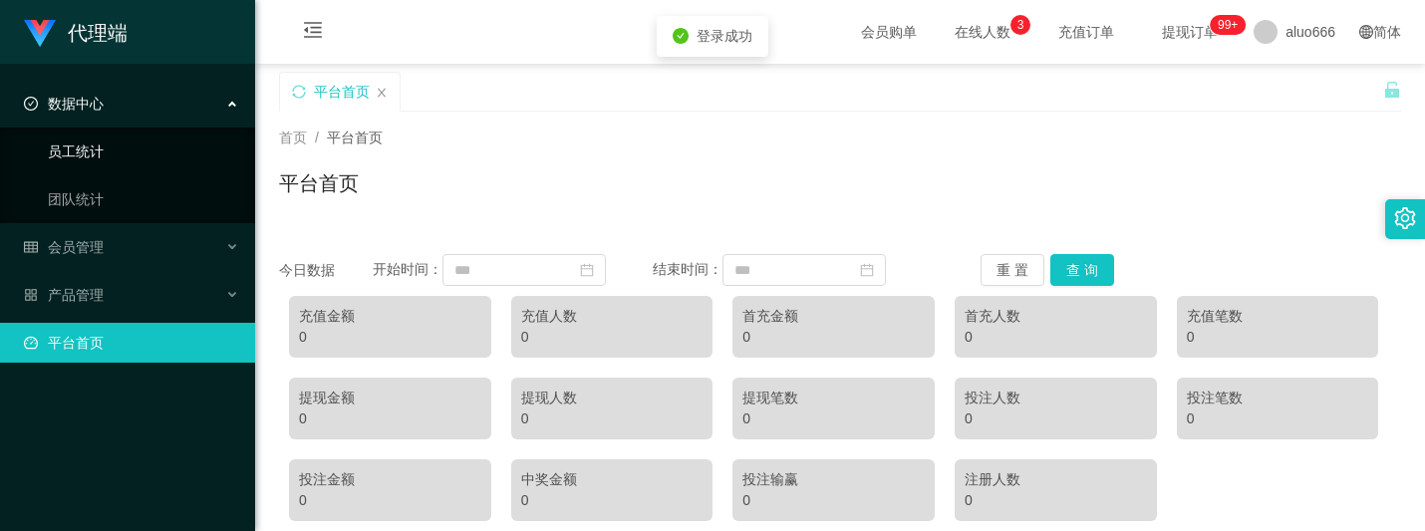
click at [117, 150] on link "员工统计" at bounding box center [143, 152] width 191 height 40
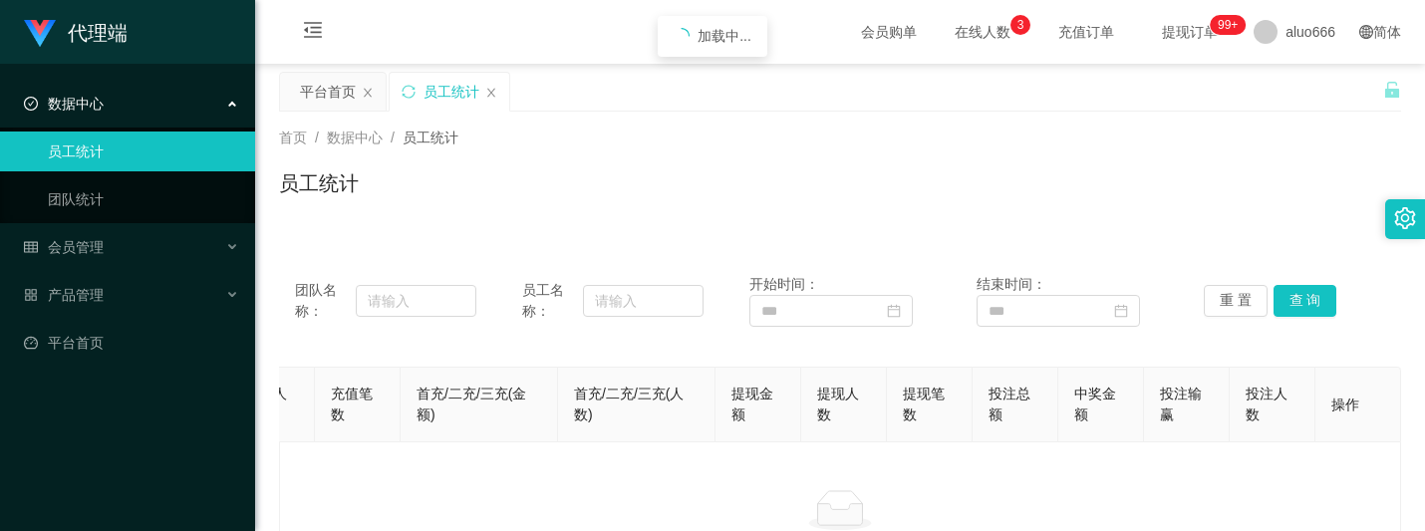
scroll to position [0, 424]
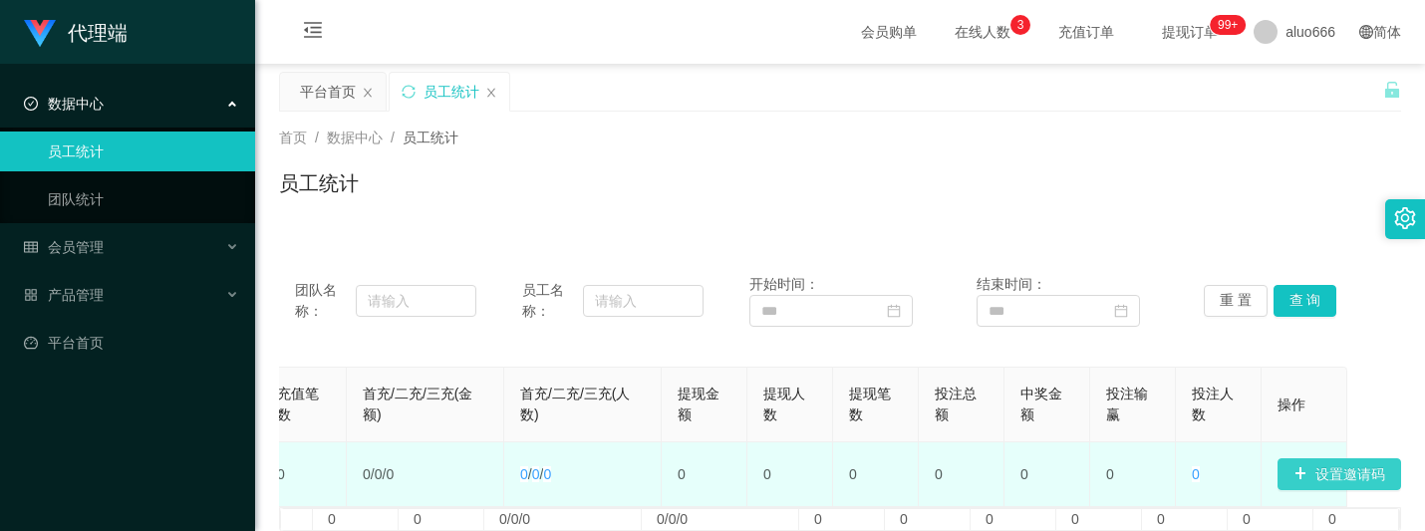
click at [1318, 465] on button "设置邀请码" at bounding box center [1340, 474] width 124 height 32
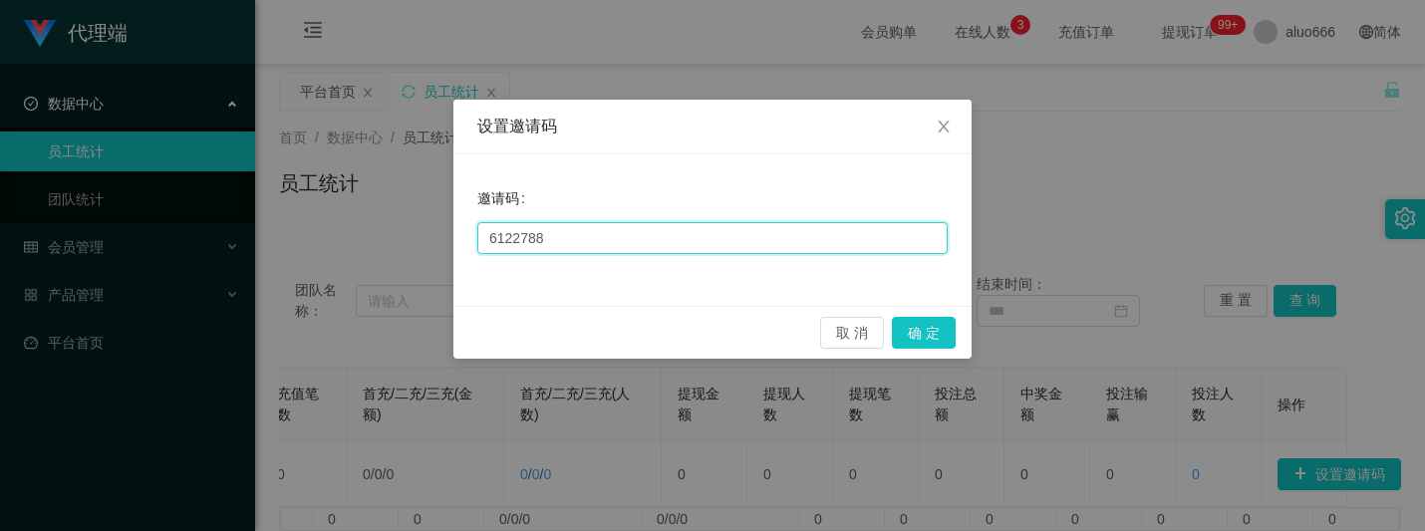
drag, startPoint x: 569, startPoint y: 231, endPoint x: 383, endPoint y: 241, distance: 186.6
click at [397, 237] on div "设置邀请码 邀请码 6122788 取 消 确 定" at bounding box center [712, 265] width 1425 height 531
paste input "591"
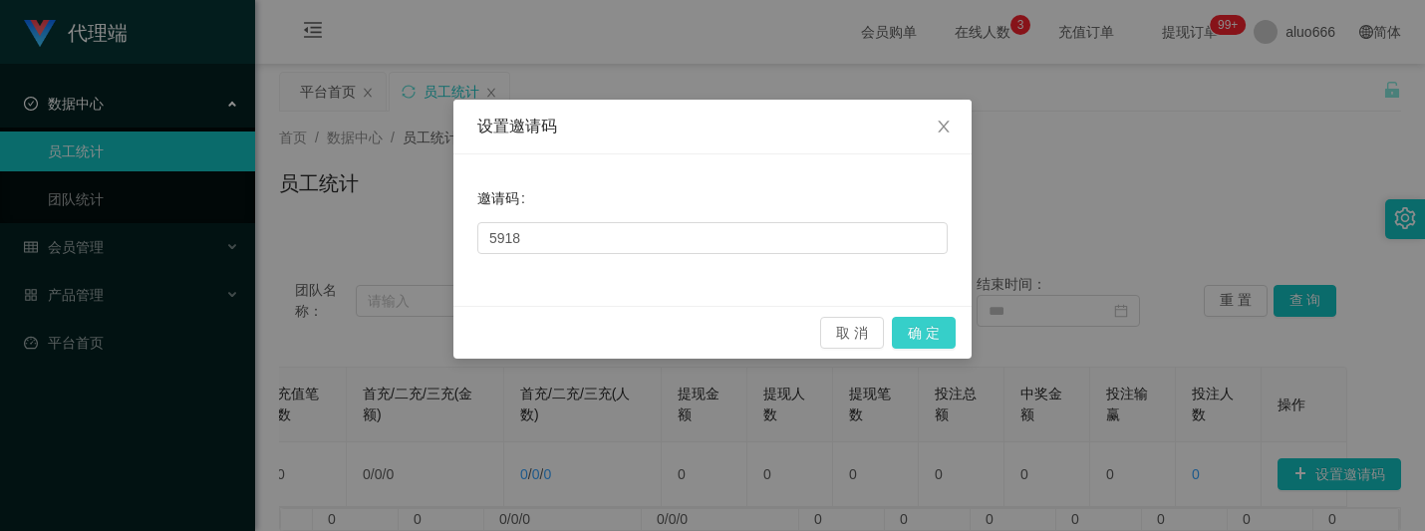
drag, startPoint x: 960, startPoint y: 327, endPoint x: 924, endPoint y: 332, distance: 36.2
click at [959, 329] on div "取 消 确 定" at bounding box center [712, 332] width 518 height 53
click at [924, 332] on button "确 定" at bounding box center [924, 333] width 64 height 32
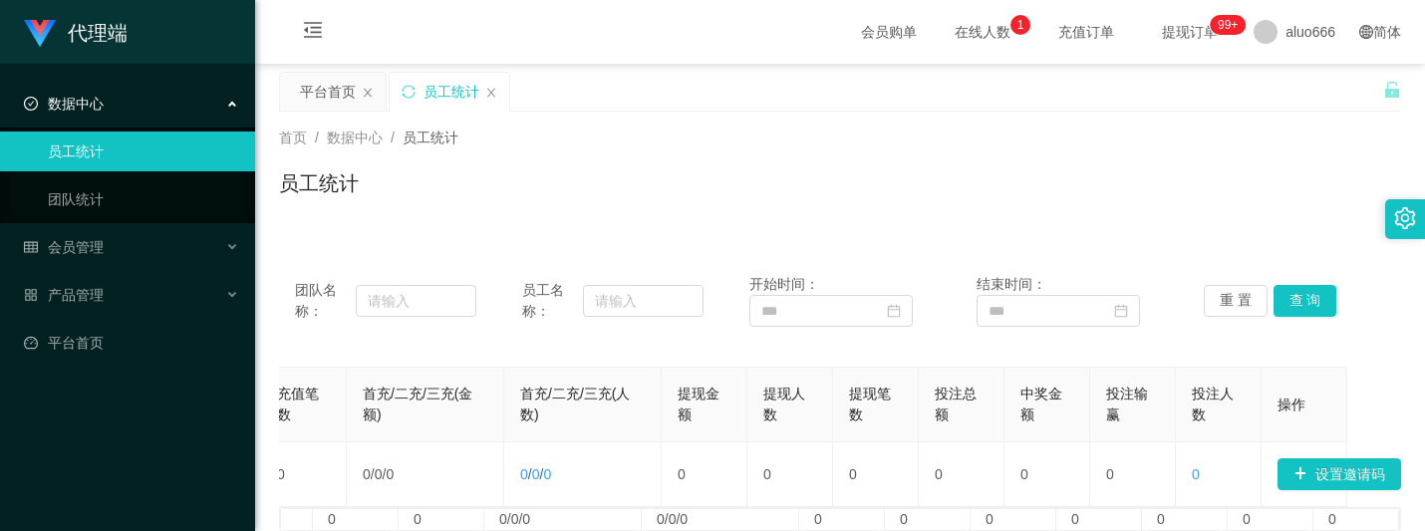
drag, startPoint x: 984, startPoint y: 230, endPoint x: 1178, endPoint y: 301, distance: 206.8
click at [984, 230] on div "团队名称： 员工名称： 开始时间： 结束时间： 重 置 查 询 邀请码 账号 团队总人数 注册人数 充值金额 充值人数 充值笔数 首充/二充/三充(金额) 首…" at bounding box center [840, 413] width 1122 height 366
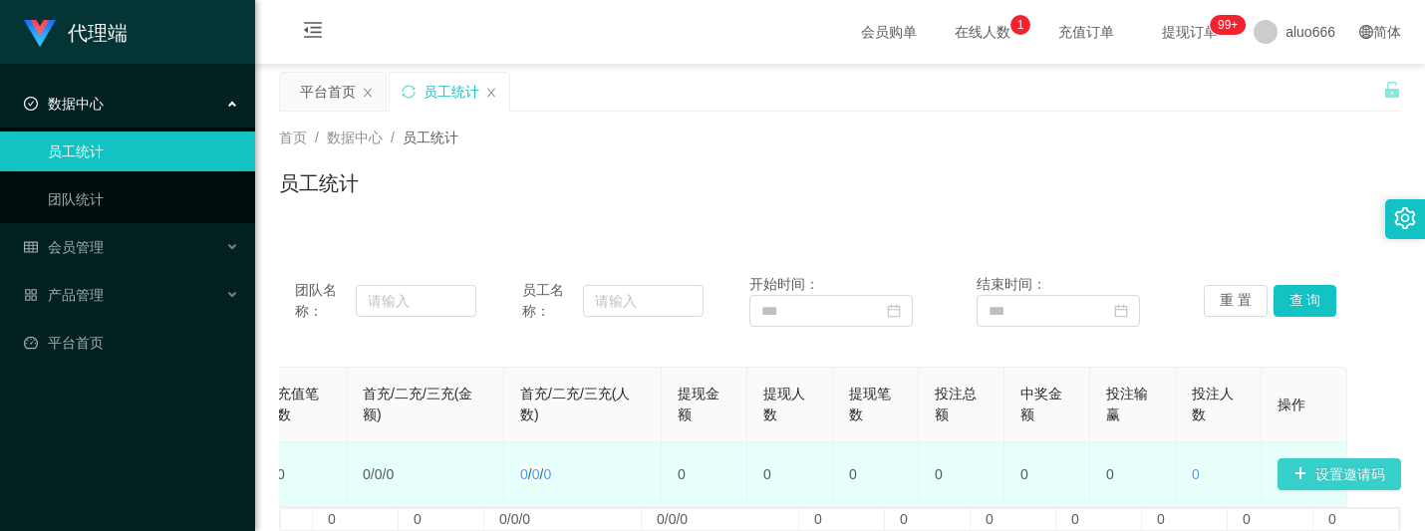
click at [1339, 484] on button "设置邀请码" at bounding box center [1340, 474] width 124 height 32
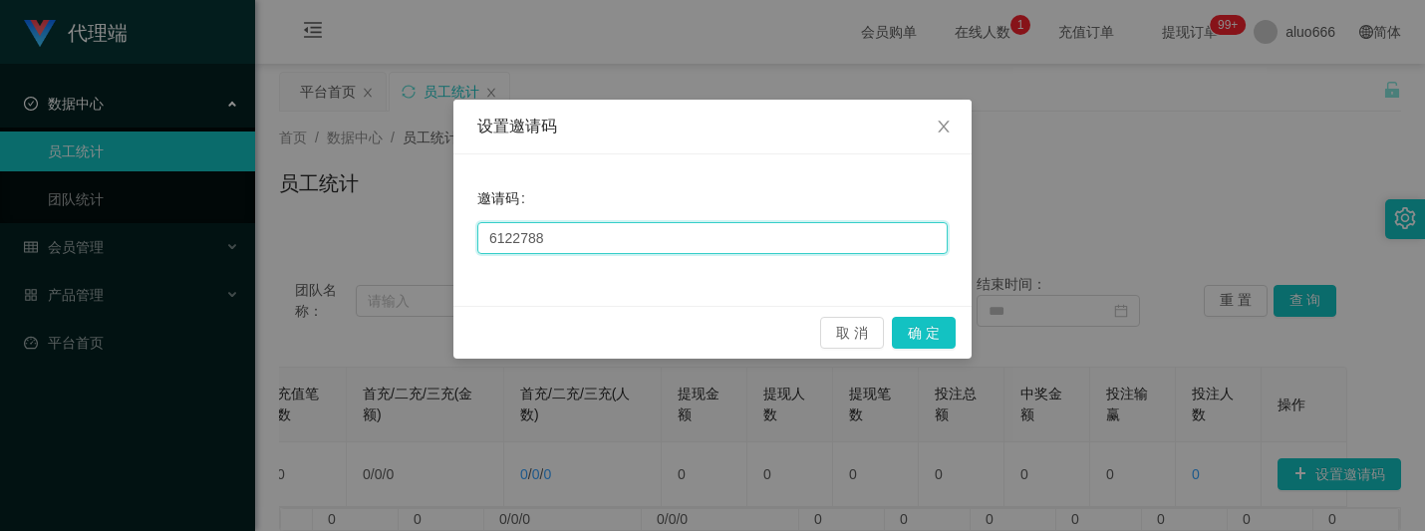
drag, startPoint x: 618, startPoint y: 242, endPoint x: 234, endPoint y: 231, distance: 383.8
click at [240, 230] on div "设置邀请码 邀请码 6122788 取 消 确 定" at bounding box center [712, 265] width 1425 height 531
paste input "9186"
type input "9186"
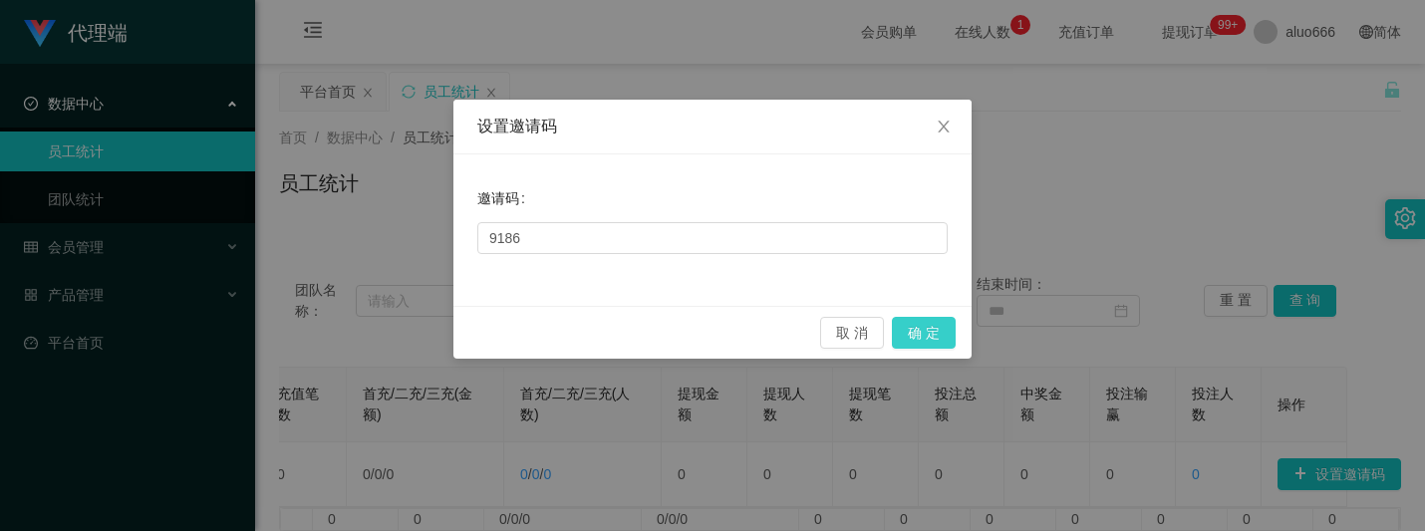
click at [927, 340] on button "确 定" at bounding box center [924, 333] width 64 height 32
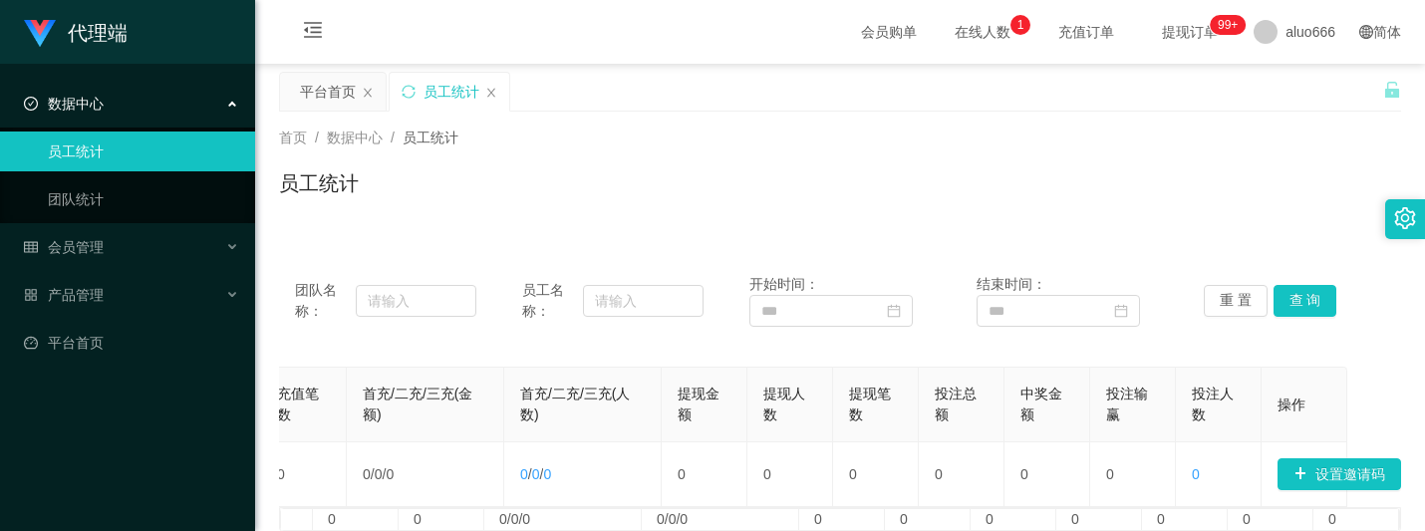
drag, startPoint x: 932, startPoint y: 137, endPoint x: 1063, endPoint y: 91, distance: 139.3
click at [932, 137] on div "首页 / 数据中心 / 员工统计 /" at bounding box center [840, 138] width 1122 height 21
click at [1319, 40] on span "aluo666" at bounding box center [1310, 32] width 50 height 64
click at [1279, 92] on div "平台首页 员工统计" at bounding box center [831, 106] width 1104 height 69
click at [1285, 20] on span "aluo666" at bounding box center [1310, 32] width 50 height 64
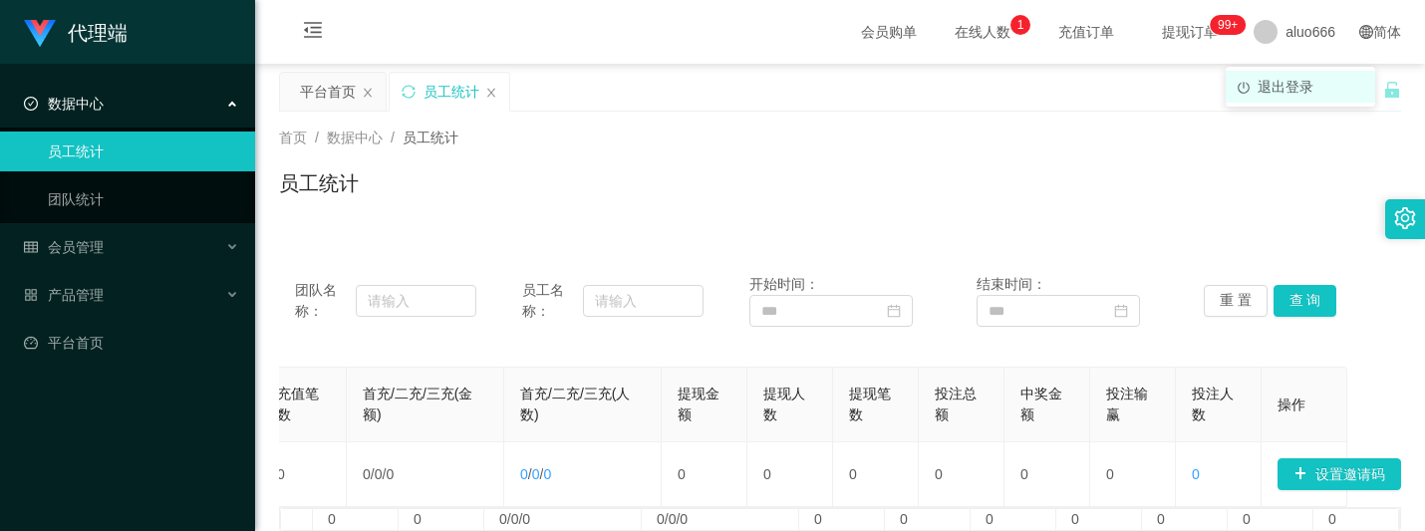
click at [1289, 90] on span "退出登录" at bounding box center [1286, 87] width 56 height 16
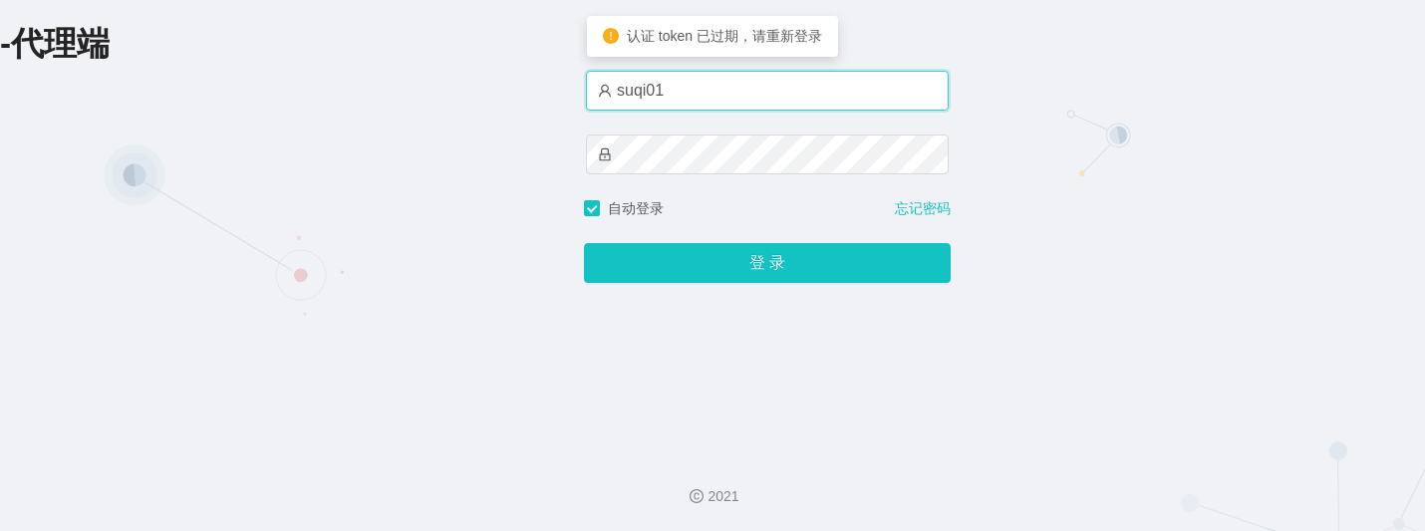
drag, startPoint x: 693, startPoint y: 91, endPoint x: 478, endPoint y: 100, distance: 214.4
click at [485, 97] on div "-代理端 账户密码登录 suqi01 自动登录 忘记密码 登 录" at bounding box center [712, 219] width 1425 height 438
paste input "ergou666"
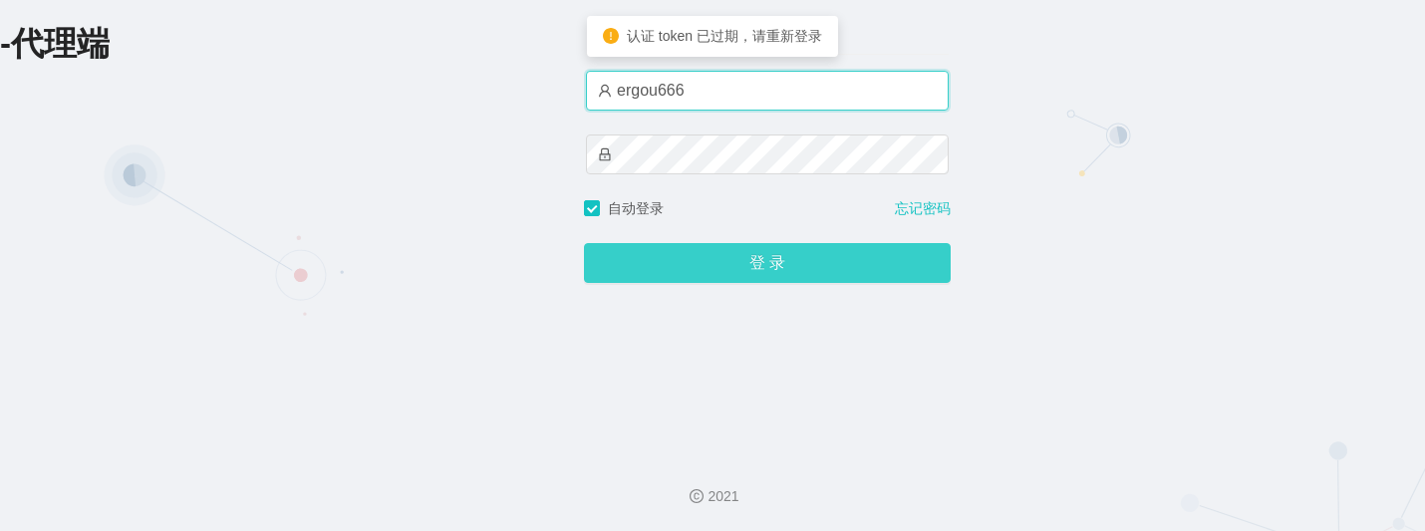
type input "ergou666"
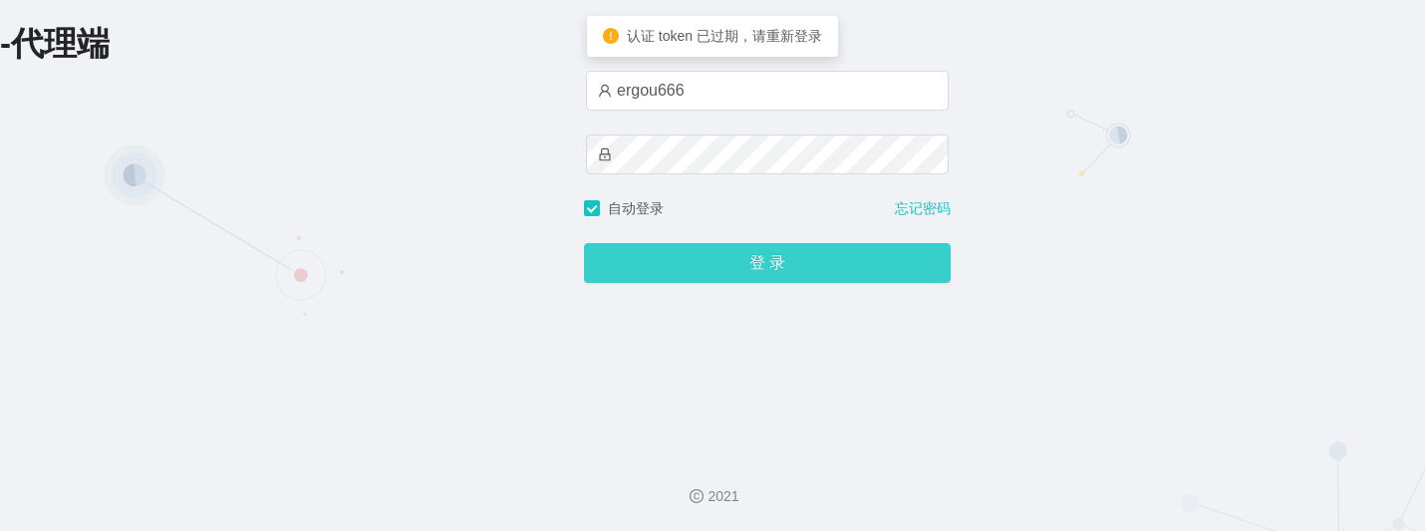
click at [608, 266] on button "登 录" at bounding box center [767, 263] width 367 height 40
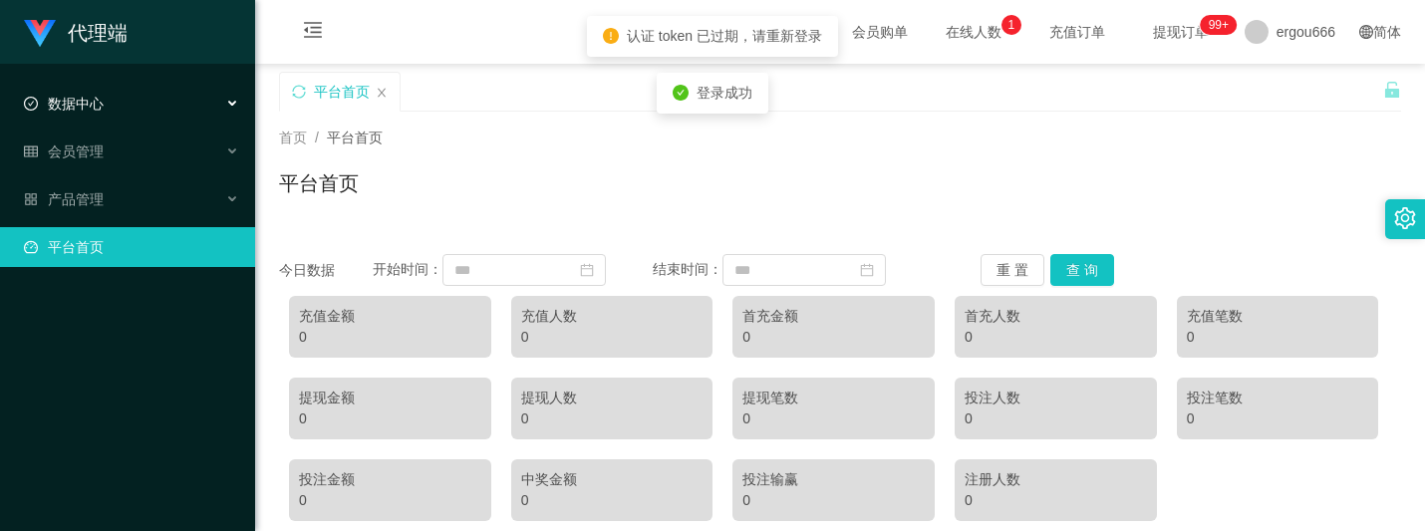
drag, startPoint x: 142, startPoint y: 112, endPoint x: 121, endPoint y: 128, distance: 26.3
click at [142, 112] on div "数据中心" at bounding box center [127, 104] width 255 height 40
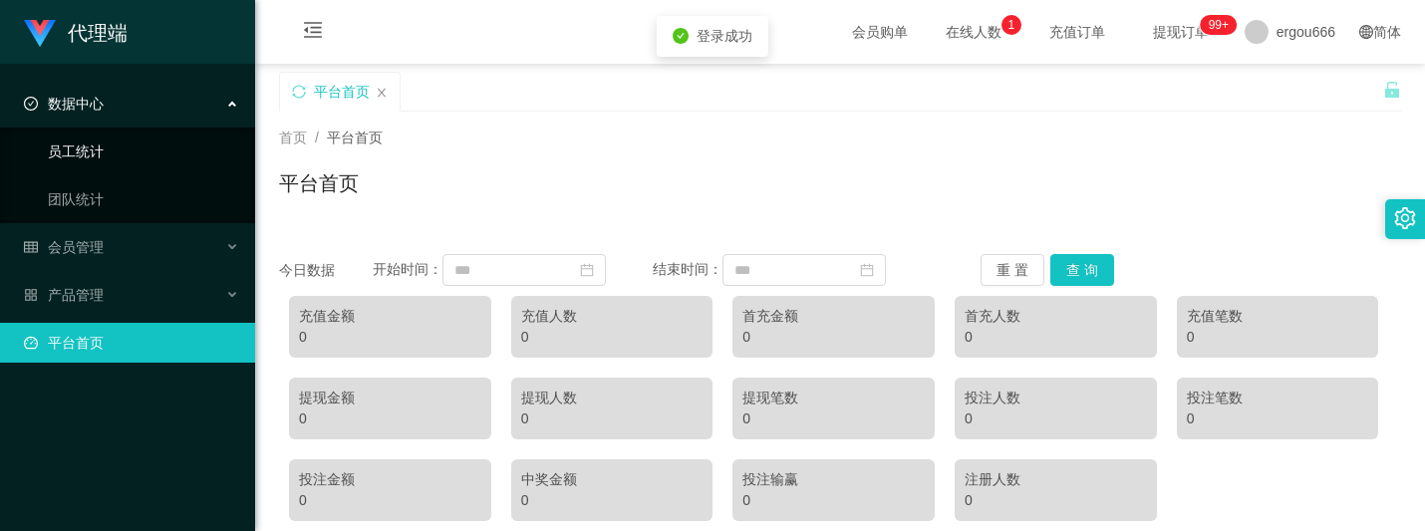
click at [84, 156] on link "员工统计" at bounding box center [143, 152] width 191 height 40
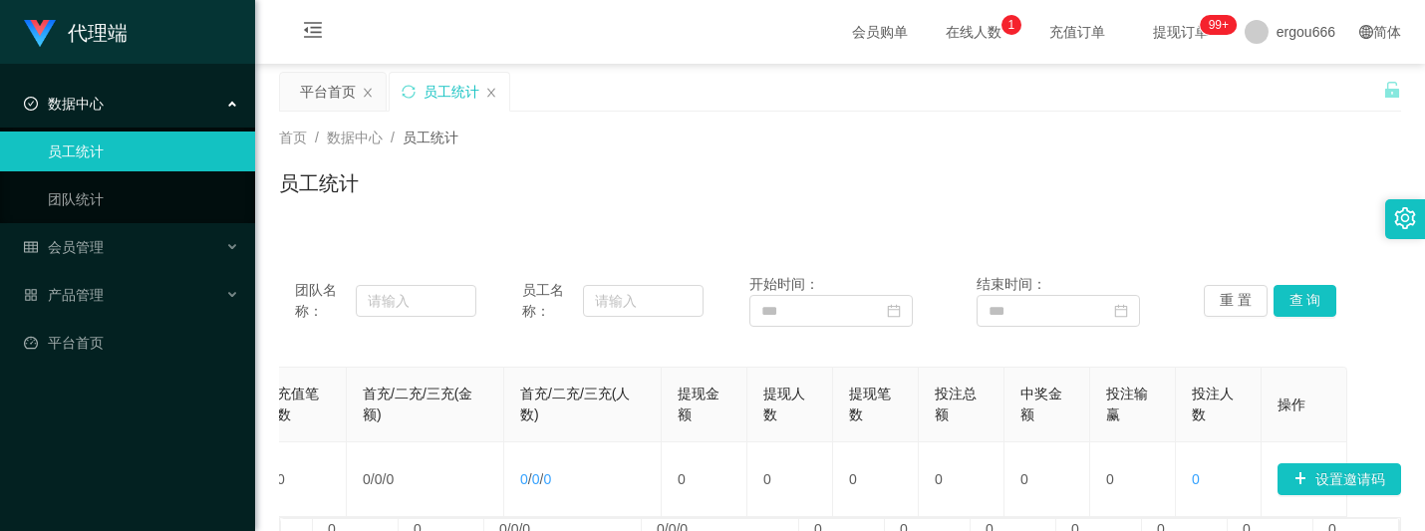
scroll to position [0, 560]
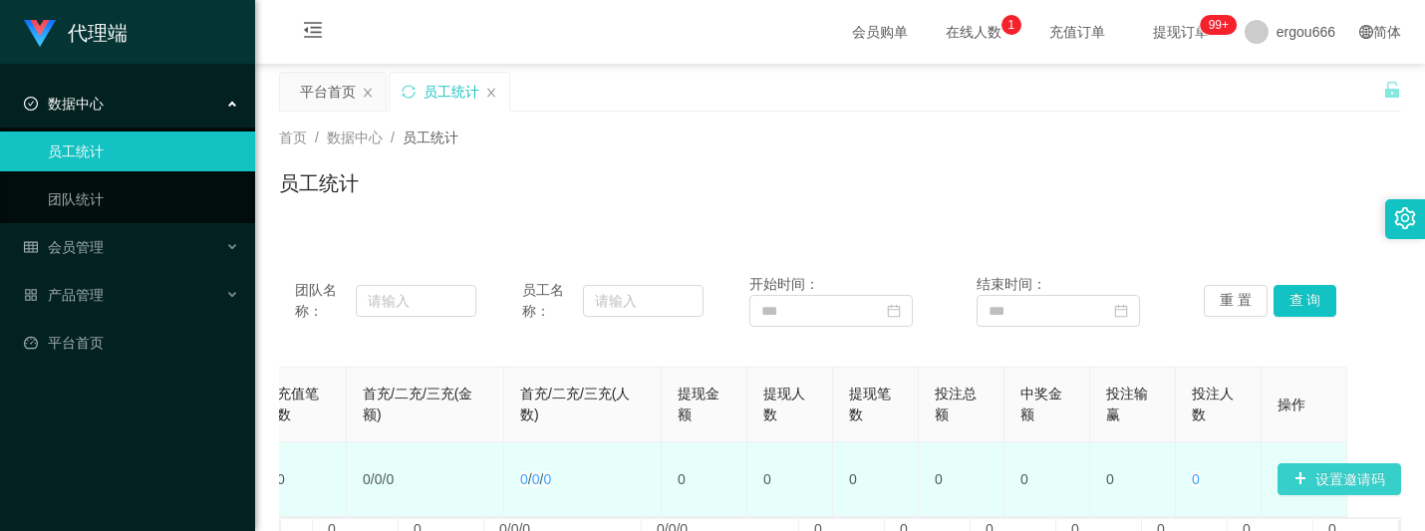
click at [1329, 475] on button "设置邀请码" at bounding box center [1340, 479] width 124 height 32
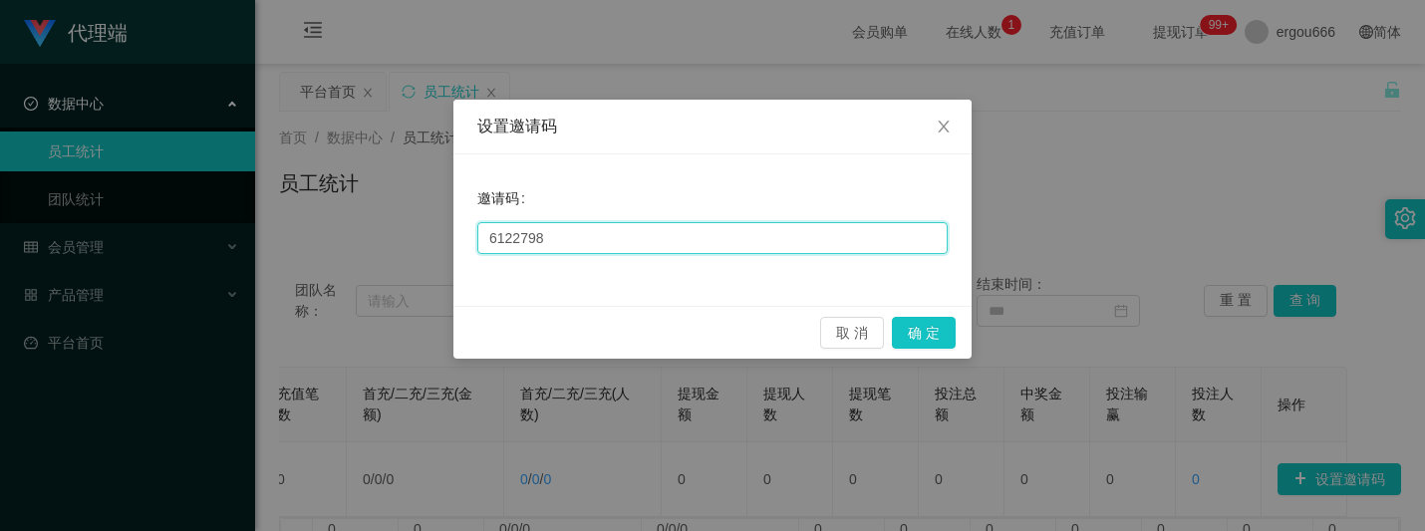
drag, startPoint x: 754, startPoint y: 237, endPoint x: 396, endPoint y: 239, distance: 358.7
click at [361, 225] on div "设置邀请码 邀请码 6122798 取 消 确 定" at bounding box center [712, 265] width 1425 height 531
paste input "858"
type input "8588"
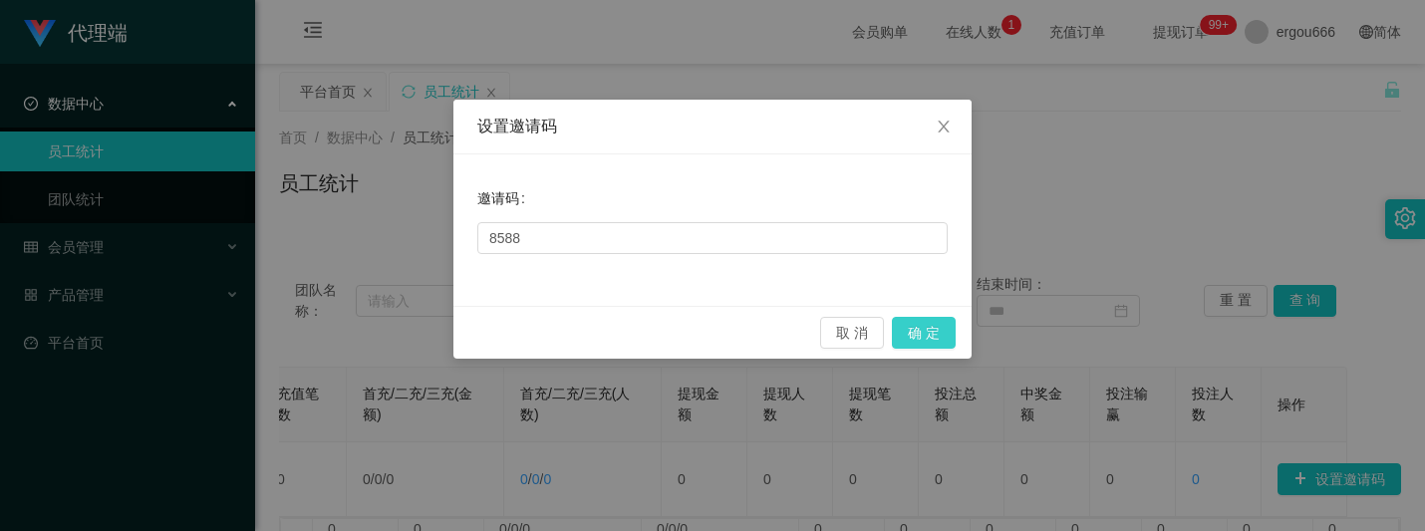
click at [953, 329] on button "确 定" at bounding box center [924, 333] width 64 height 32
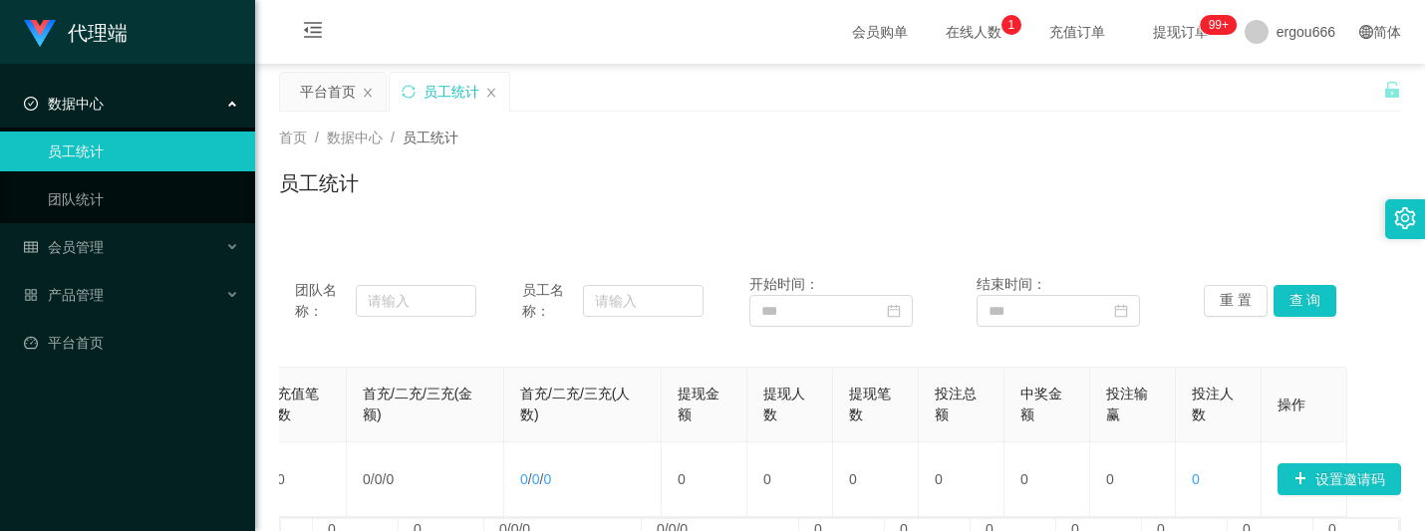
click at [800, 290] on span "开始时间：" at bounding box center [784, 284] width 70 height 16
click at [1256, 23] on div "ergou666" at bounding box center [1290, 32] width 115 height 64
click at [1263, 85] on span "退出登录" at bounding box center [1276, 87] width 56 height 16
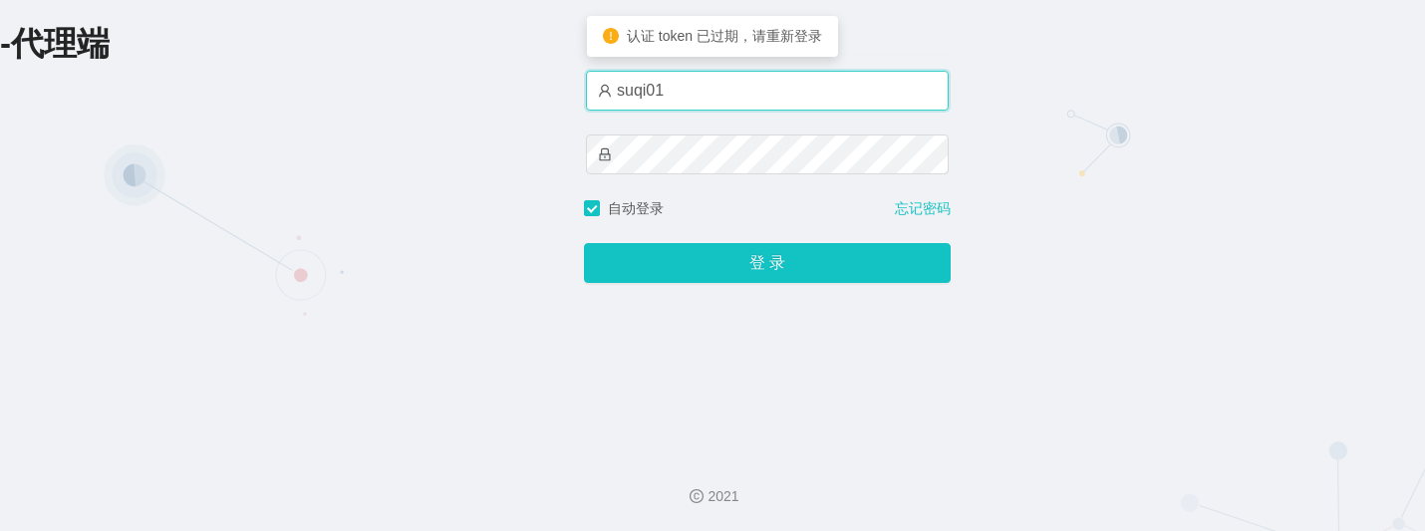
drag, startPoint x: 699, startPoint y: 97, endPoint x: 485, endPoint y: 86, distance: 213.5
click at [485, 86] on div "-代理端 账户密码登录 suqi01 自动登录 忘记密码 登 录" at bounding box center [712, 219] width 1425 height 438
paste input "anzang666"
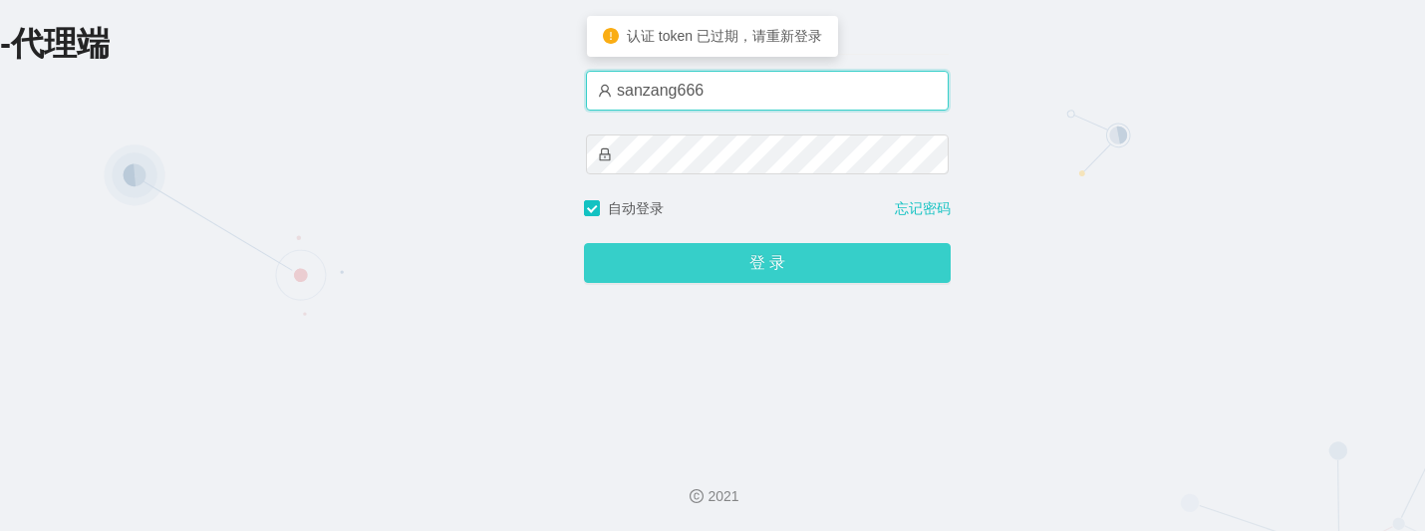
type input "sanzang666"
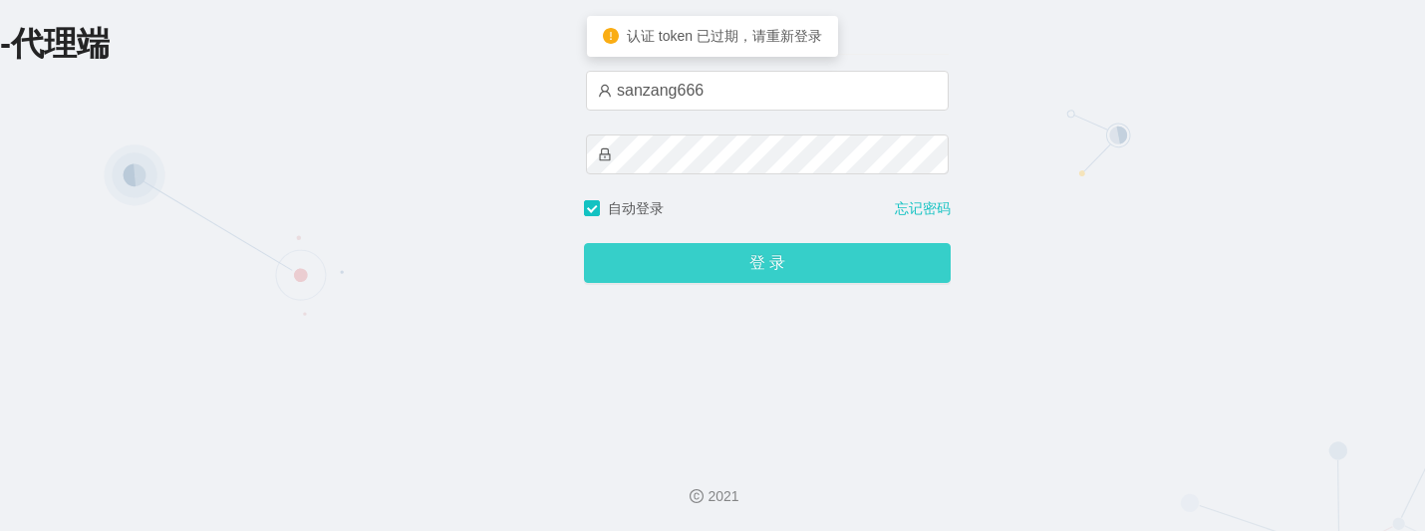
click at [590, 266] on button "登 录" at bounding box center [767, 263] width 367 height 40
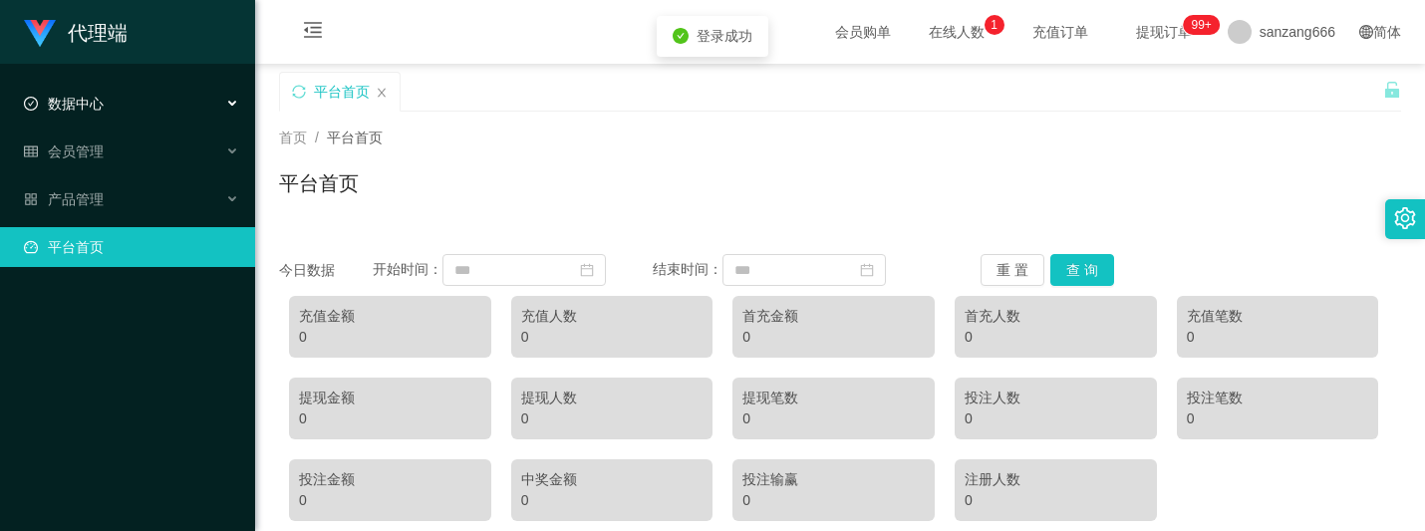
click at [87, 90] on div "数据中心" at bounding box center [127, 104] width 255 height 40
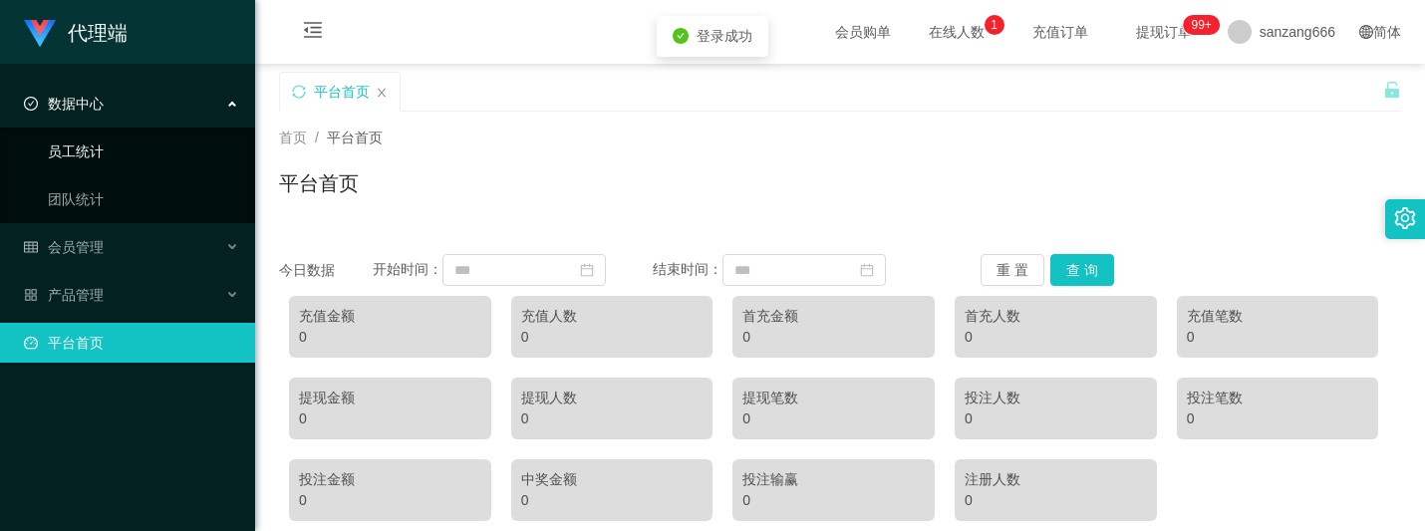
click at [85, 157] on link "员工统计" at bounding box center [143, 152] width 191 height 40
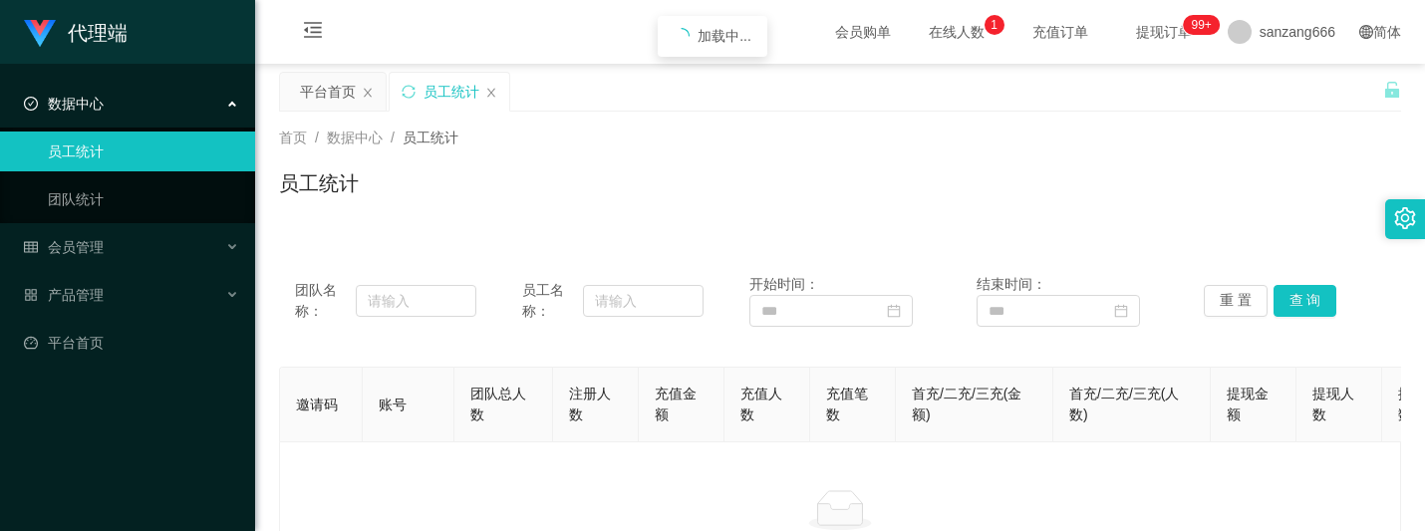
scroll to position [0, 376]
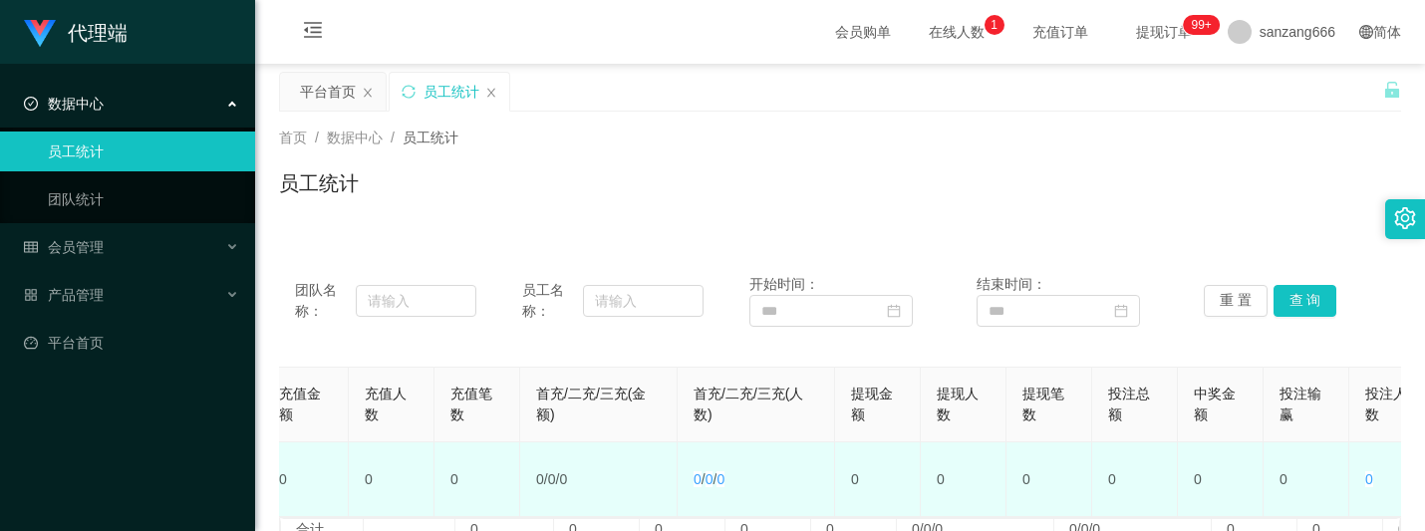
click at [1192, 456] on td "0" at bounding box center [1221, 479] width 86 height 75
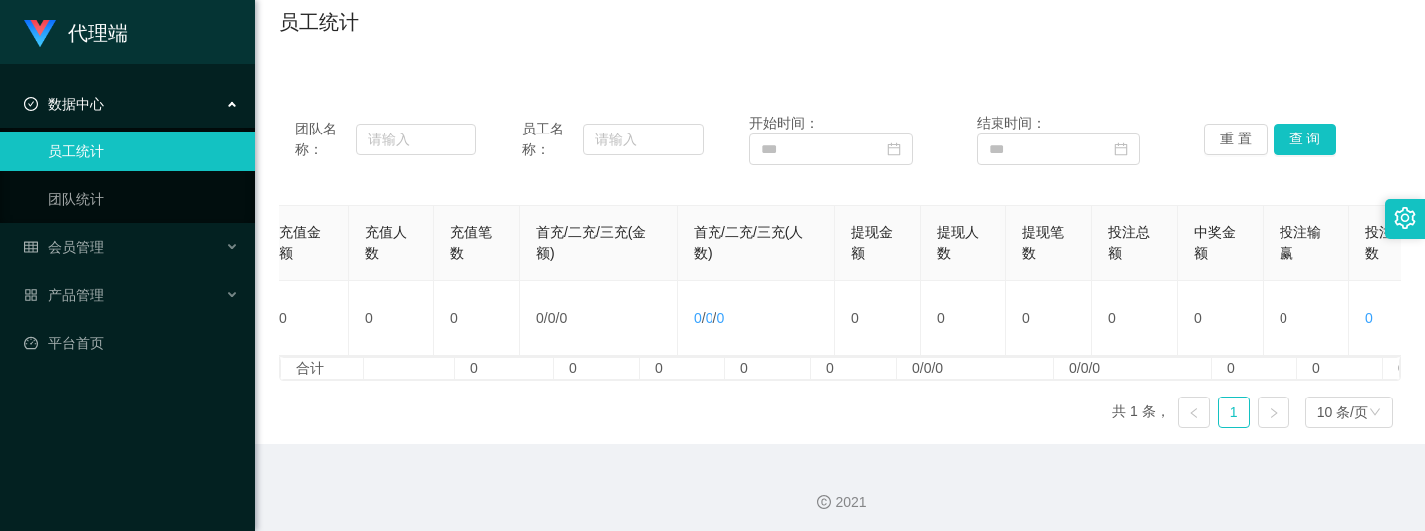
scroll to position [184, 0]
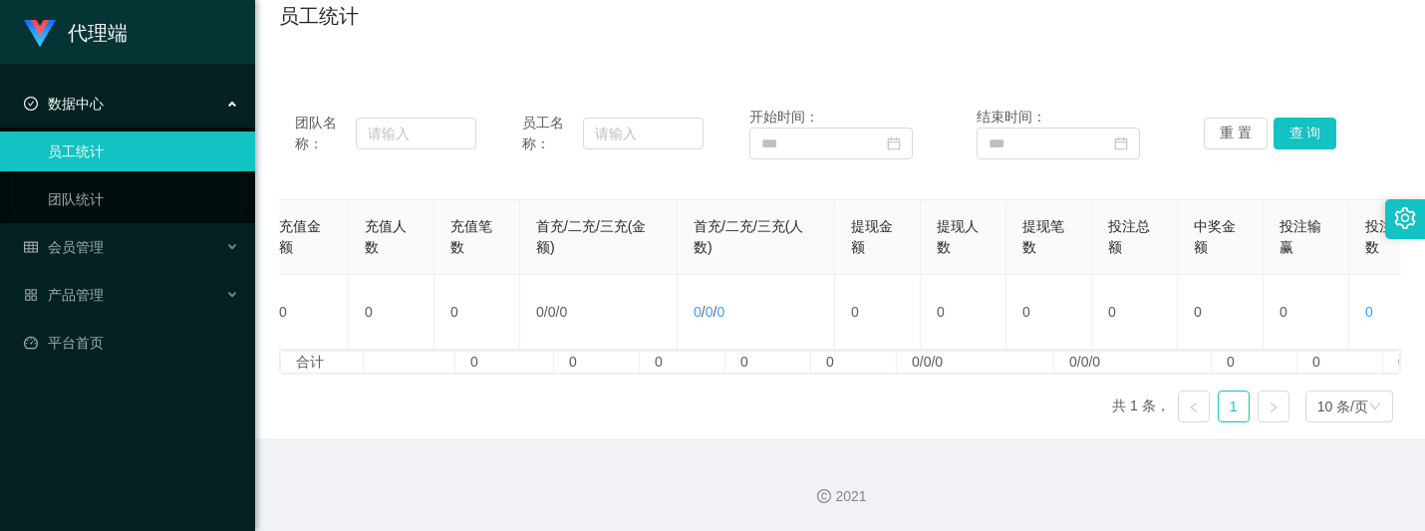
drag, startPoint x: 1164, startPoint y: 515, endPoint x: 1311, endPoint y: 529, distance: 148.1
click at [1311, 529] on section "会员购单 在线人数 0 1 2 3 4 5 6 7 8 9 0 1 2 3 4 5 6 7 8 9 0 1 2 3 4 5 6 7 8 9 充值订单 提现订单…" at bounding box center [840, 182] width 1170 height 699
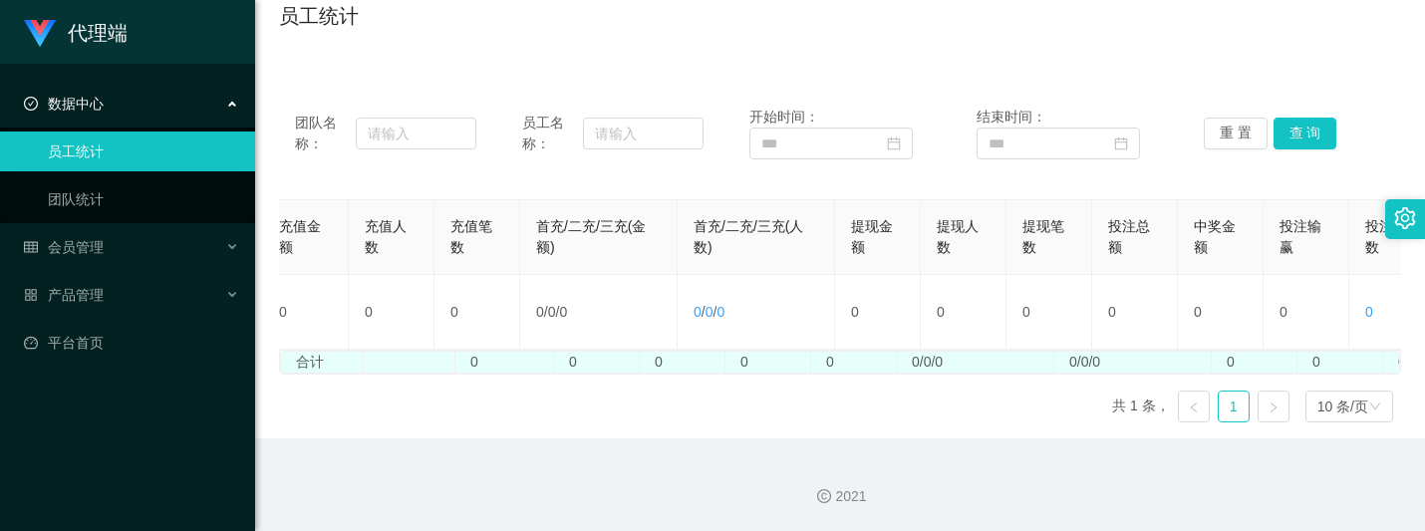
drag, startPoint x: 1311, startPoint y: 529, endPoint x: 1181, endPoint y: 352, distance: 220.2
click at [1181, 352] on td "0/0/0" at bounding box center [1132, 362] width 157 height 21
click at [996, 357] on td "0/0/0" at bounding box center [975, 362] width 157 height 21
click at [925, 353] on td "0/0/0" at bounding box center [975, 362] width 157 height 21
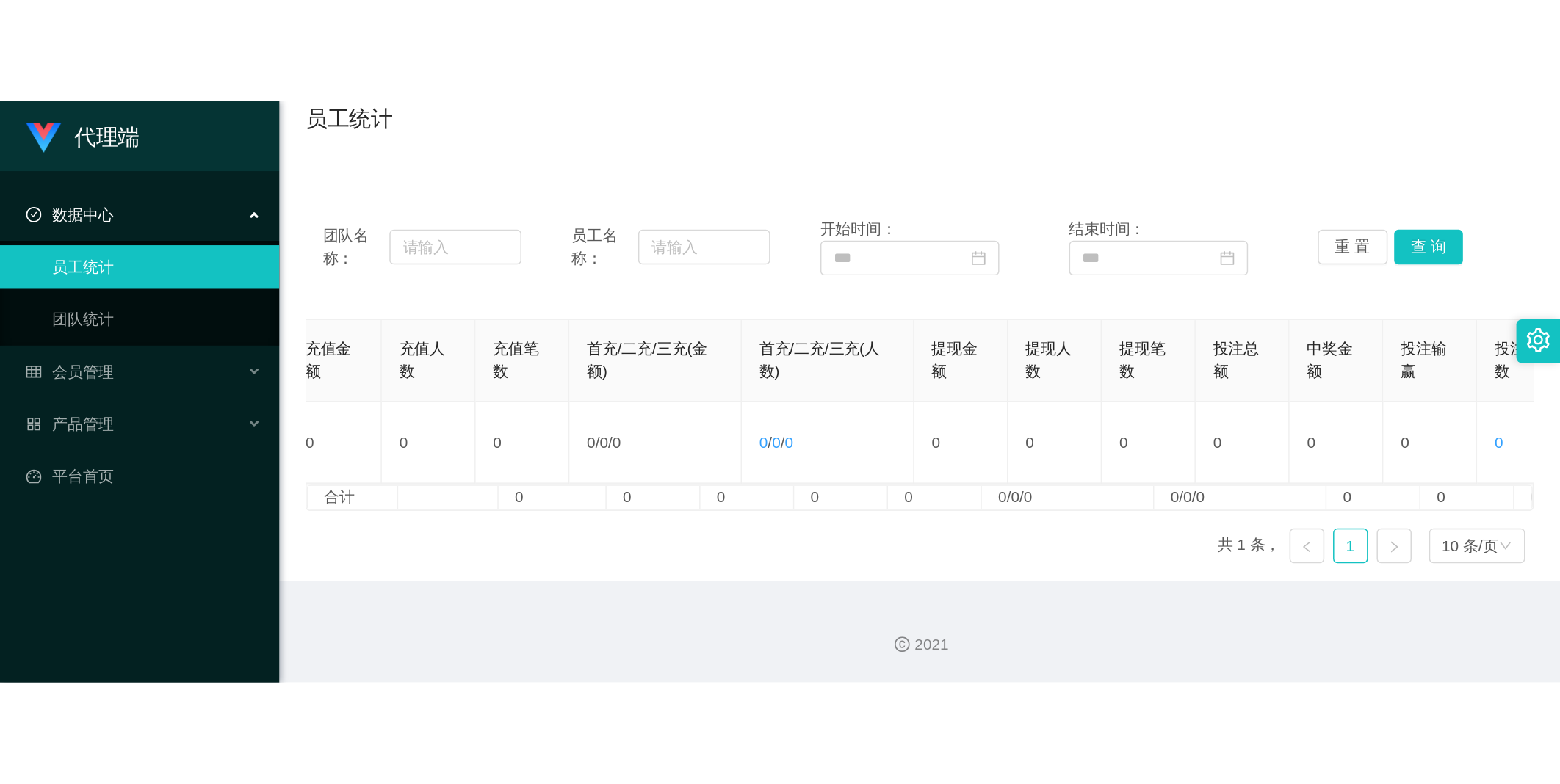
scroll to position [0, 312]
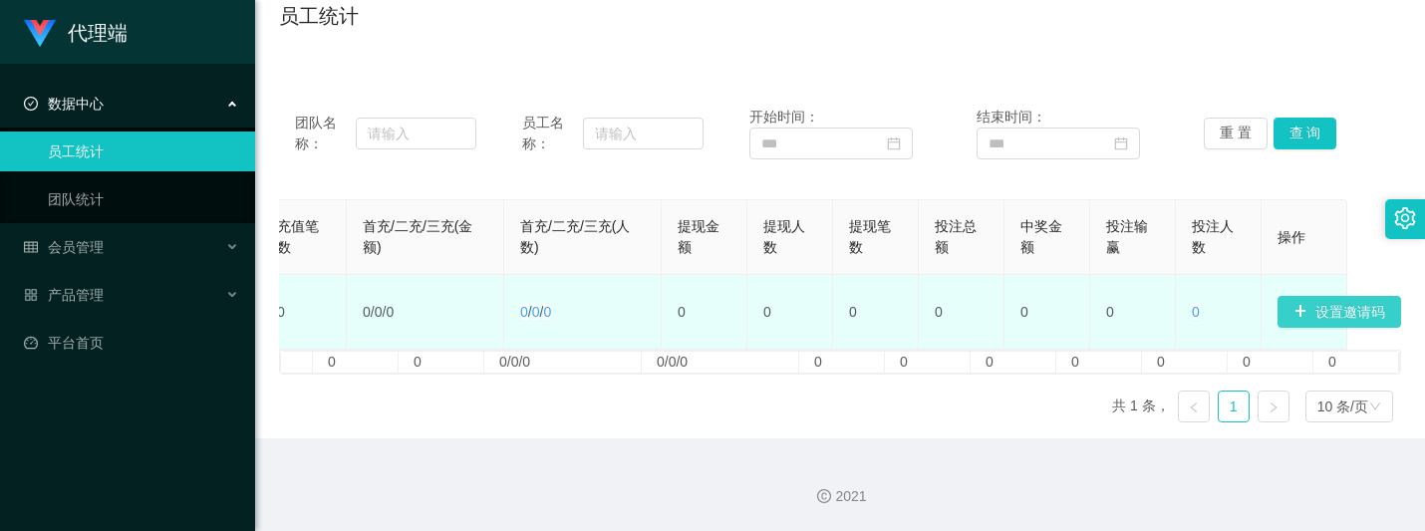
click at [1278, 296] on button "设置邀请码" at bounding box center [1340, 312] width 124 height 32
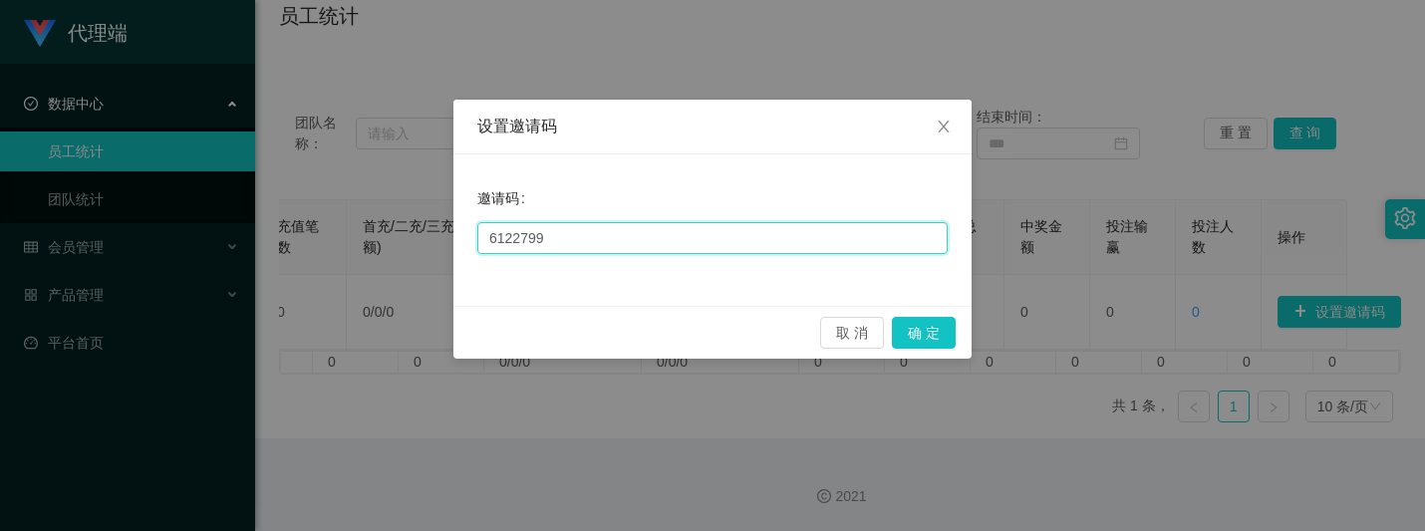
drag, startPoint x: 593, startPoint y: 234, endPoint x: 227, endPoint y: 217, distance: 366.1
click at [232, 217] on div "设置邀请码 邀请码 6122799 取 消 确 定" at bounding box center [712, 265] width 1425 height 531
drag, startPoint x: 663, startPoint y: 240, endPoint x: 246, endPoint y: 207, distance: 417.8
click at [202, 203] on div "设置邀请码 邀请码 680690 取 消 确 定" at bounding box center [712, 265] width 1425 height 531
type input "680690"
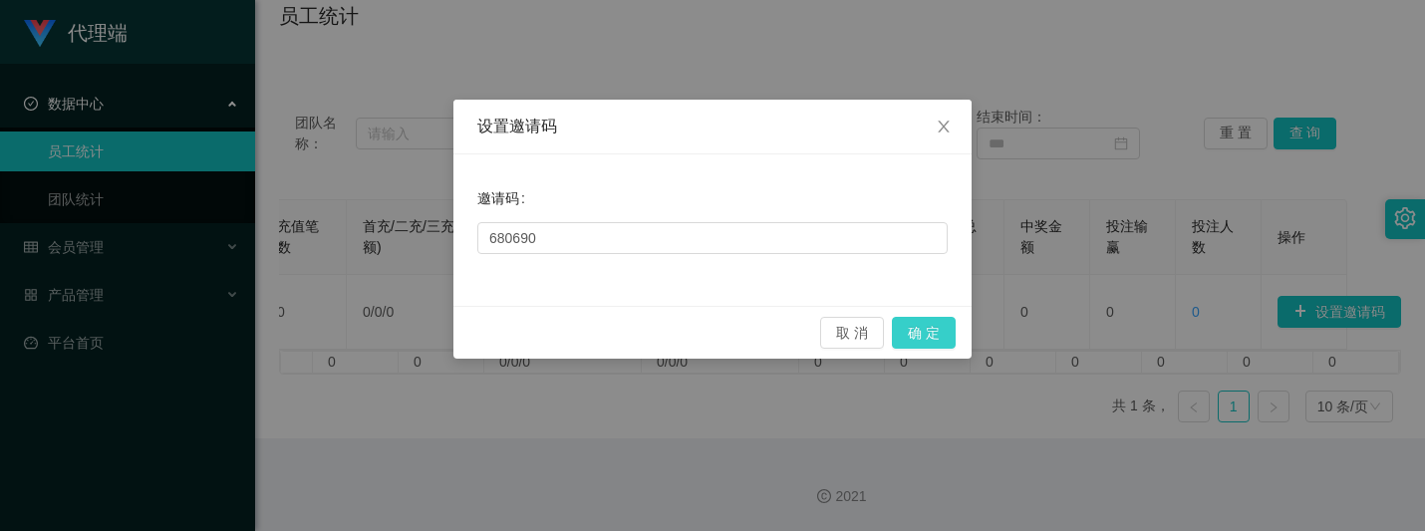
click at [942, 340] on button "确 定" at bounding box center [924, 333] width 64 height 32
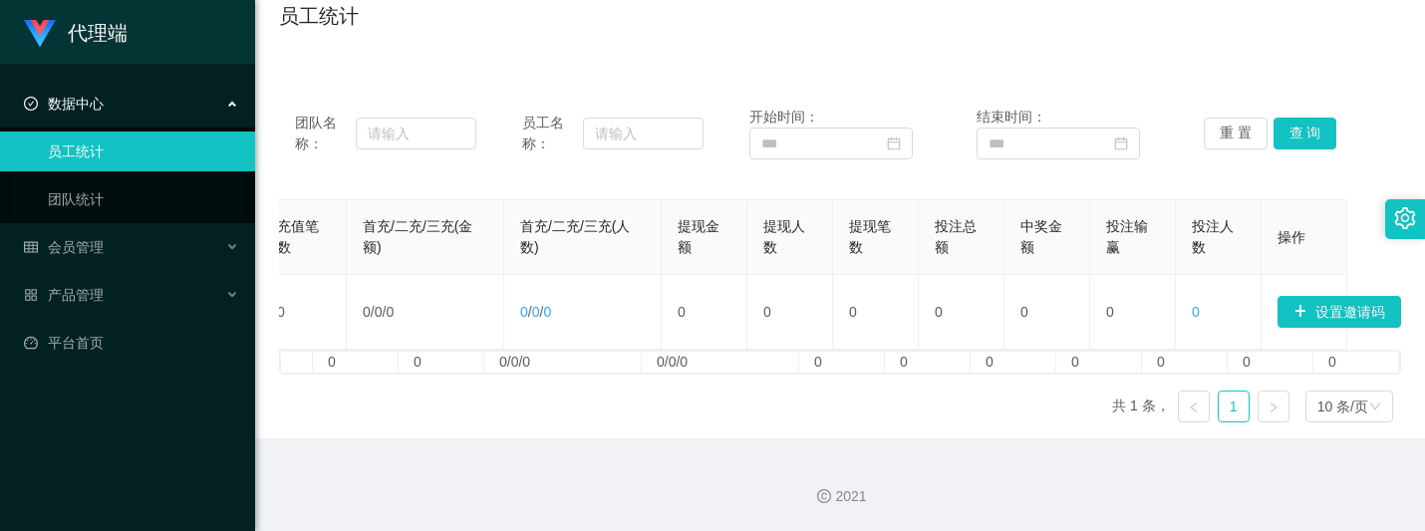
drag, startPoint x: 993, startPoint y: 415, endPoint x: 1219, endPoint y: 241, distance: 285.0
click at [993, 415] on div "邀请码 账号 团队总人数 注册人数 充值金额 充值人数 充值笔数 首充/二充/三充(金额) 首充/二充/三充(人数) 提现金额 提现人数 提现笔数 投注总额 …" at bounding box center [840, 318] width 1122 height 239
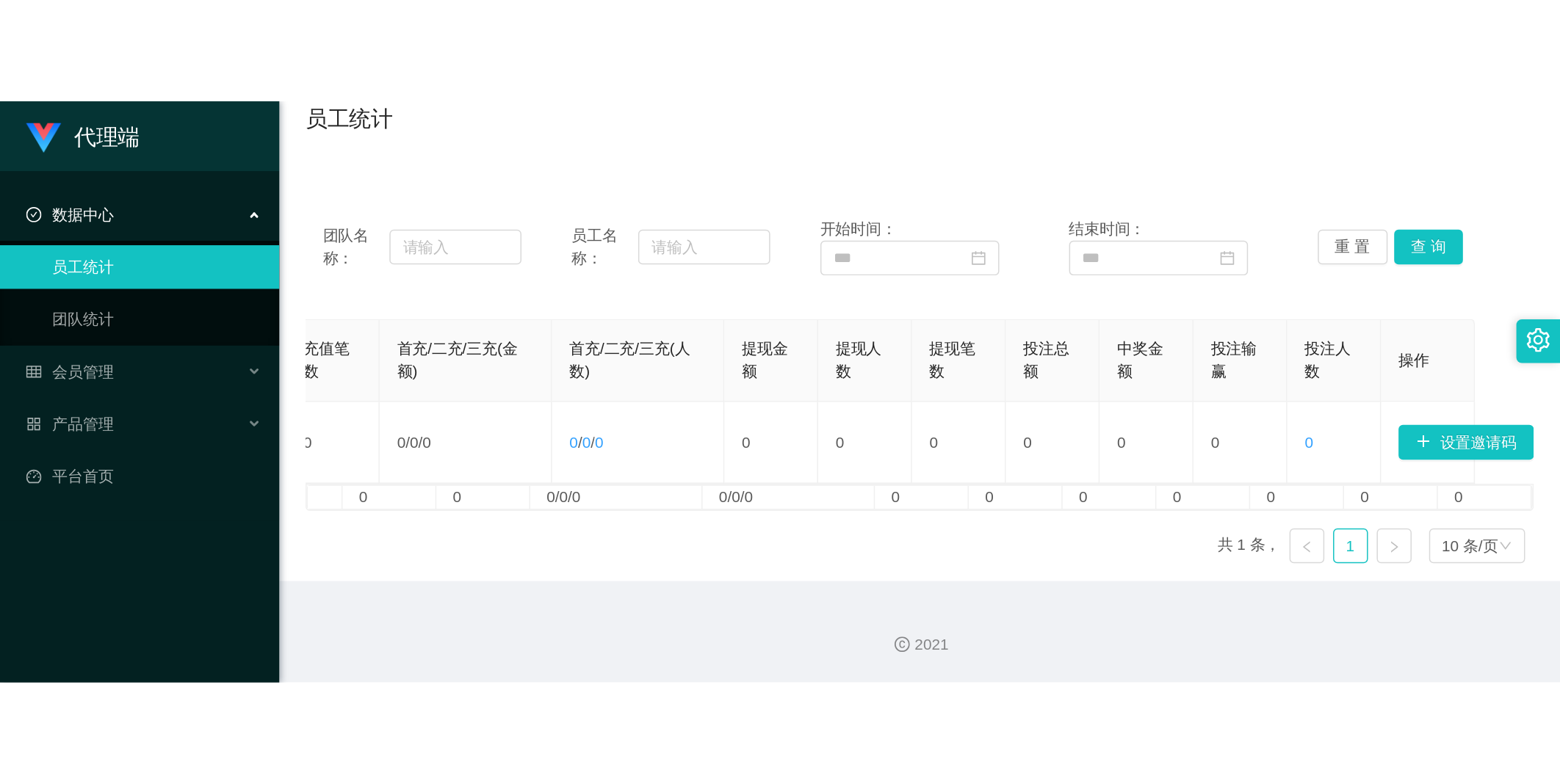
scroll to position [0, 0]
